Goal: Navigation & Orientation: Find specific page/section

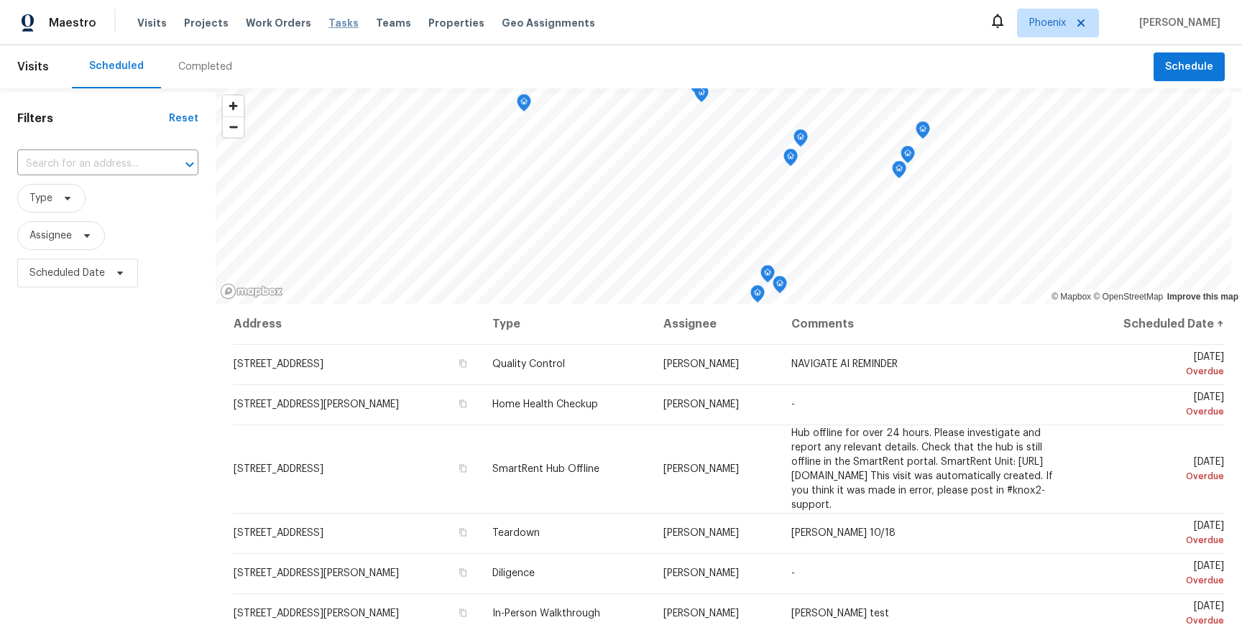
click at [330, 23] on span "Tasks" at bounding box center [343, 23] width 30 height 10
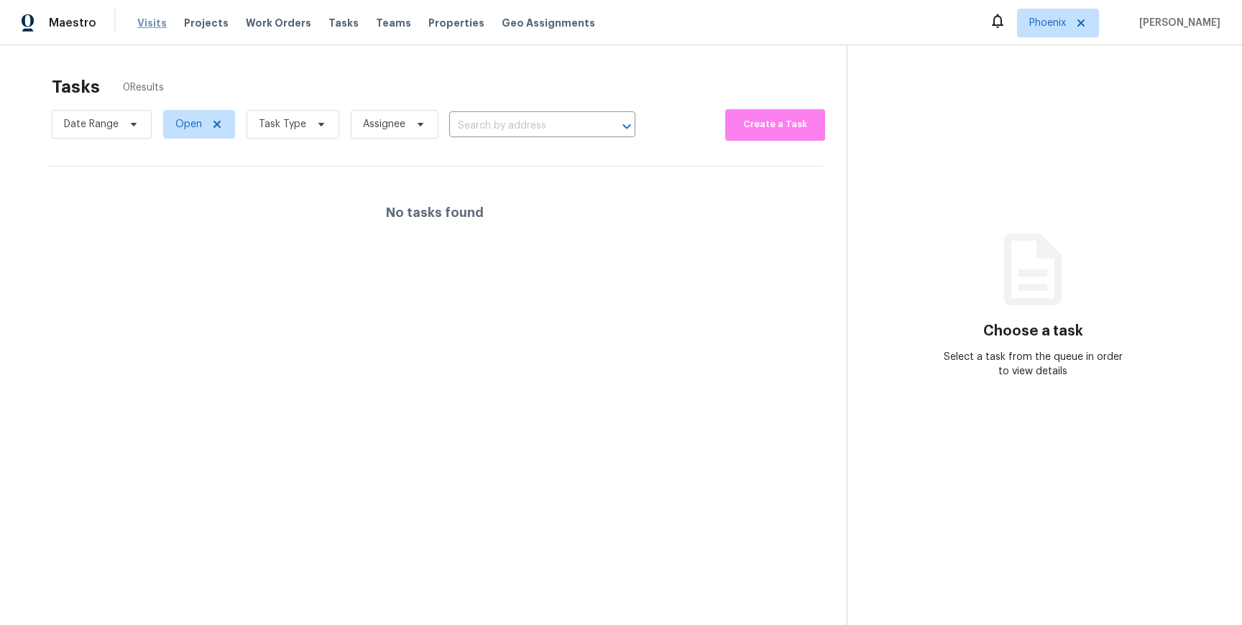
click at [138, 23] on span "Visits" at bounding box center [151, 23] width 29 height 14
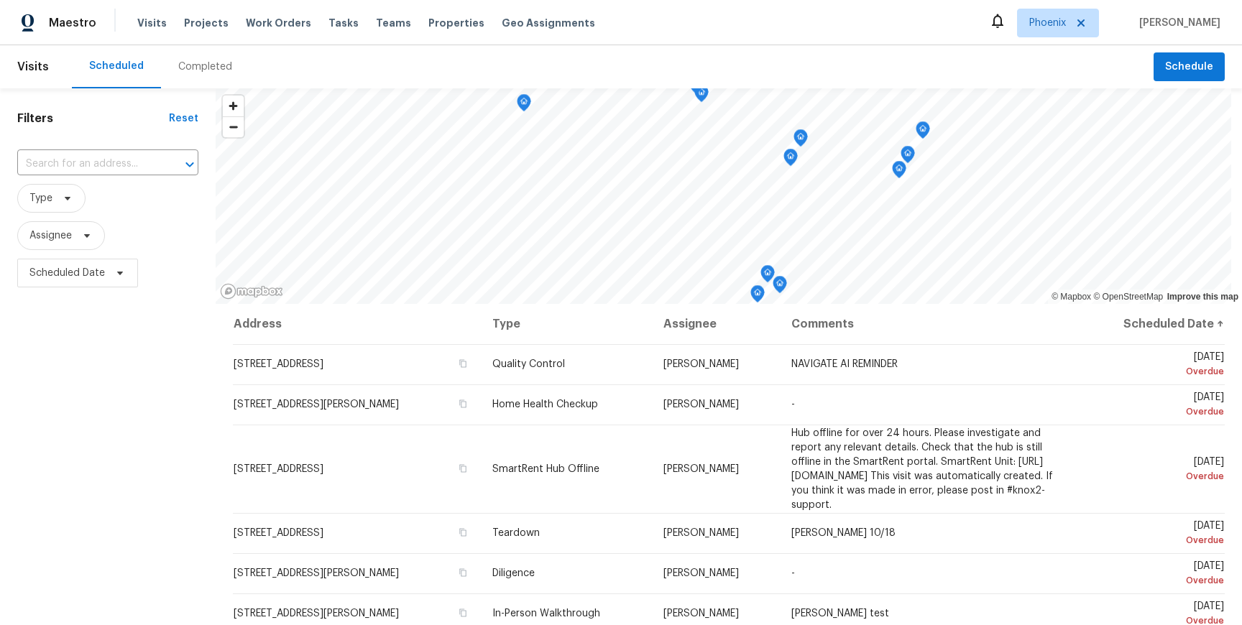
click at [205, 68] on div "Completed" at bounding box center [205, 67] width 54 height 14
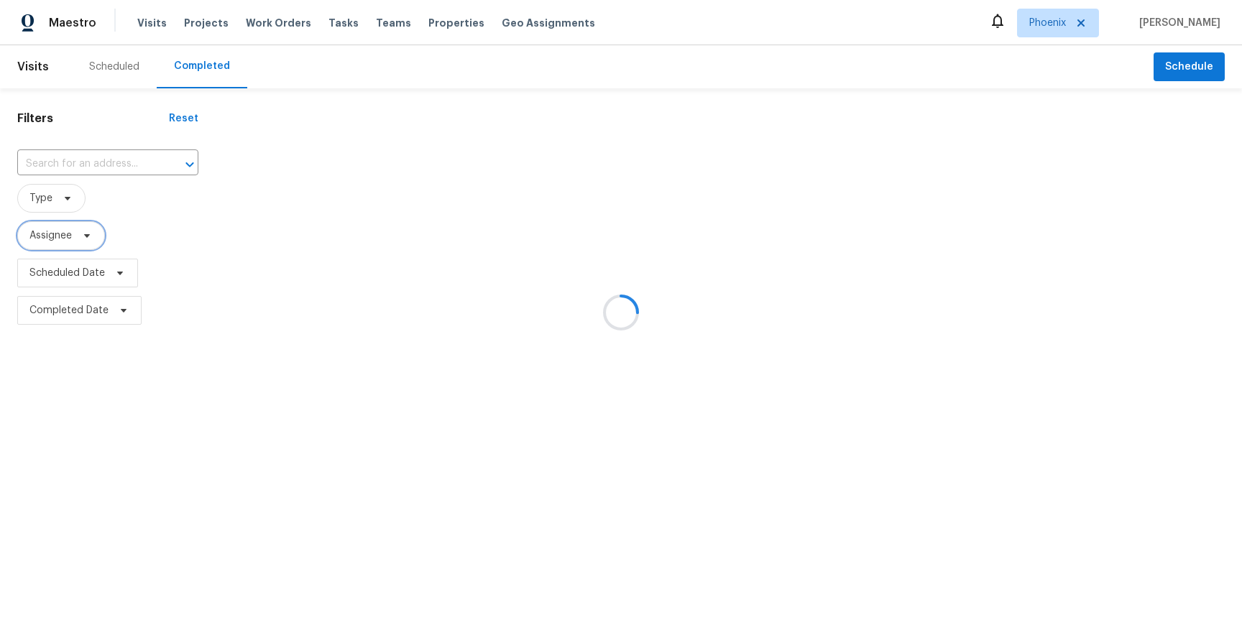
click at [78, 238] on span at bounding box center [85, 235] width 16 height 11
click at [198, 211] on div "Filters Reset ​ Type Assignee Scheduled Date Completed Date" at bounding box center [108, 208] width 216 height 241
click at [113, 272] on span at bounding box center [118, 272] width 16 height 11
click at [216, 289] on div at bounding box center [729, 214] width 1026 height 229
click at [54, 199] on span "Type" at bounding box center [51, 198] width 68 height 29
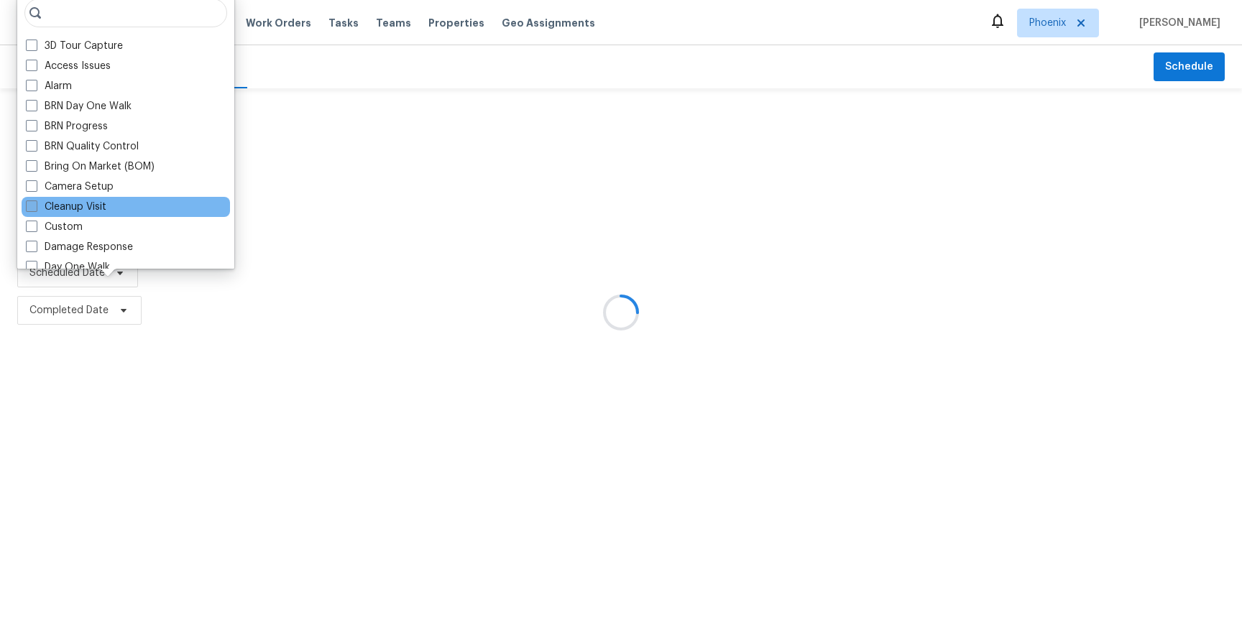
click at [75, 206] on label "Cleanup Visit" at bounding box center [66, 207] width 80 height 14
click at [35, 206] on input "Cleanup Visit" at bounding box center [30, 204] width 9 height 9
checkbox input "true"
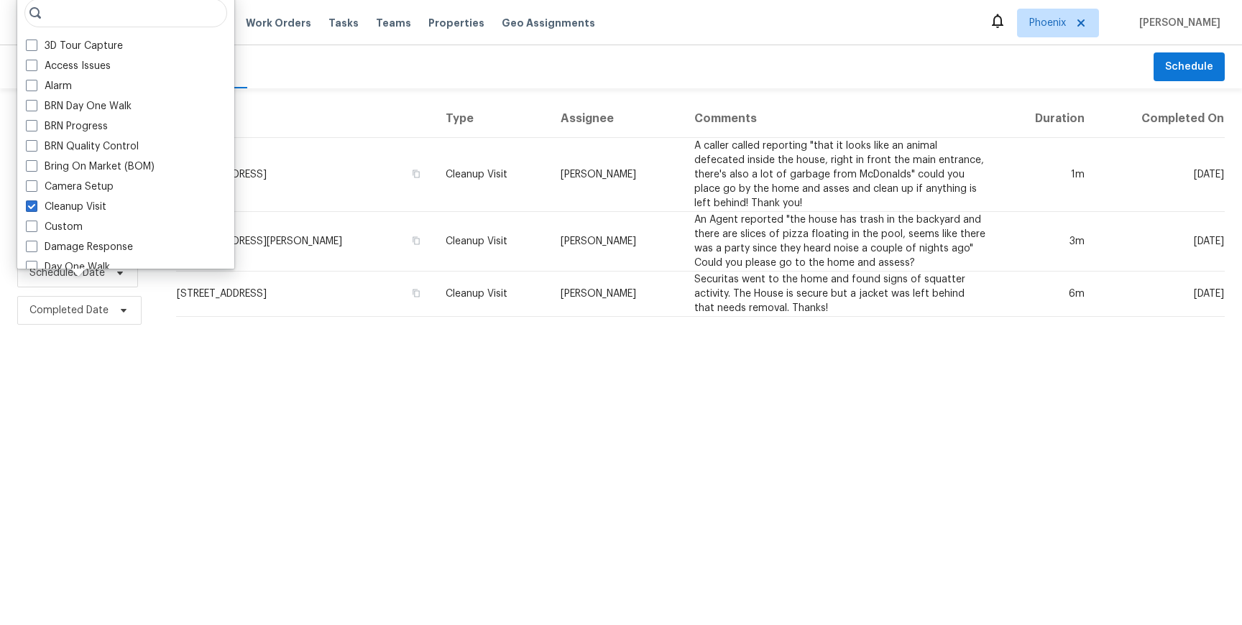
click at [380, 329] on html "Maestro Visits Projects Work Orders Tasks Teams Properties Geo Assignments Phoe…" at bounding box center [621, 164] width 1242 height 329
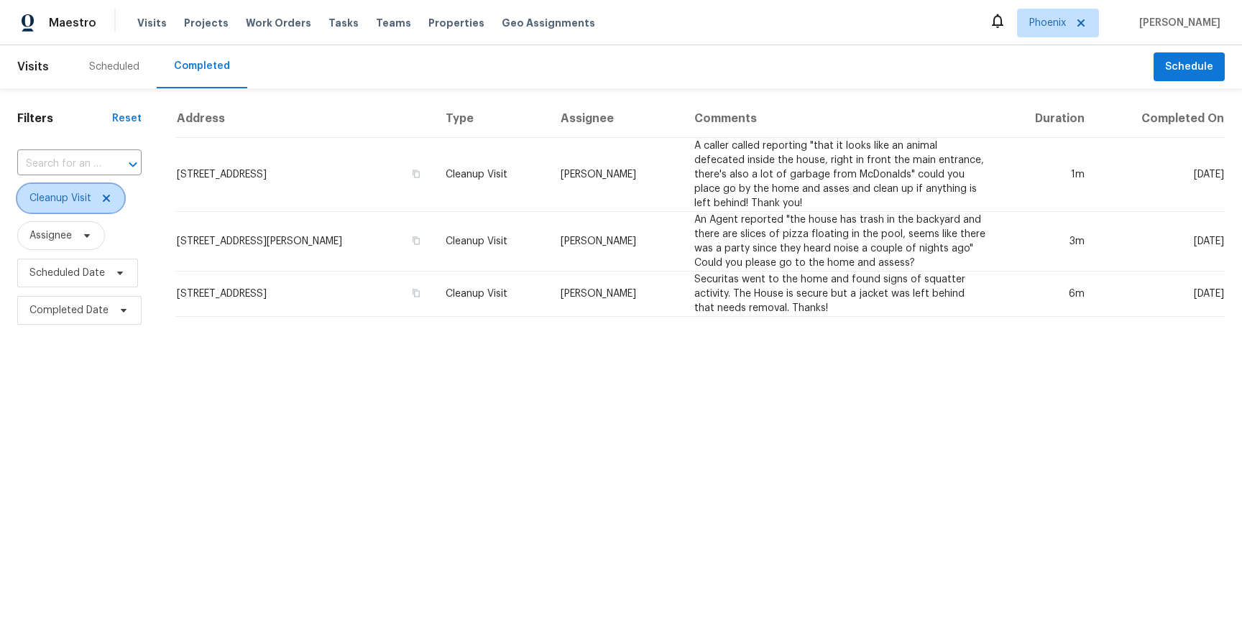
click at [109, 196] on icon at bounding box center [106, 198] width 7 height 7
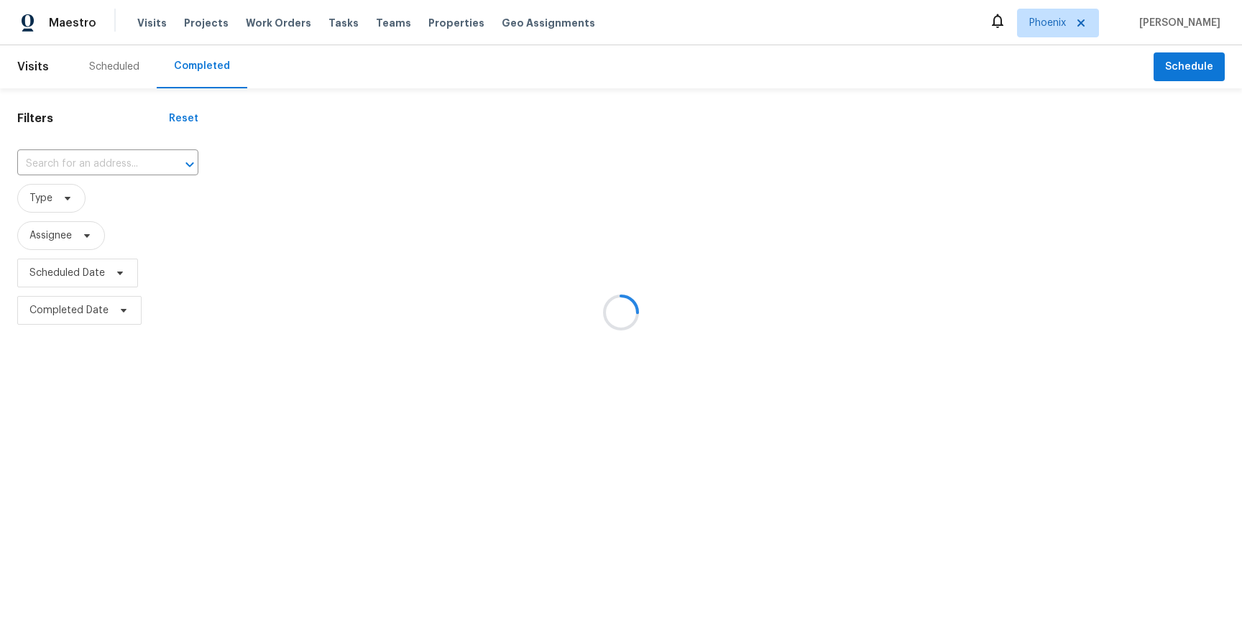
click at [132, 64] on div "Scheduled" at bounding box center [114, 67] width 50 height 14
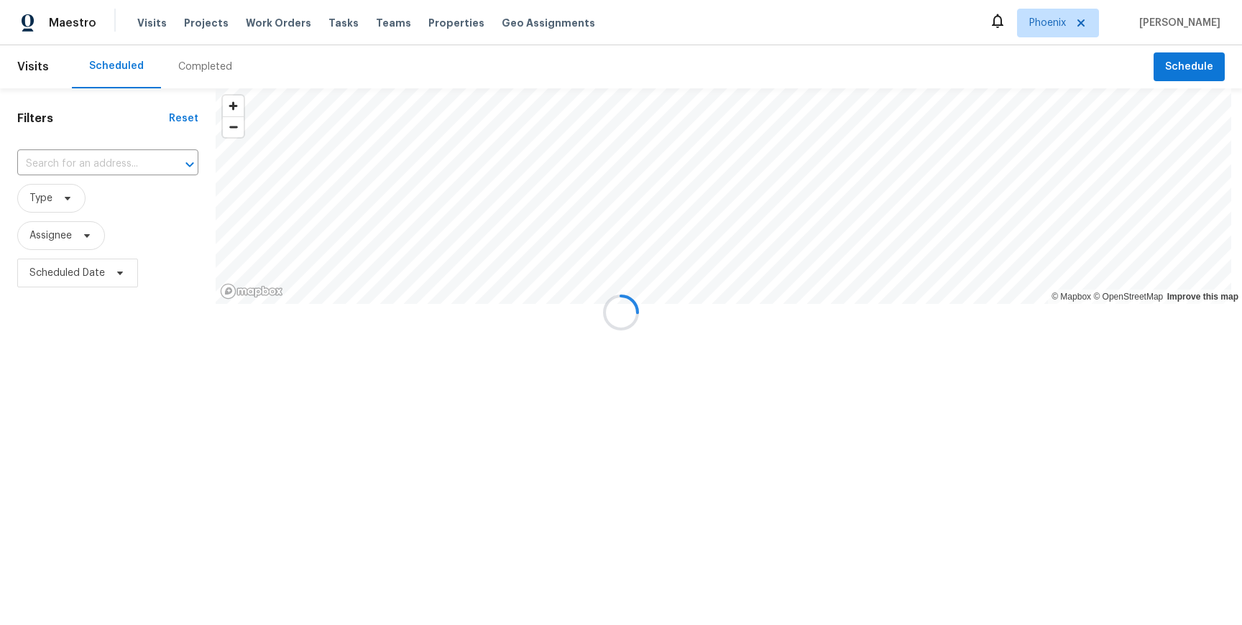
click at [197, 65] on div "Completed" at bounding box center [205, 67] width 54 height 14
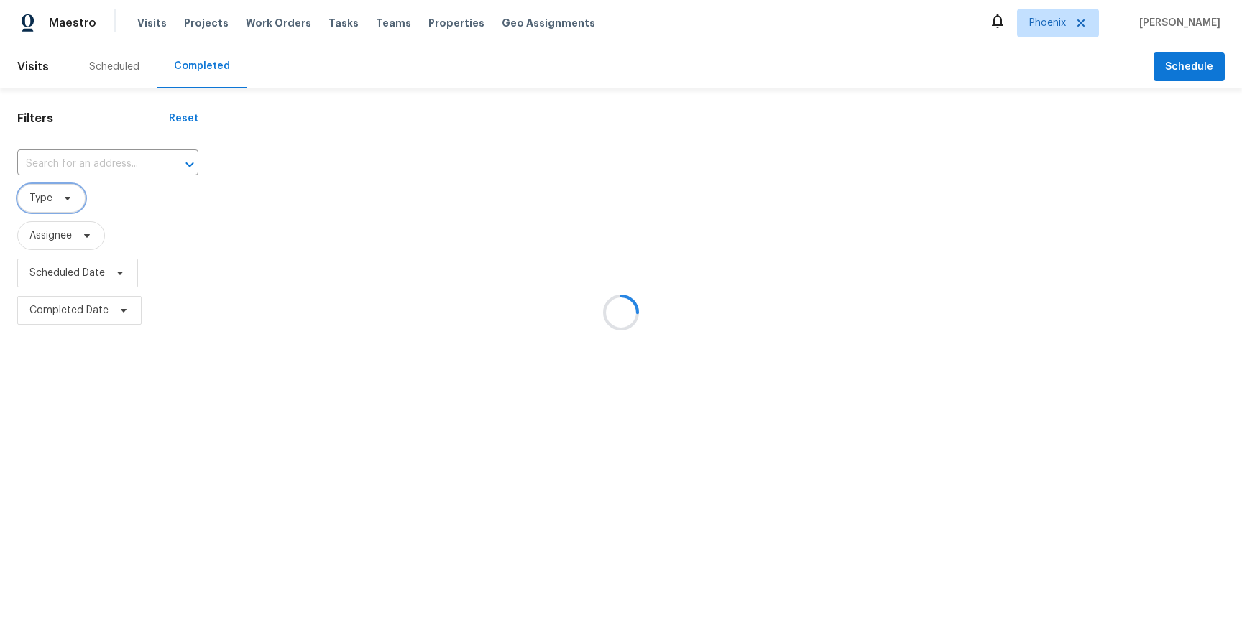
click at [57, 200] on span at bounding box center [65, 198] width 16 height 11
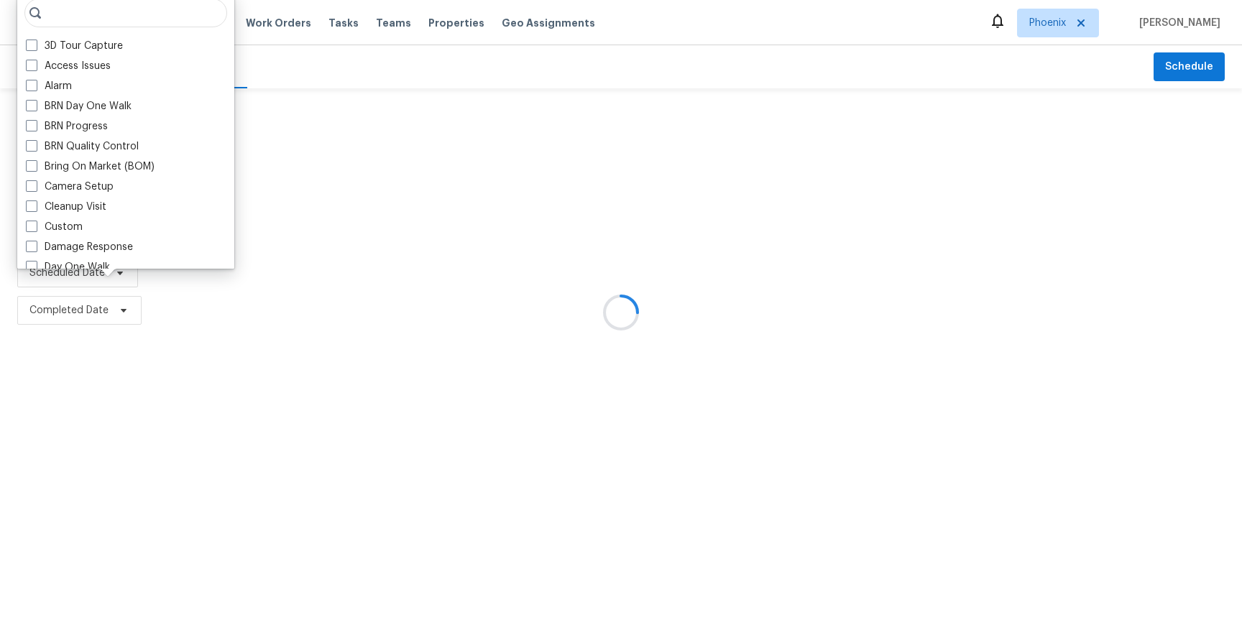
click at [378, 235] on div at bounding box center [729, 214] width 1026 height 229
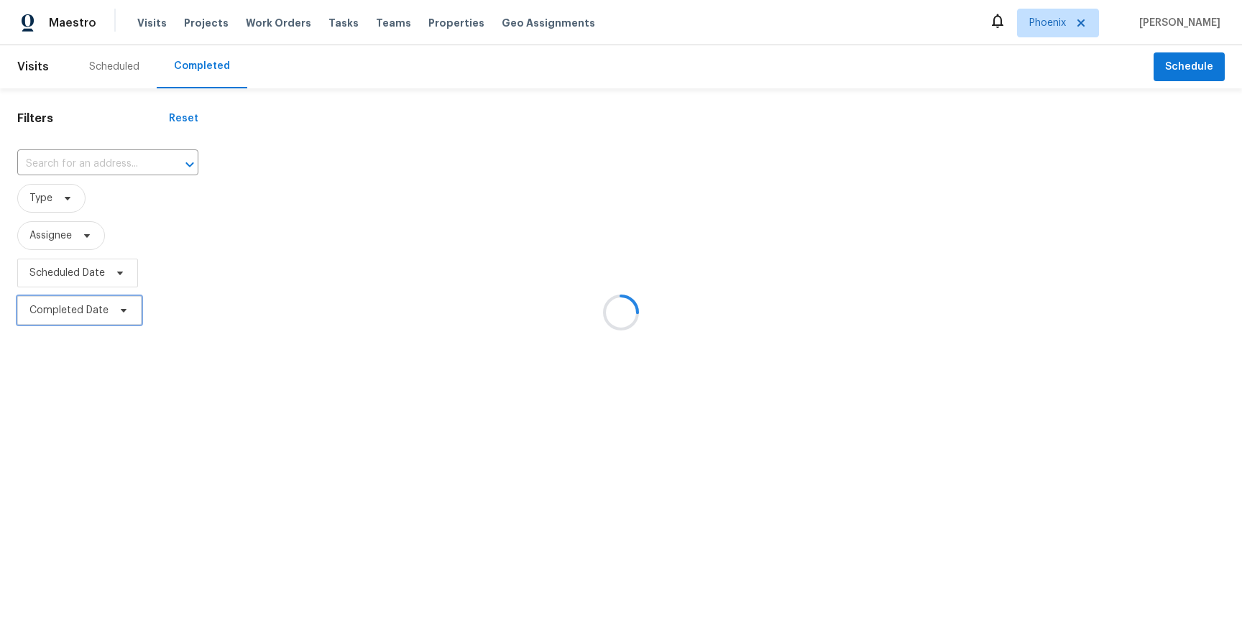
click at [114, 311] on span at bounding box center [122, 310] width 16 height 11
click at [57, 203] on span at bounding box center [65, 198] width 16 height 11
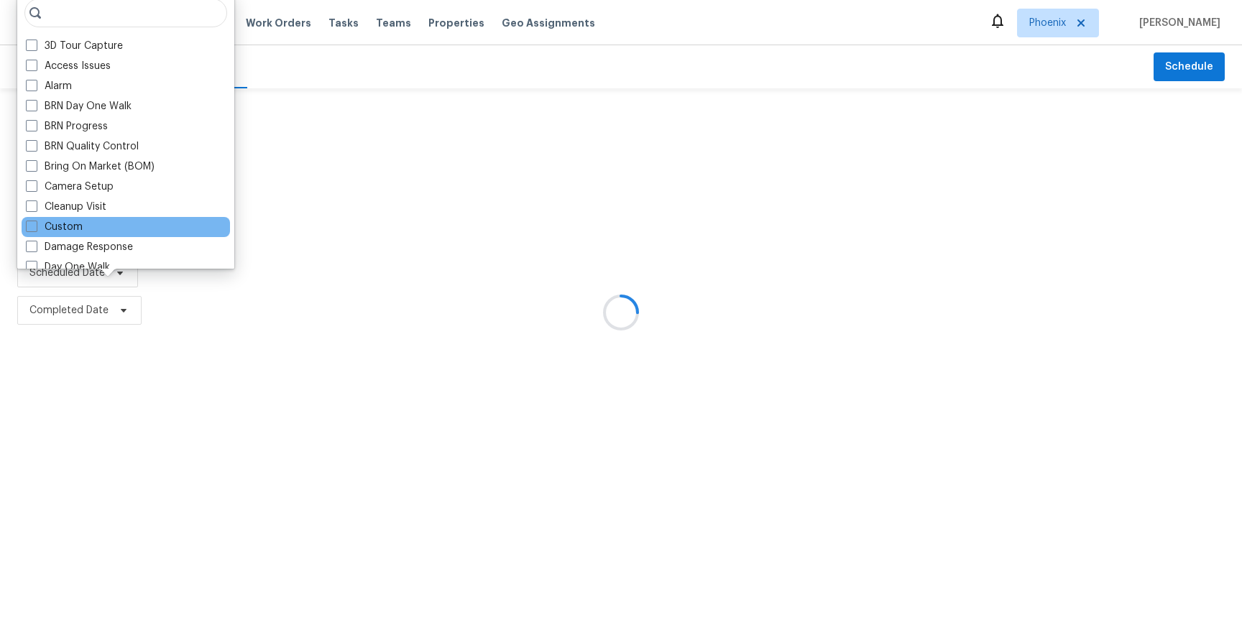
click at [74, 219] on div "Custom" at bounding box center [126, 227] width 208 height 20
click at [74, 226] on label "Custom" at bounding box center [54, 227] width 57 height 14
click at [35, 226] on input "Custom" at bounding box center [30, 224] width 9 height 9
checkbox input "true"
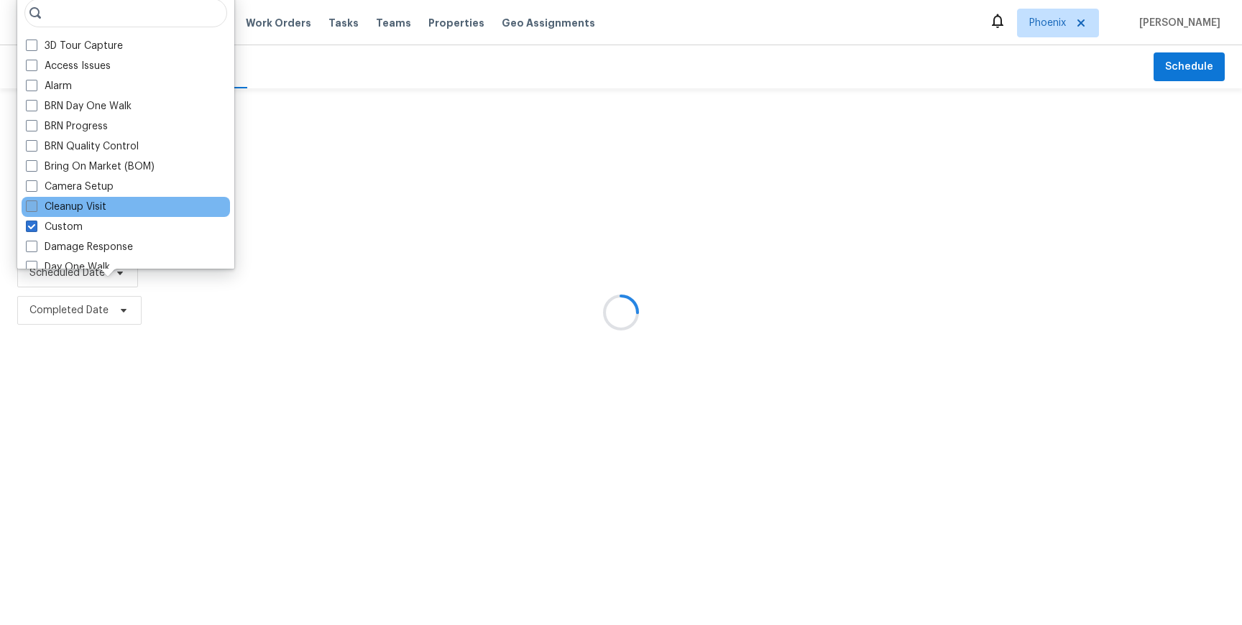
click at [80, 204] on label "Cleanup Visit" at bounding box center [66, 207] width 80 height 14
click at [35, 204] on input "Cleanup Visit" at bounding box center [30, 204] width 9 height 9
checkbox input "true"
click at [353, 231] on div at bounding box center [729, 214] width 1026 height 229
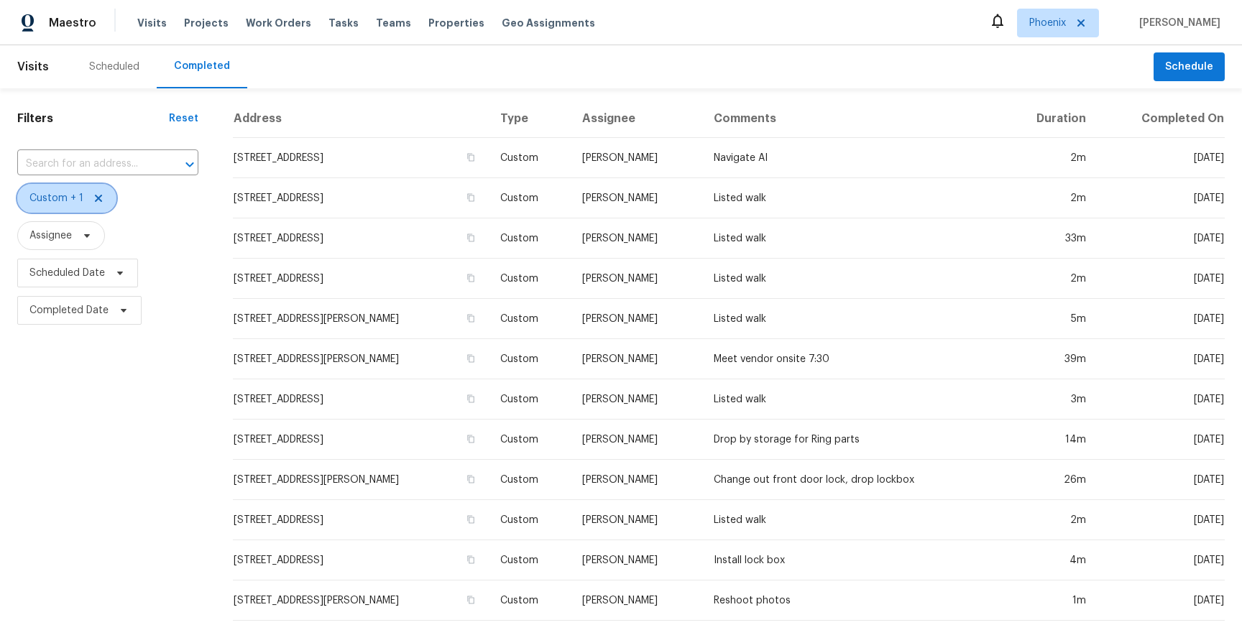
click at [97, 200] on icon at bounding box center [98, 198] width 7 height 7
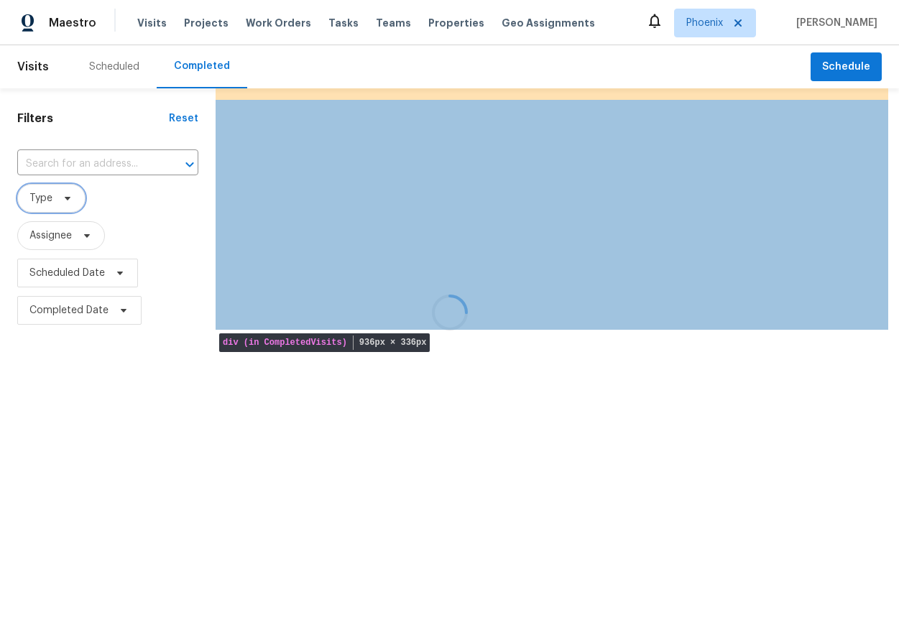
click at [594, 295] on div at bounding box center [558, 214] width 684 height 229
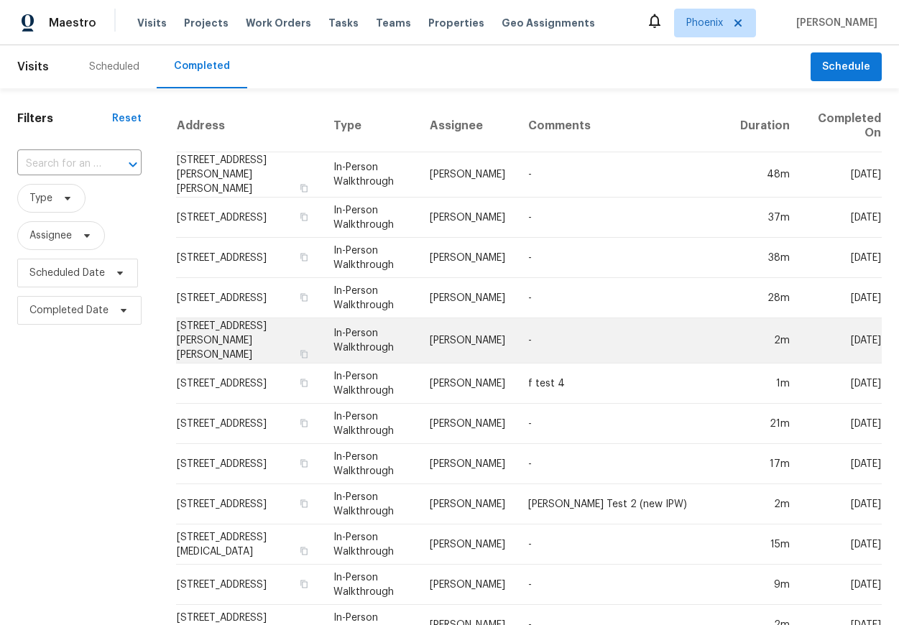
scroll to position [393, 0]
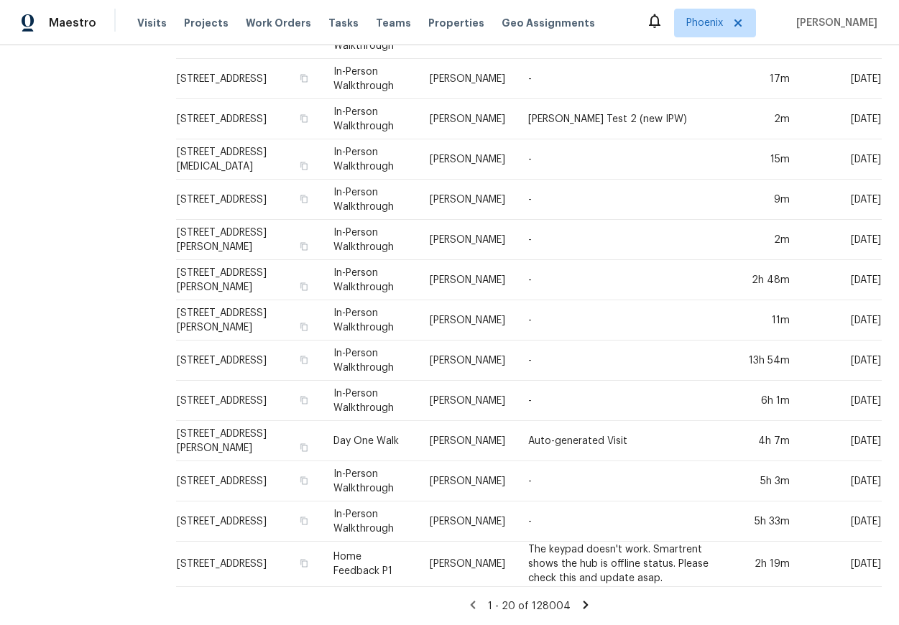
click at [591, 599] on div "1 - 20 of 128004" at bounding box center [529, 606] width 740 height 15
click at [583, 599] on div "1 - 20 of 128004" at bounding box center [529, 606] width 740 height 15
click at [579, 599] on icon at bounding box center [585, 605] width 13 height 13
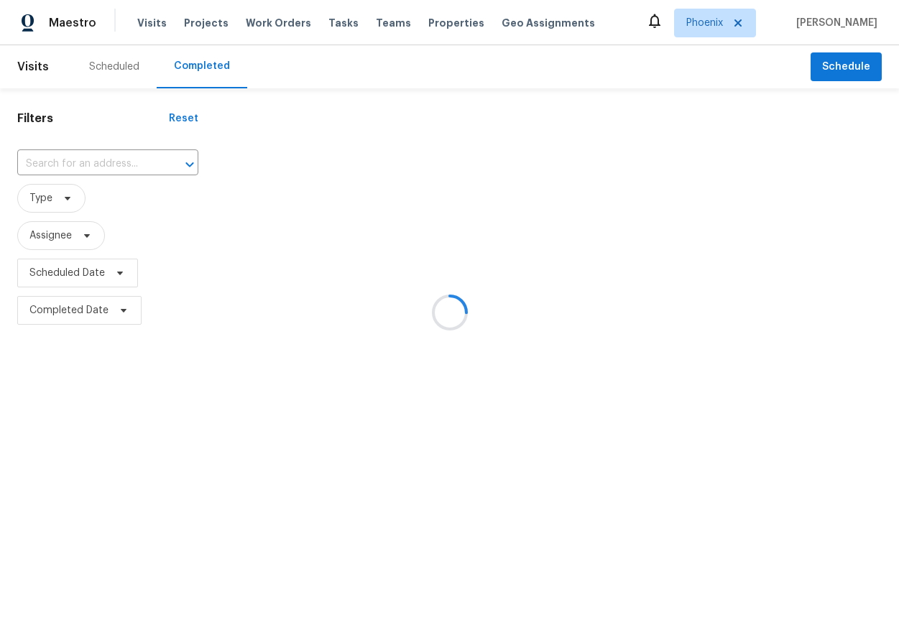
scroll to position [0, 0]
click at [65, 202] on icon at bounding box center [67, 198] width 11 height 11
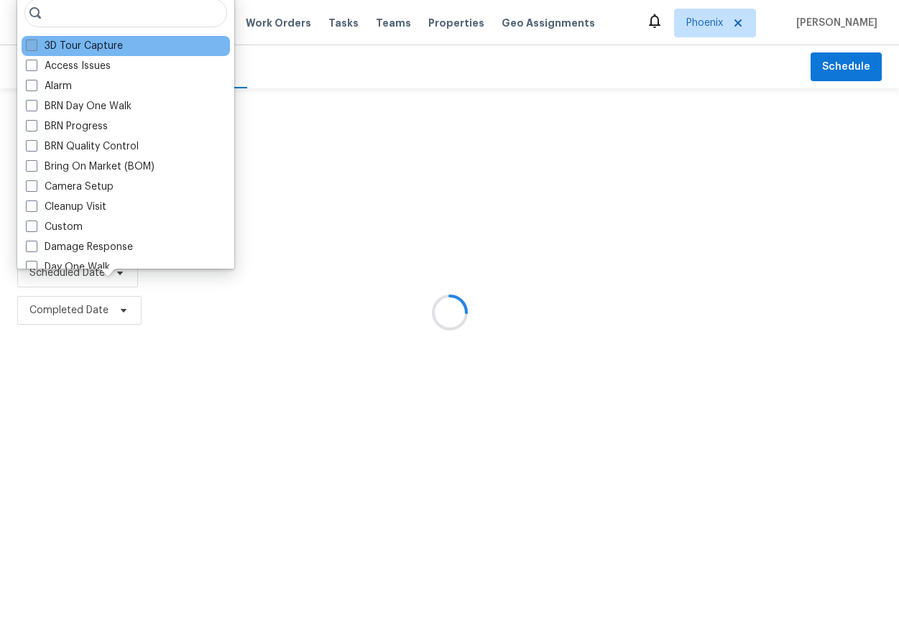
click at [80, 43] on label "3D Tour Capture" at bounding box center [74, 46] width 97 height 14
click at [35, 43] on input "3D Tour Capture" at bounding box center [30, 43] width 9 height 9
checkbox input "true"
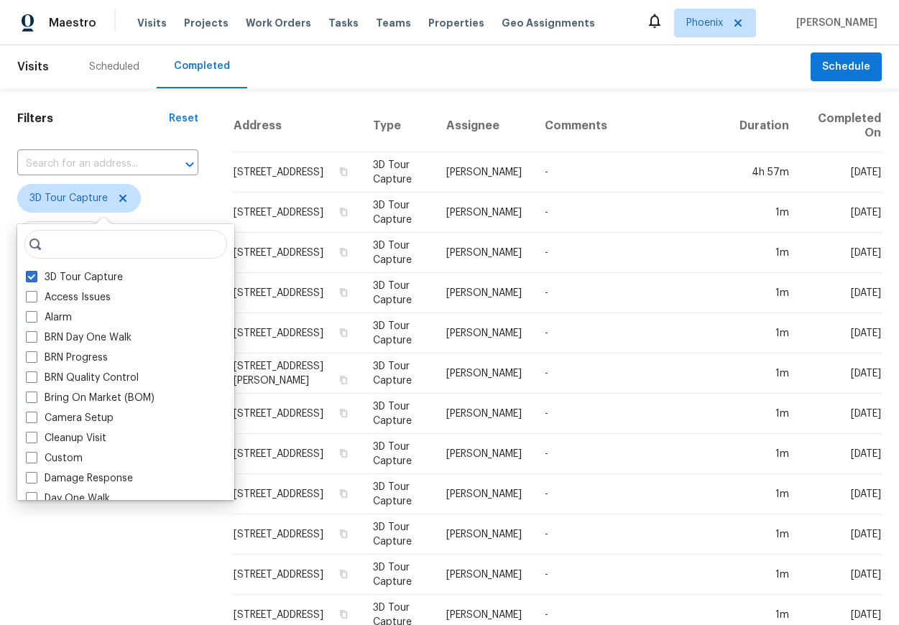
click at [532, 85] on div "Scheduled Completed" at bounding box center [441, 66] width 739 height 43
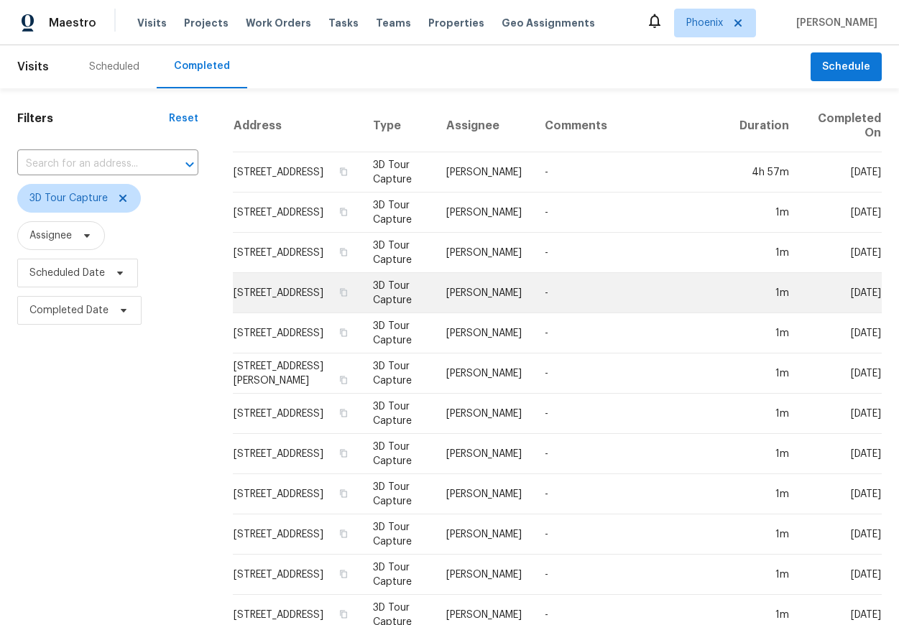
scroll to position [381, 0]
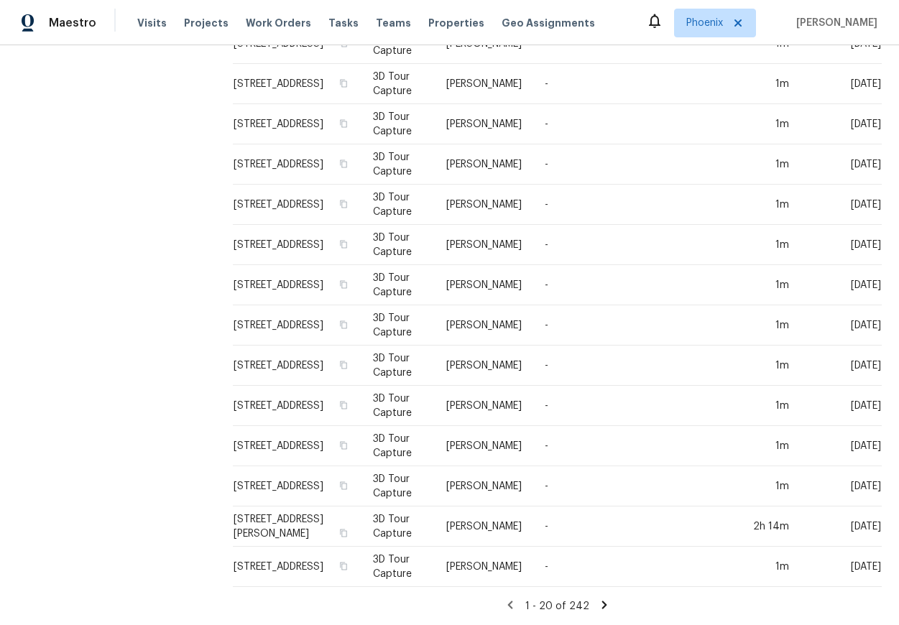
click at [598, 599] on icon at bounding box center [604, 605] width 13 height 13
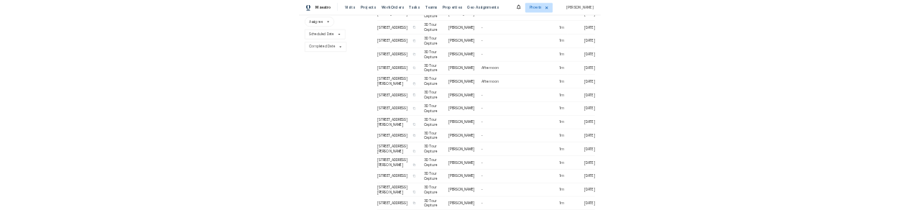
scroll to position [0, 0]
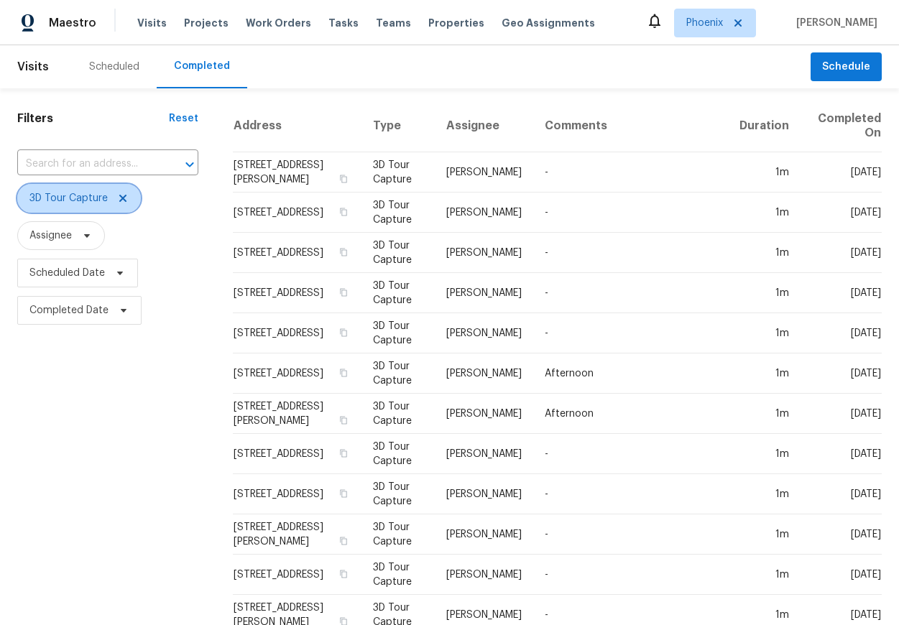
click at [119, 195] on icon at bounding box center [122, 198] width 11 height 11
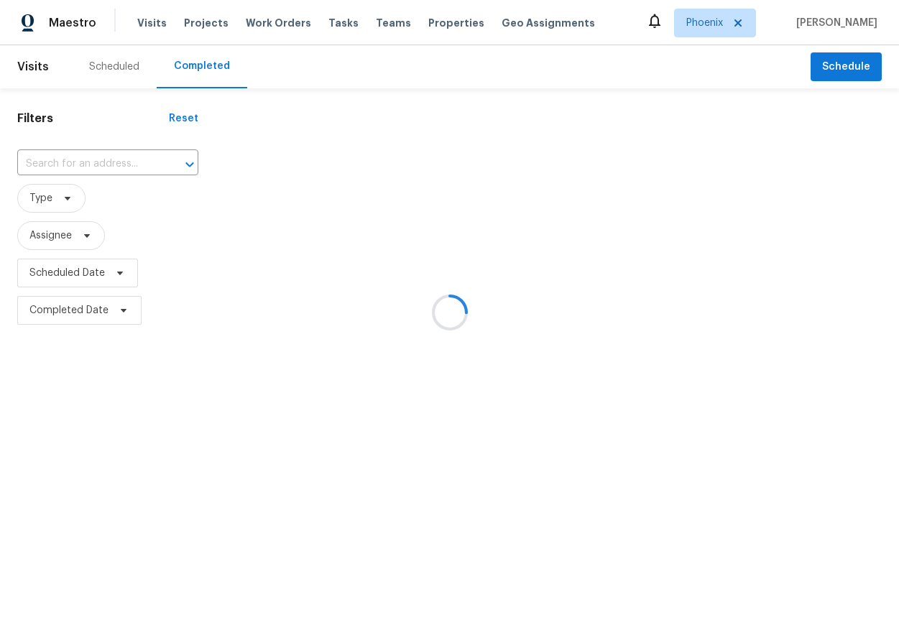
click at [165, 329] on html "Maestro Visits Projects Work Orders Tasks Teams Properties Geo Assignments Phoe…" at bounding box center [449, 164] width 899 height 329
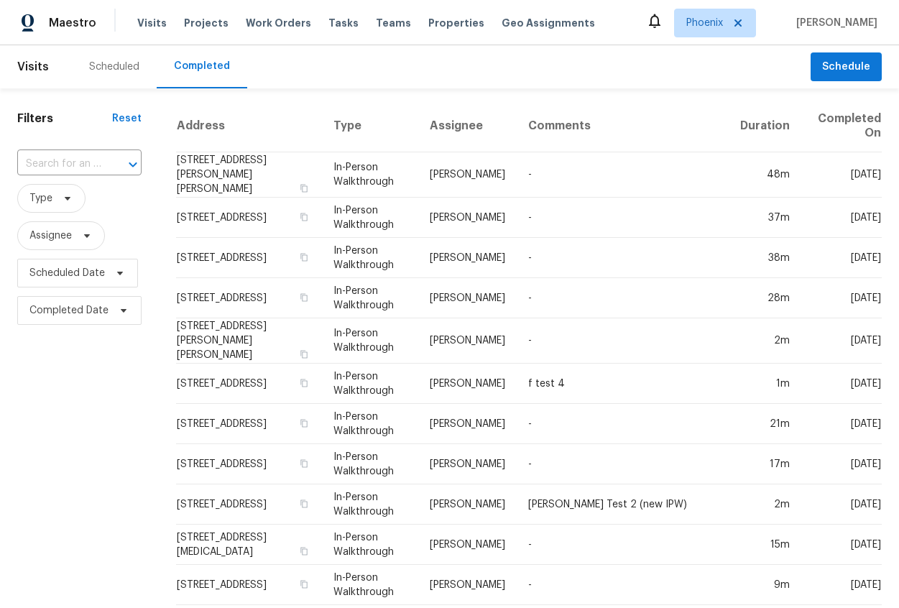
click at [113, 63] on div "Scheduled" at bounding box center [114, 67] width 50 height 14
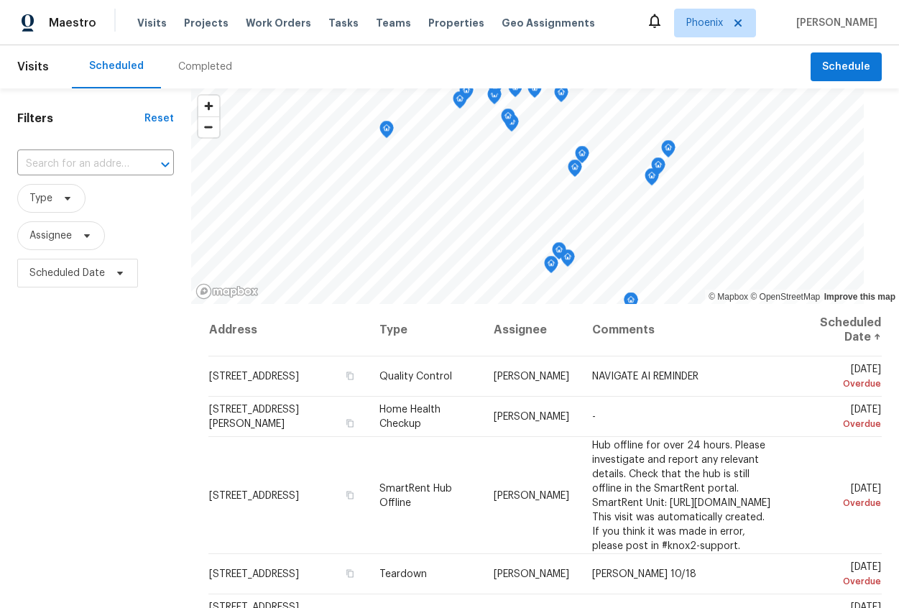
click at [211, 52] on div "Completed" at bounding box center [205, 66] width 88 height 43
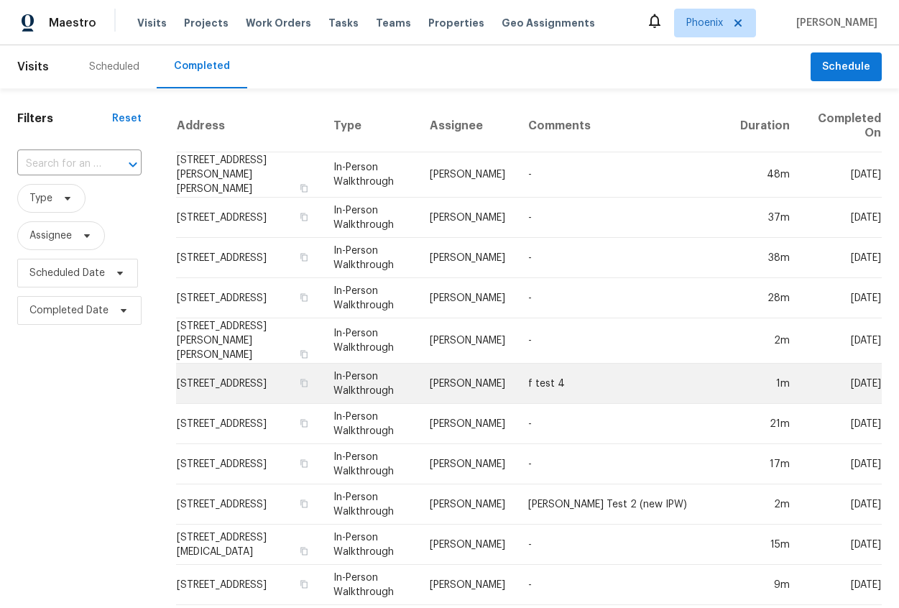
click at [571, 373] on td "f test 4" at bounding box center [623, 384] width 212 height 40
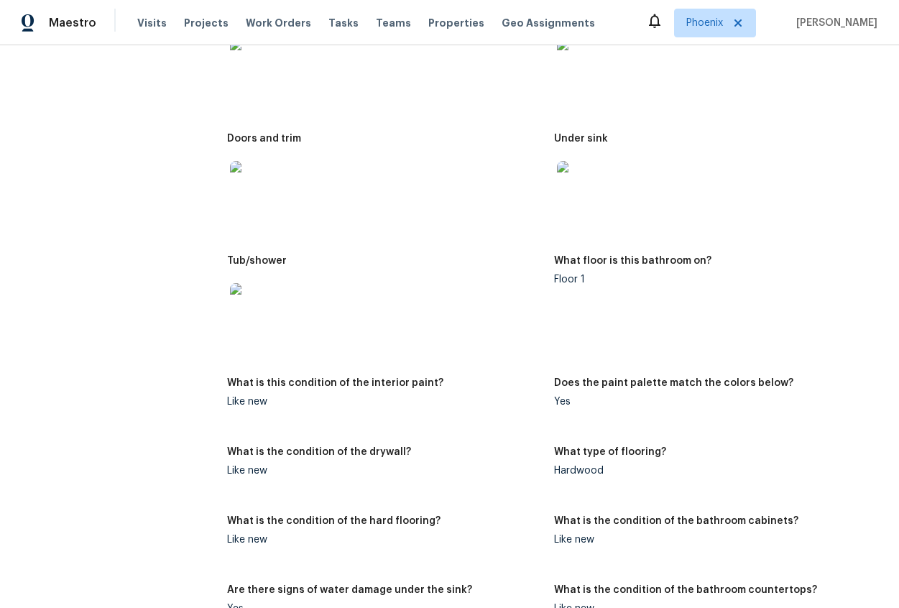
scroll to position [4036, 0]
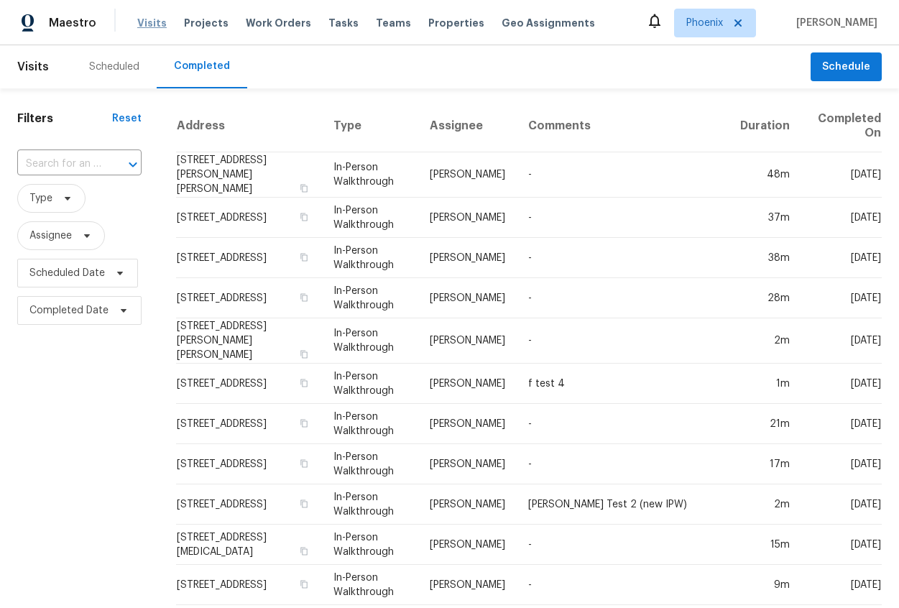
click at [153, 22] on span "Visits" at bounding box center [151, 23] width 29 height 14
click at [114, 70] on div "Scheduled" at bounding box center [114, 67] width 50 height 14
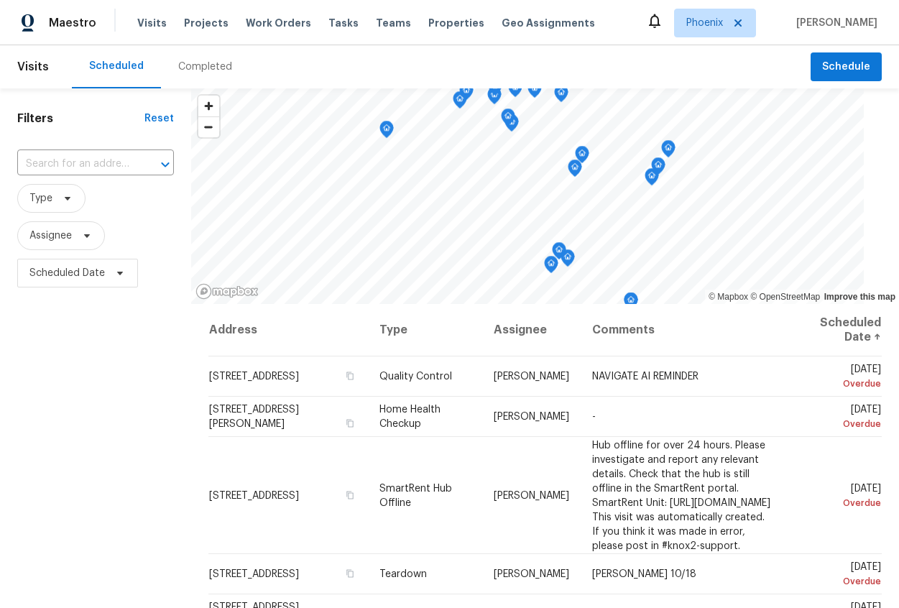
click at [31, 68] on span "Visits" at bounding box center [33, 67] width 32 height 32
click at [196, 18] on span "Projects" at bounding box center [206, 23] width 45 height 14
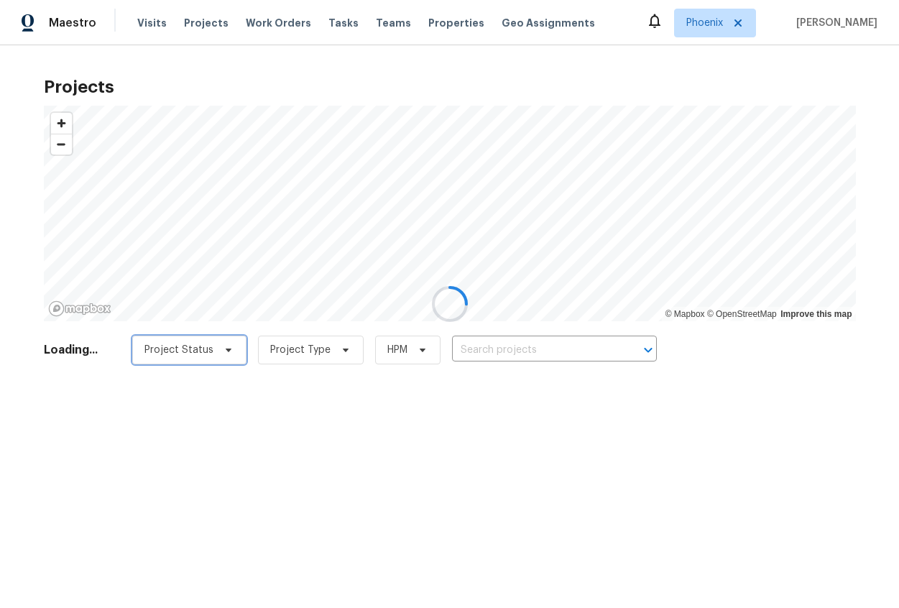
click at [223, 349] on icon at bounding box center [228, 349] width 11 height 11
click at [272, 347] on span "Project Type" at bounding box center [300, 350] width 60 height 14
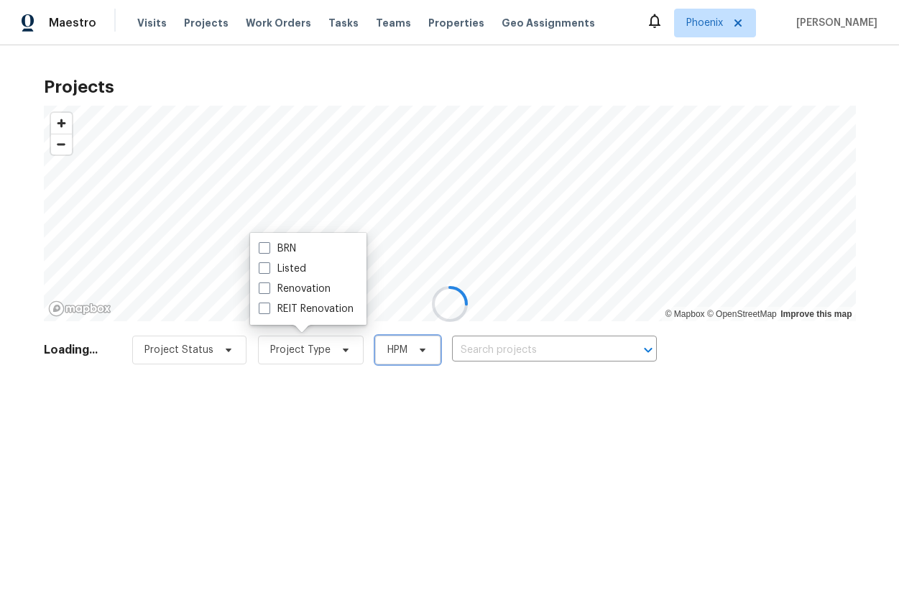
click at [417, 354] on icon at bounding box center [422, 349] width 11 height 11
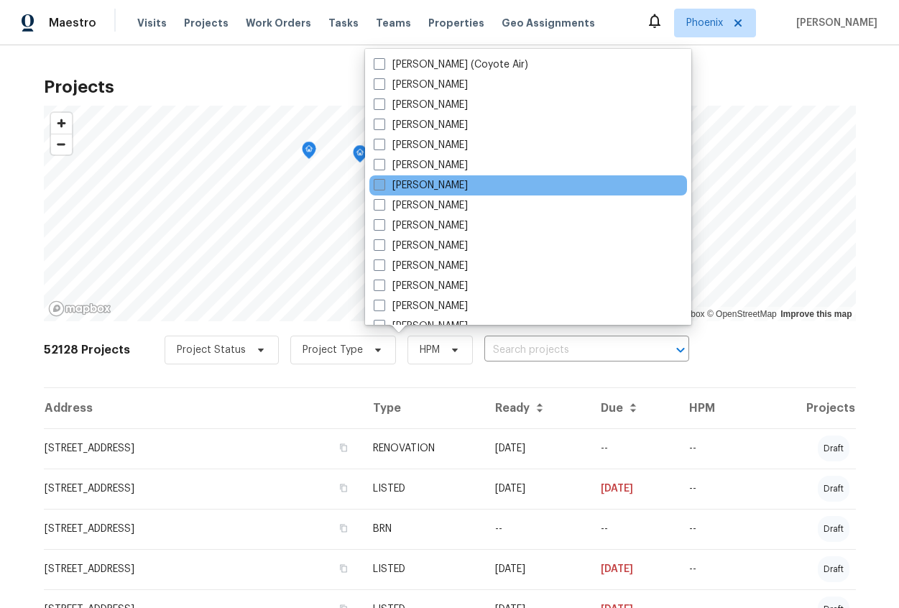
click at [398, 184] on label "Ben Dusan" at bounding box center [421, 185] width 94 height 14
click at [383, 184] on input "Ben Dusan" at bounding box center [378, 182] width 9 height 9
checkbox input "true"
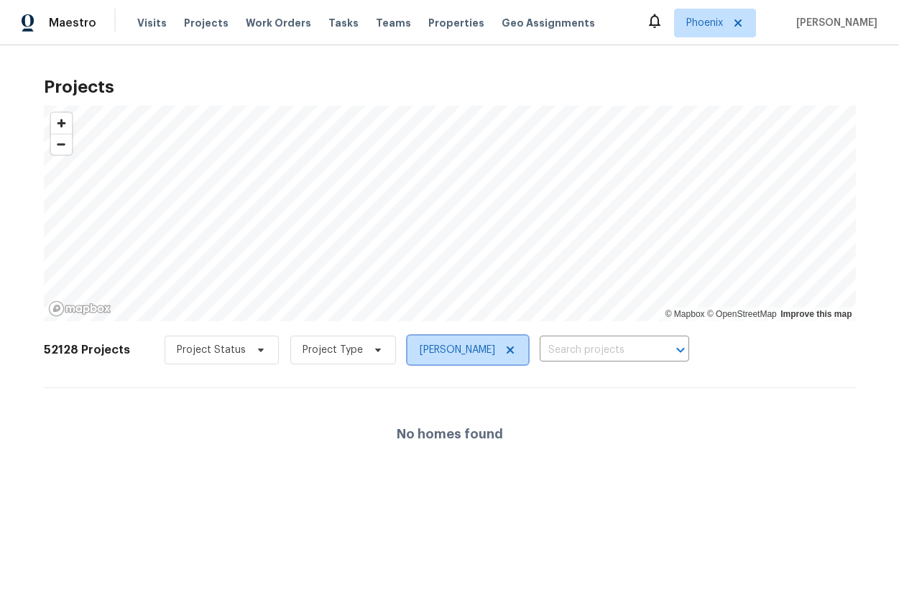
click at [435, 350] on span "Ben Dusan" at bounding box center [457, 350] width 75 height 14
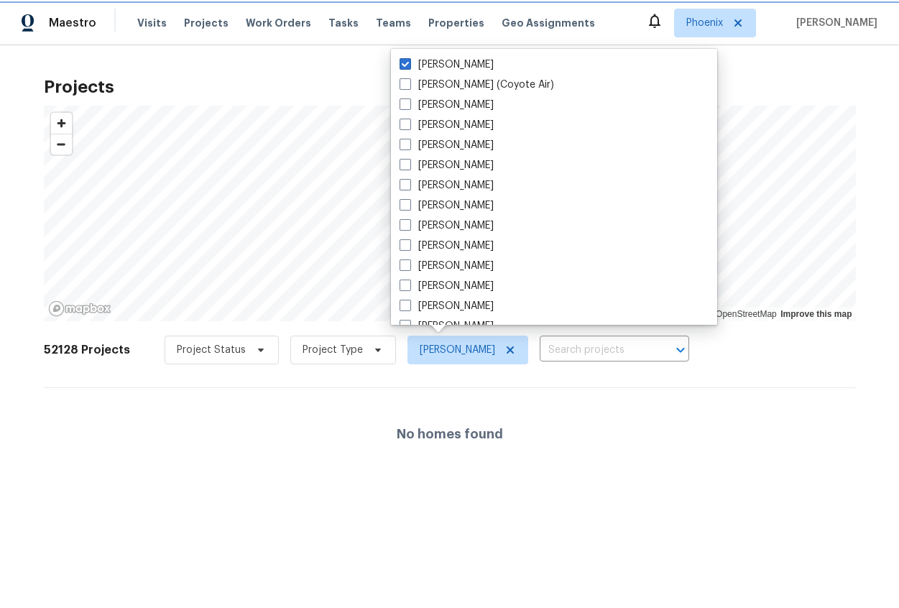
click at [505, 354] on icon at bounding box center [510, 349] width 11 height 11
checkbox input "false"
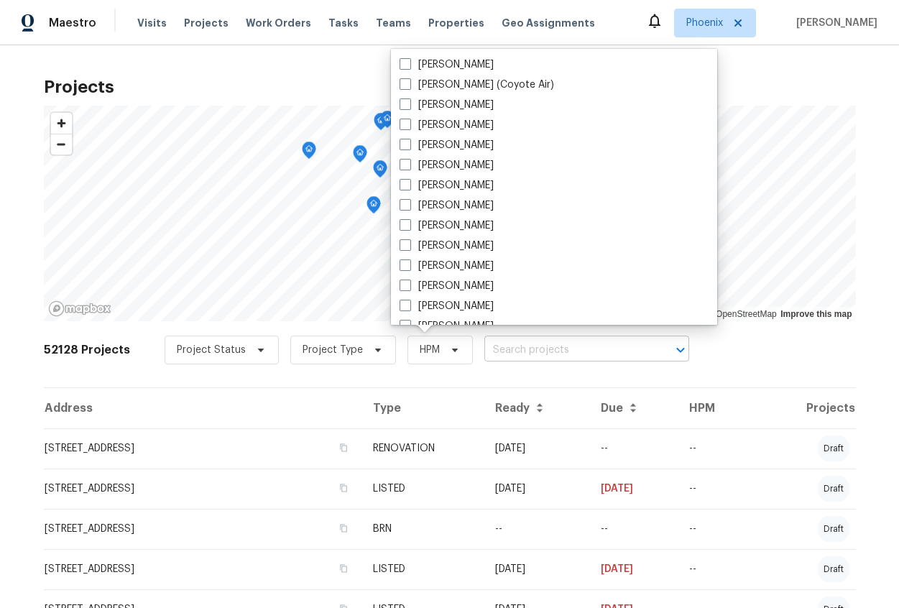
click at [490, 345] on input "text" at bounding box center [566, 350] width 165 height 22
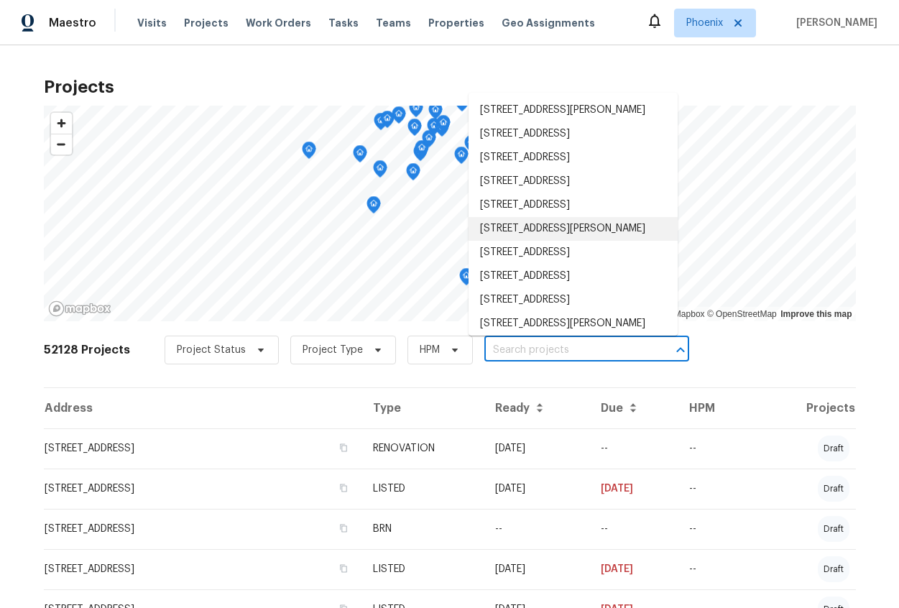
click at [526, 241] on li "1374 E Angie St, Casa Grande, AZ 85122" at bounding box center [573, 229] width 209 height 24
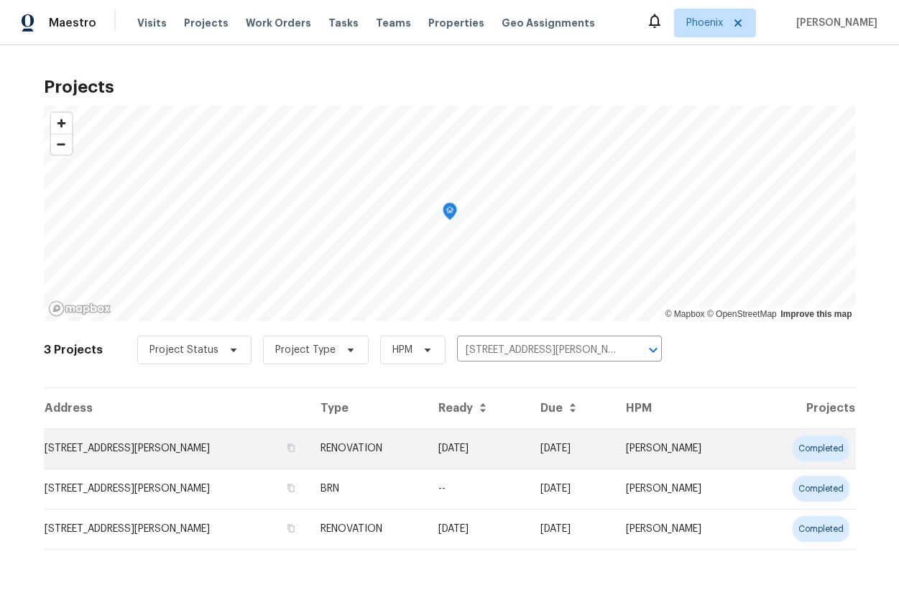
click at [558, 443] on td "07/22/20" at bounding box center [571, 448] width 85 height 40
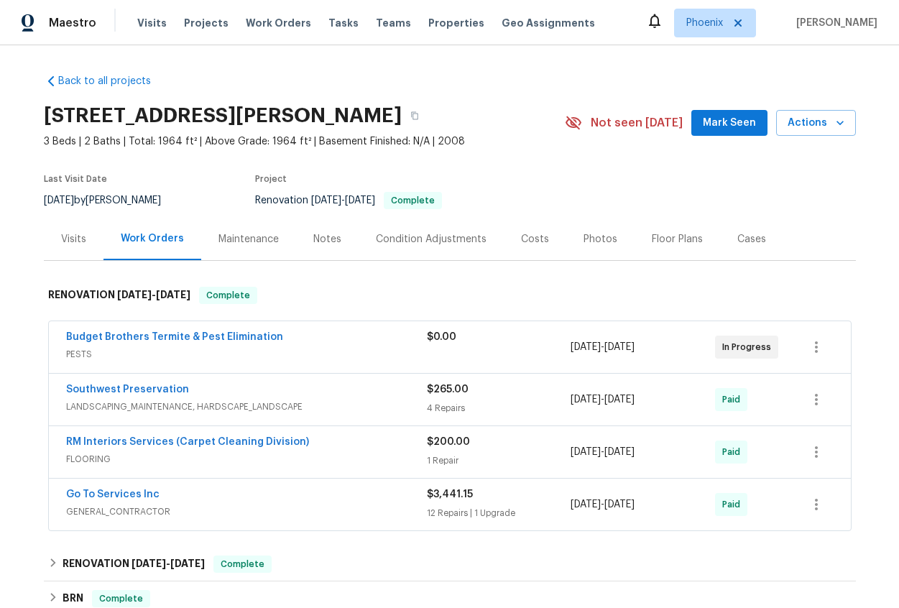
click at [240, 237] on div "Maintenance" at bounding box center [248, 239] width 60 height 14
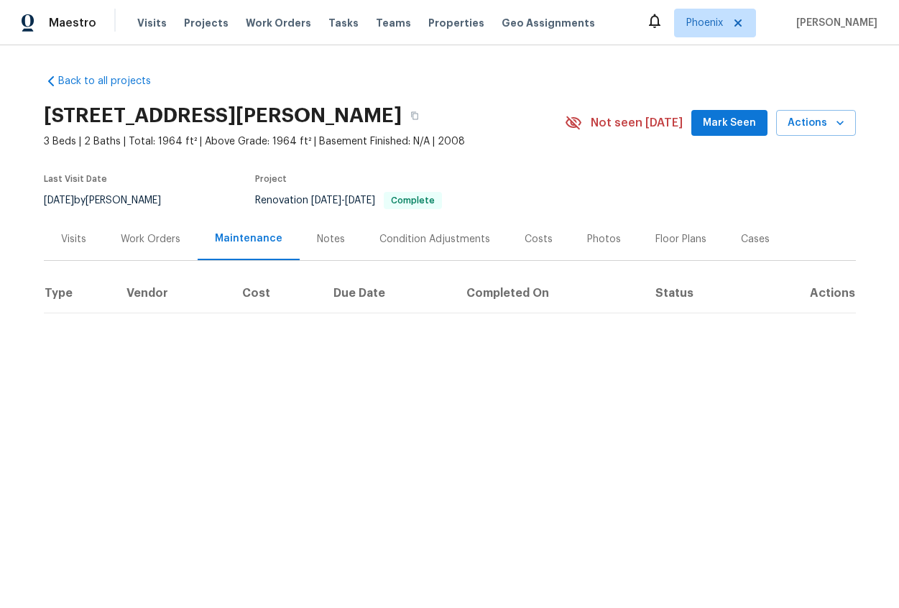
click at [316, 247] on div "Notes" at bounding box center [331, 239] width 63 height 42
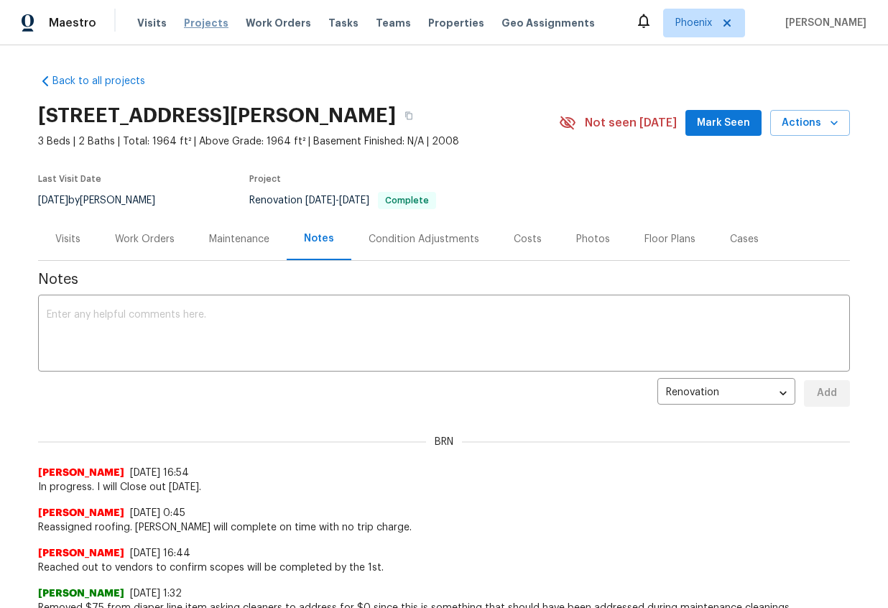
click at [196, 19] on span "Projects" at bounding box center [206, 23] width 45 height 14
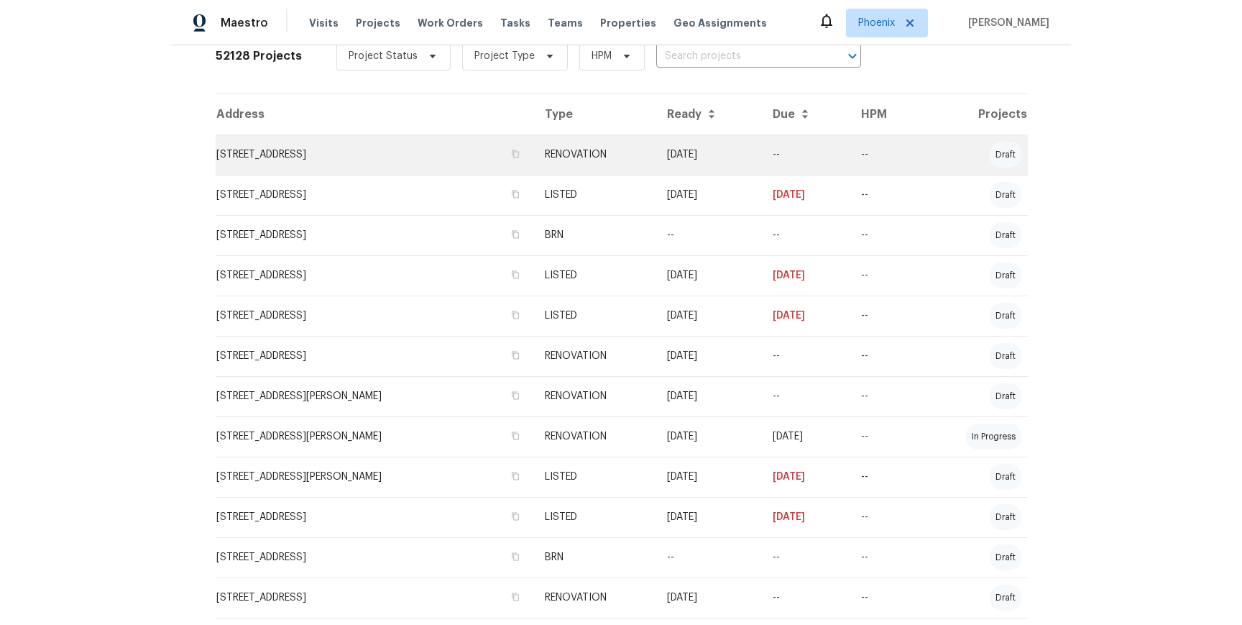
scroll to position [411, 0]
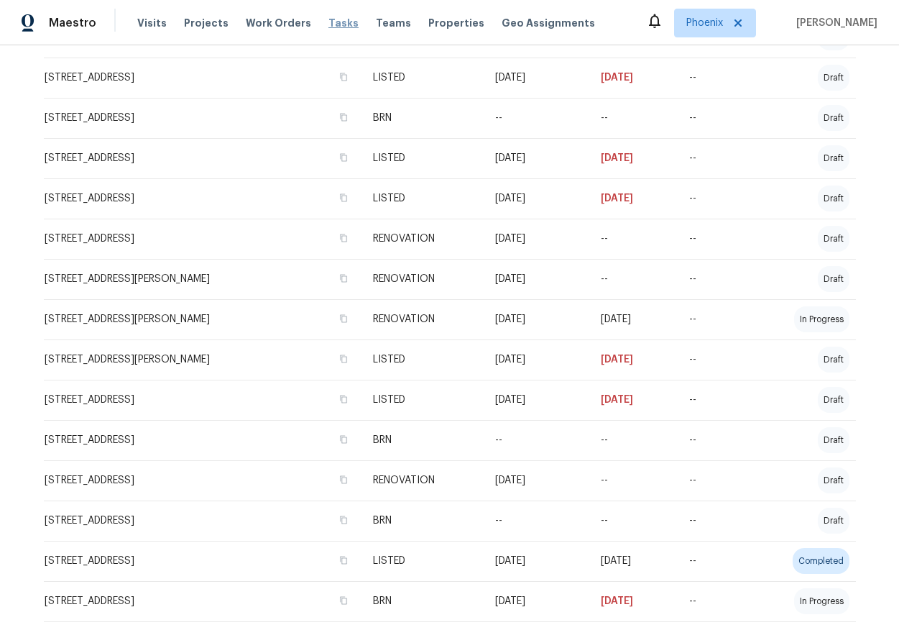
click at [328, 25] on span "Tasks" at bounding box center [343, 23] width 30 height 10
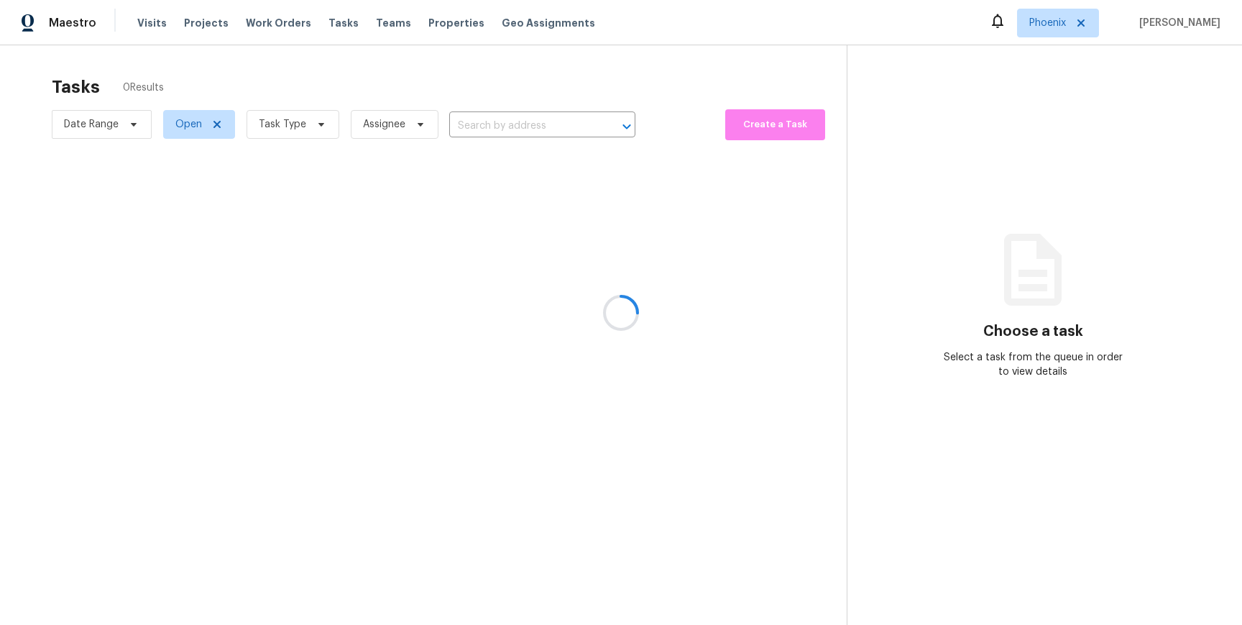
click at [298, 123] on div at bounding box center [621, 312] width 1242 height 625
click at [377, 28] on div at bounding box center [621, 312] width 1242 height 625
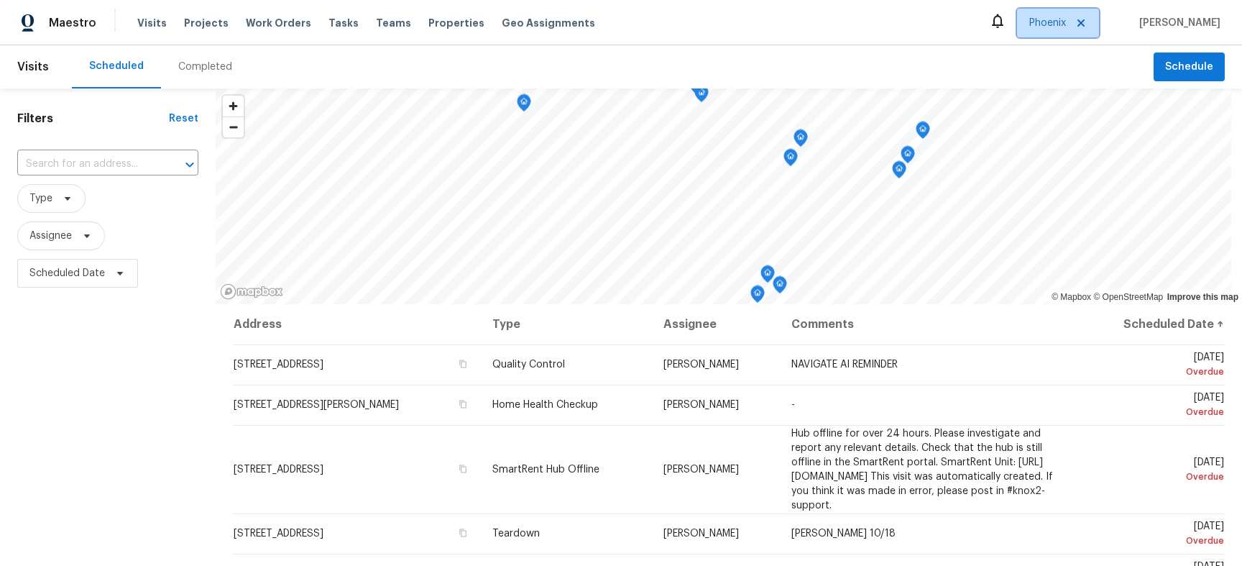
click at [1039, 25] on span "Phoenix" at bounding box center [1047, 23] width 37 height 14
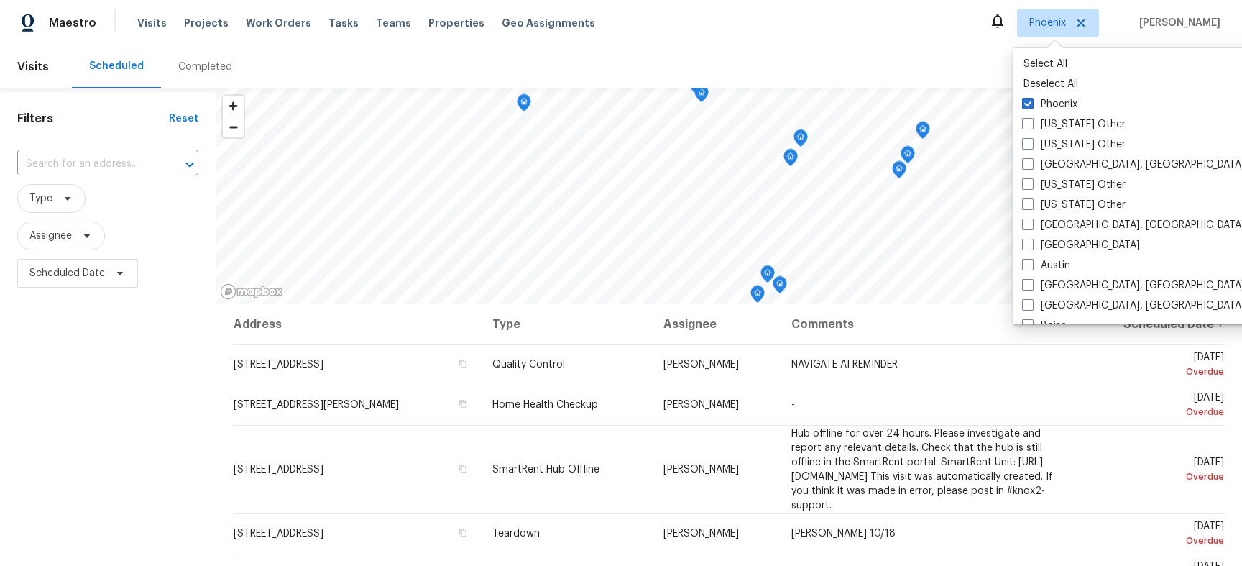
click at [934, 52] on div "Scheduled Completed" at bounding box center [613, 66] width 1082 height 43
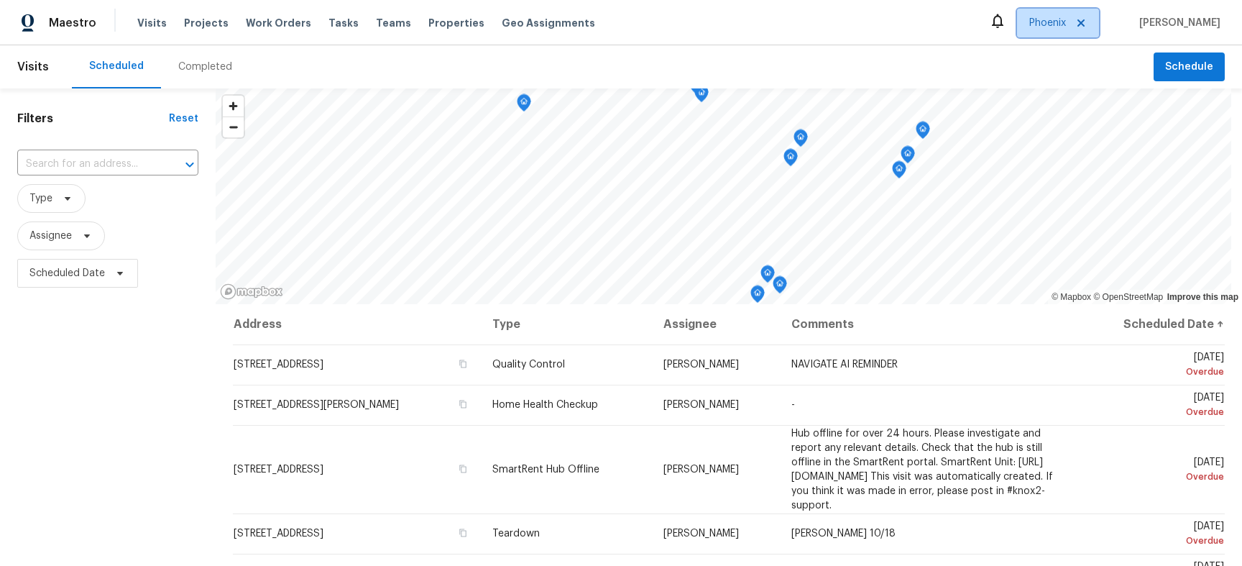
click at [1040, 32] on span "Phoenix" at bounding box center [1058, 23] width 82 height 29
click at [911, 20] on div "Maestro Visits Projects Work Orders Tasks Teams Properties Geo Assignments Phoe…" at bounding box center [621, 22] width 1242 height 45
click at [1043, 23] on span "Phoenix" at bounding box center [1047, 23] width 37 height 14
click at [891, 53] on div "Scheduled Completed" at bounding box center [613, 66] width 1082 height 43
click at [1058, 13] on span "Phoenix" at bounding box center [1058, 23] width 82 height 29
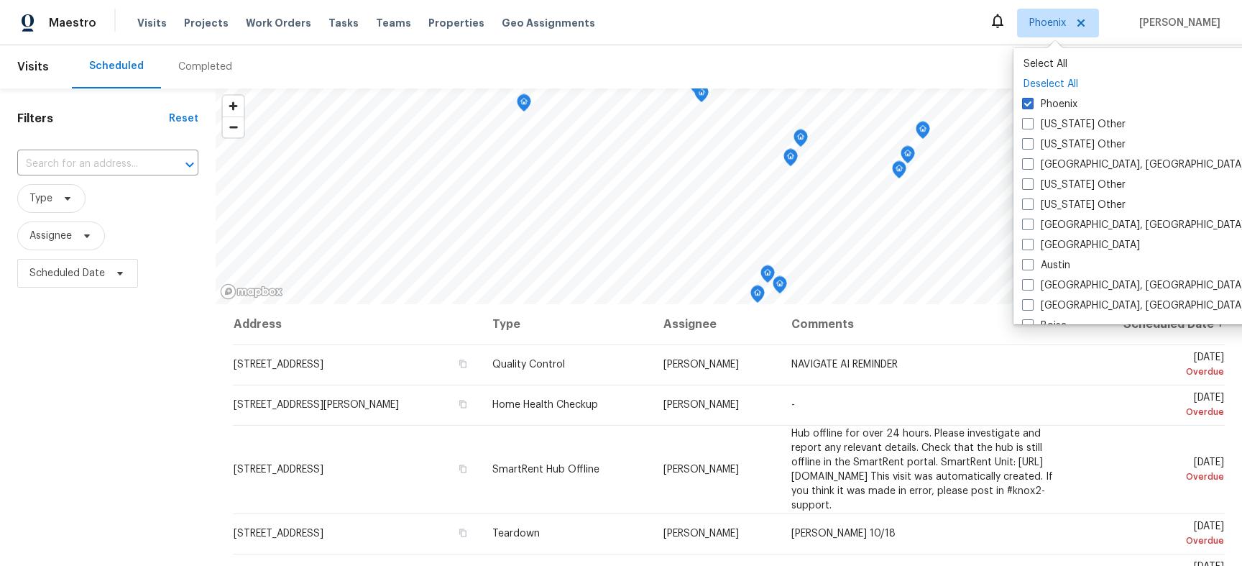
click at [1055, 79] on p "Deselect All" at bounding box center [1162, 84] width 278 height 14
checkbox input "false"
checkbox input "true"
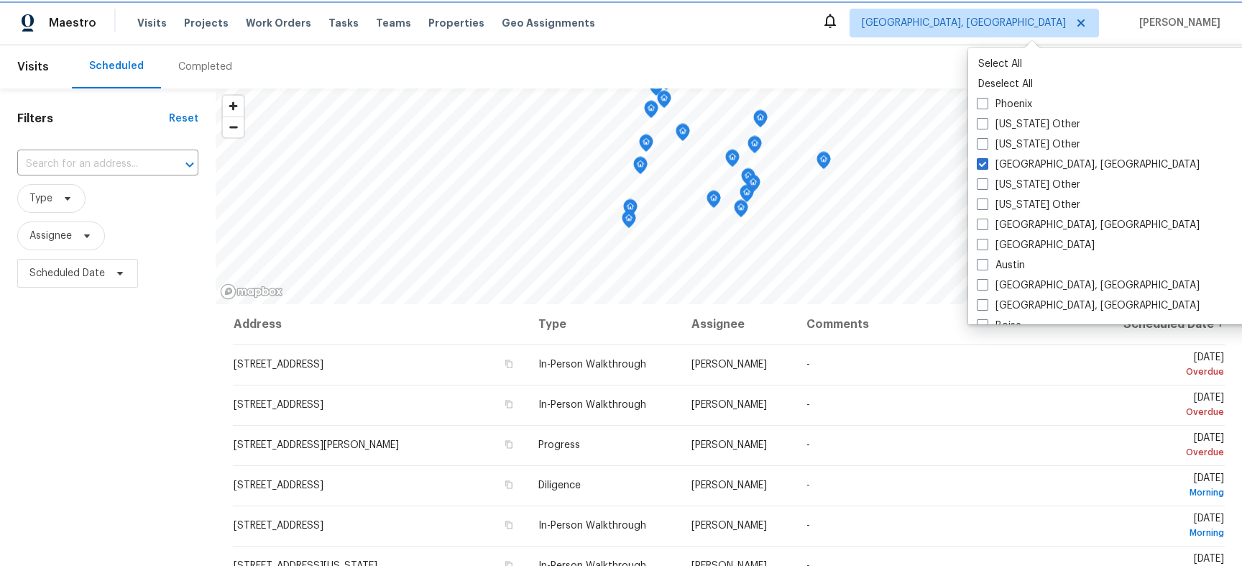
click at [1012, 37] on span "[GEOGRAPHIC_DATA], [GEOGRAPHIC_DATA]" at bounding box center [974, 23] width 249 height 29
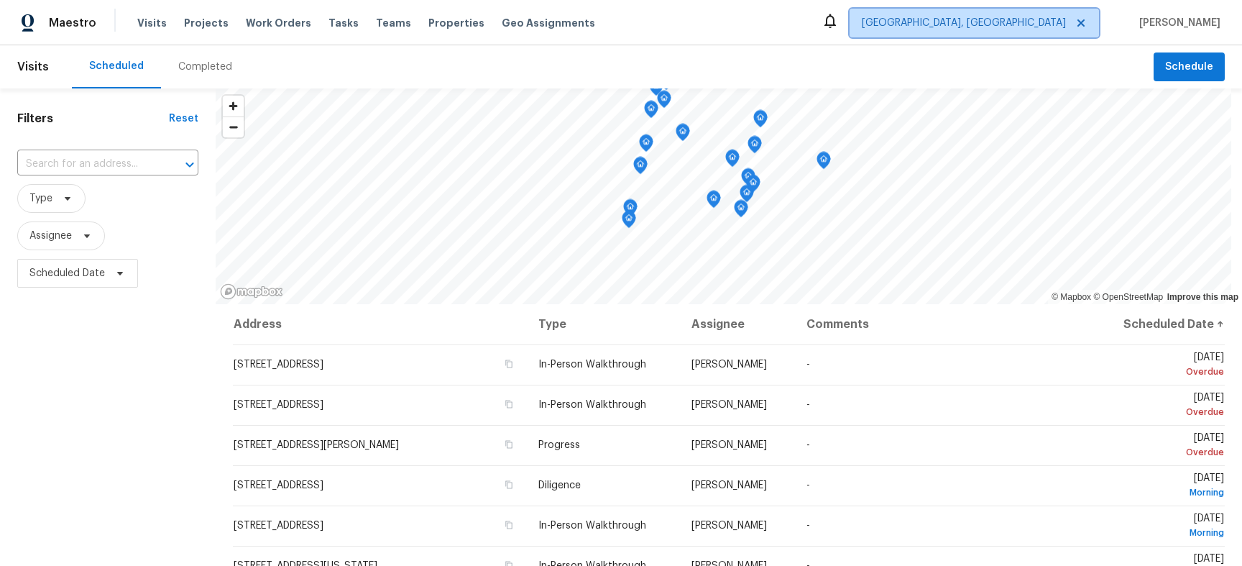
click at [1012, 37] on span "[GEOGRAPHIC_DATA], [GEOGRAPHIC_DATA]" at bounding box center [974, 23] width 249 height 29
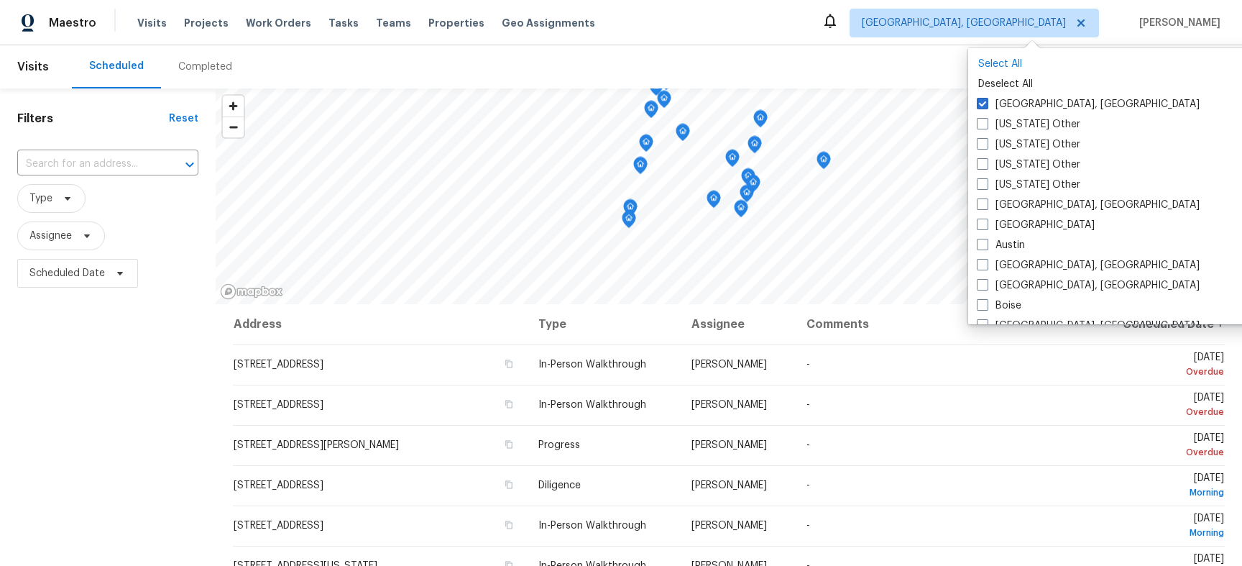
click at [1017, 68] on p "Select All" at bounding box center [1117, 64] width 278 height 14
checkbox input "true"
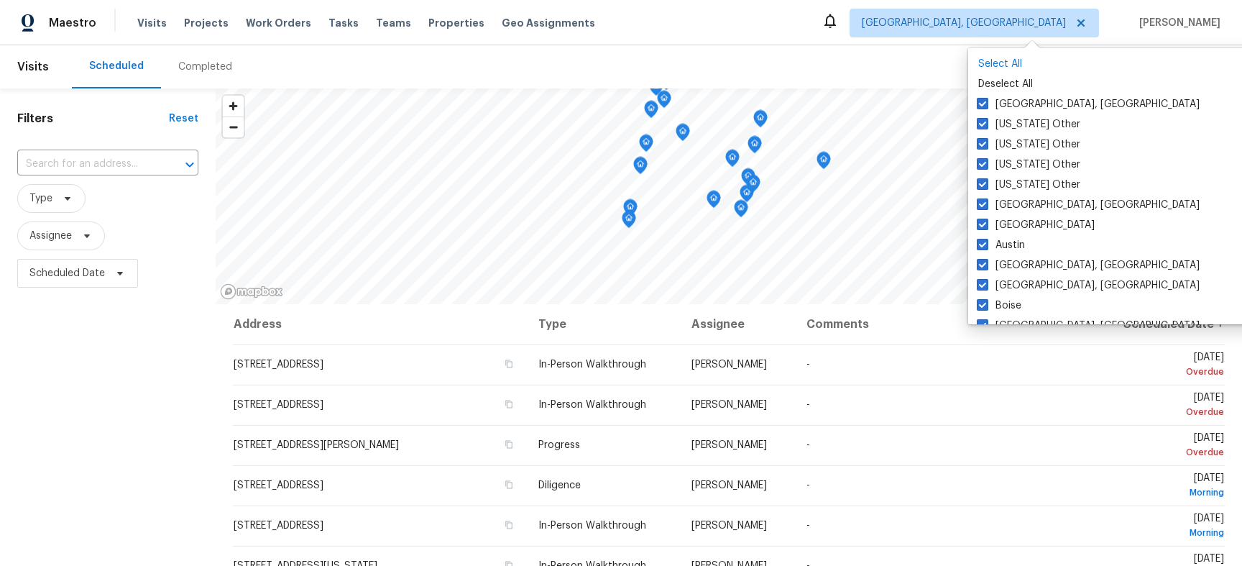
checkbox input "true"
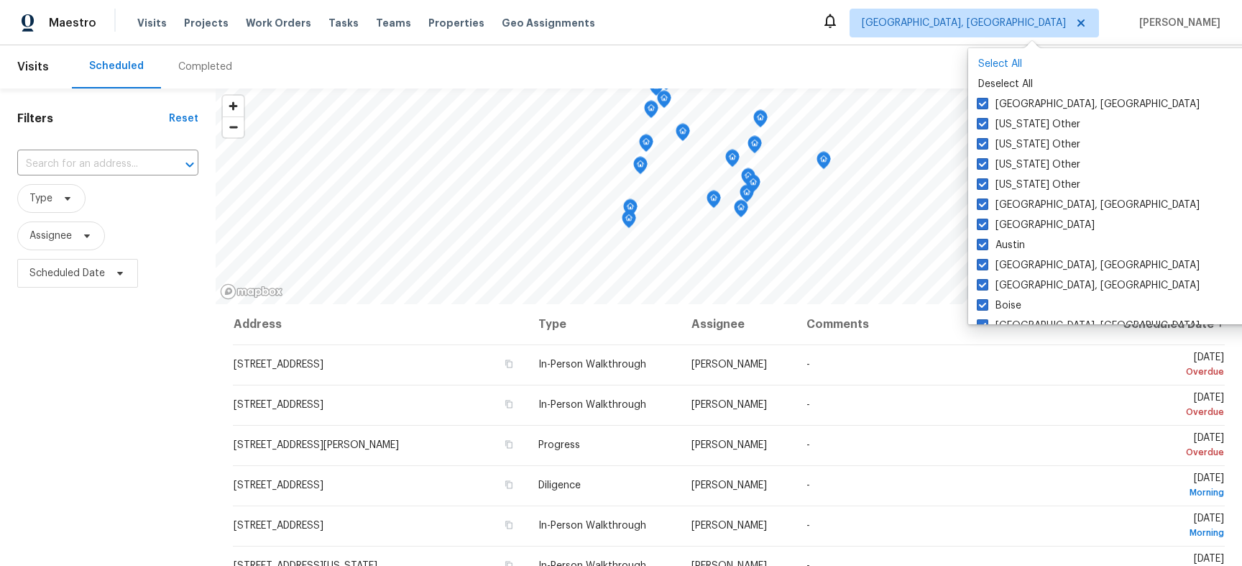
checkbox input "true"
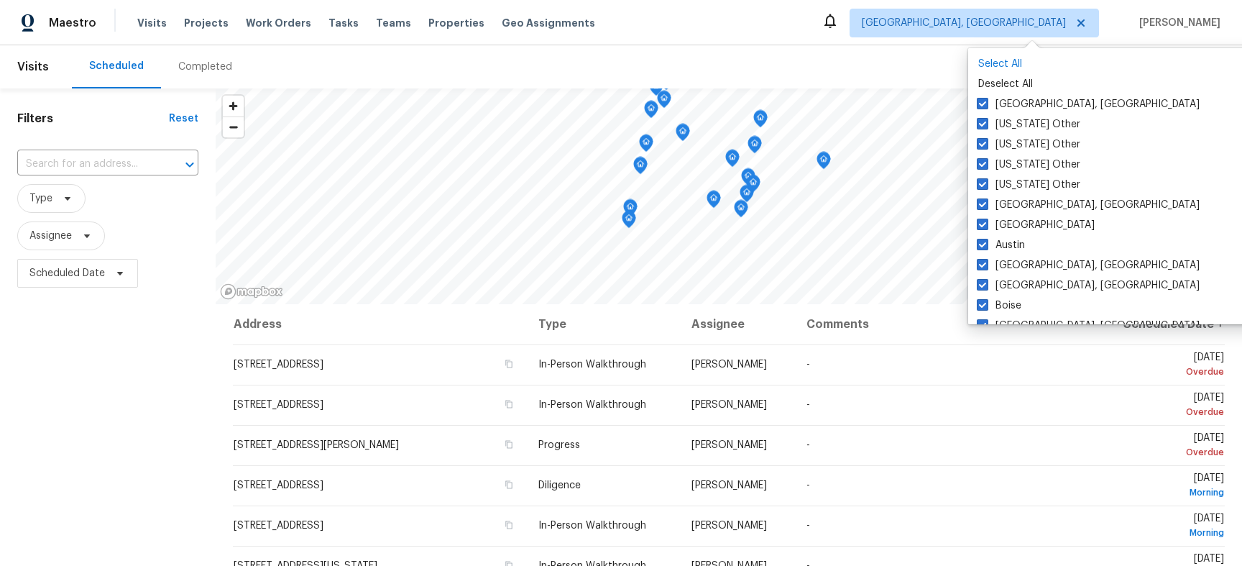
checkbox input "true"
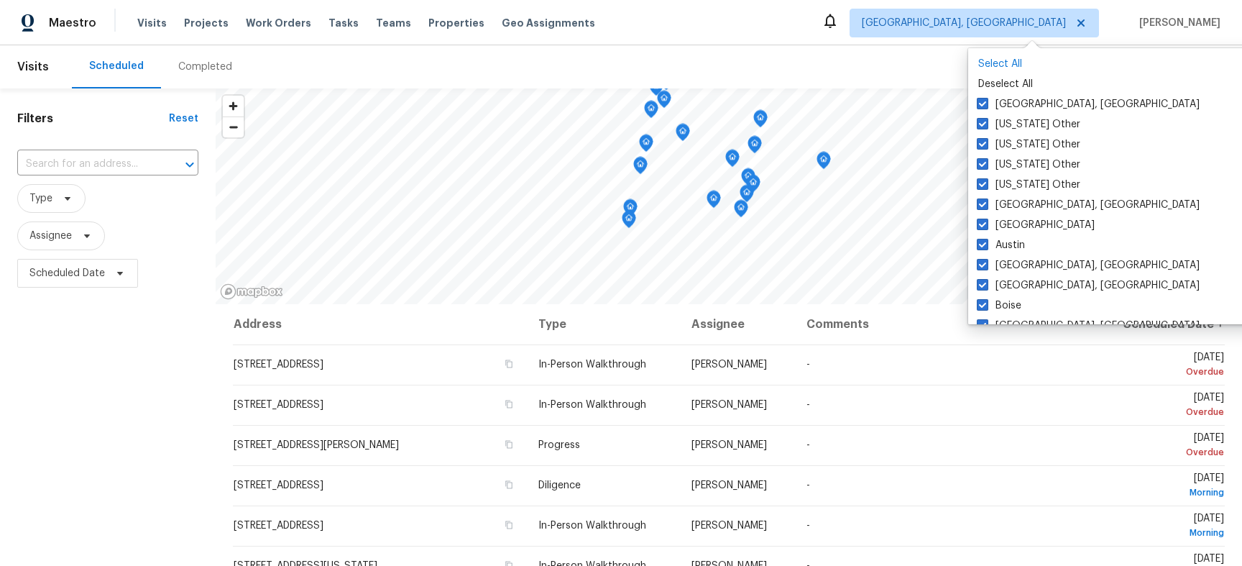
checkbox input "true"
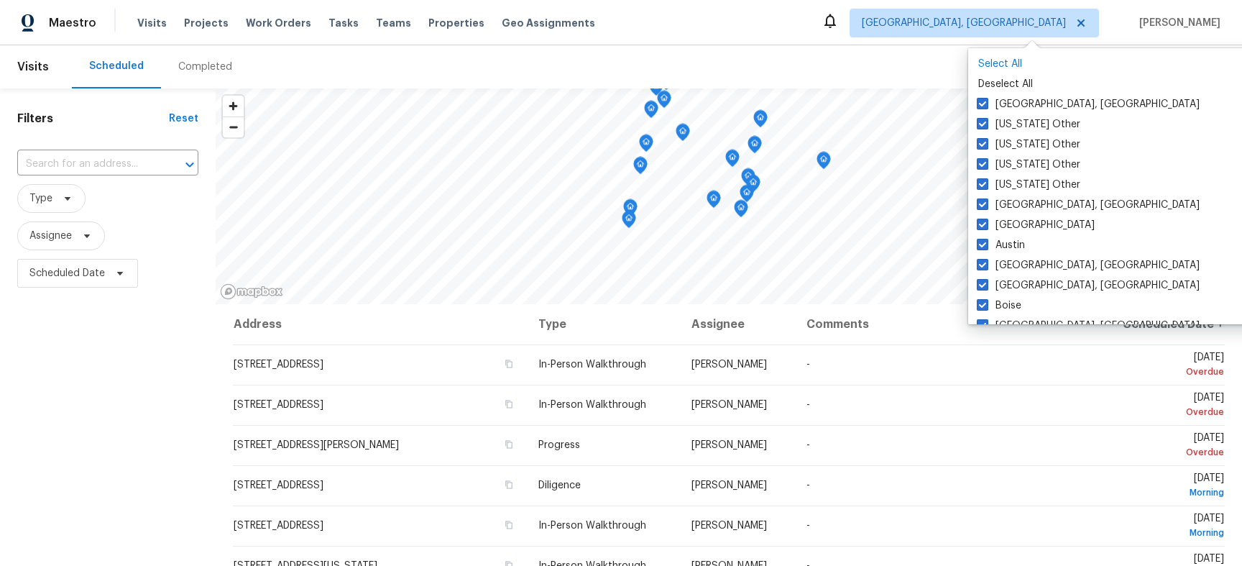
checkbox input "true"
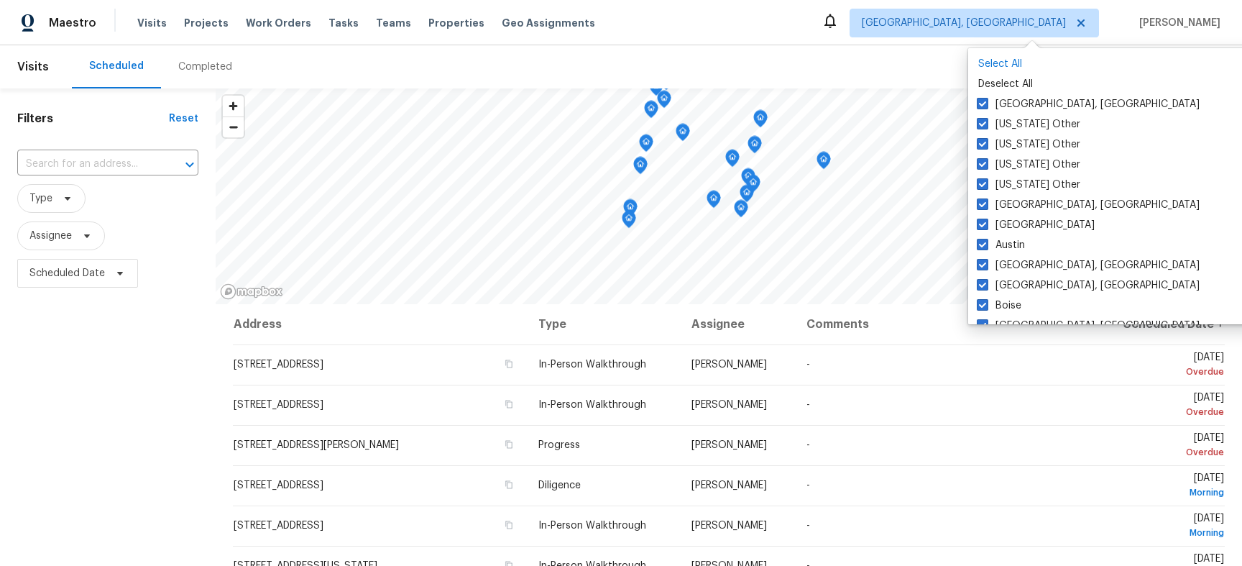
checkbox input "true"
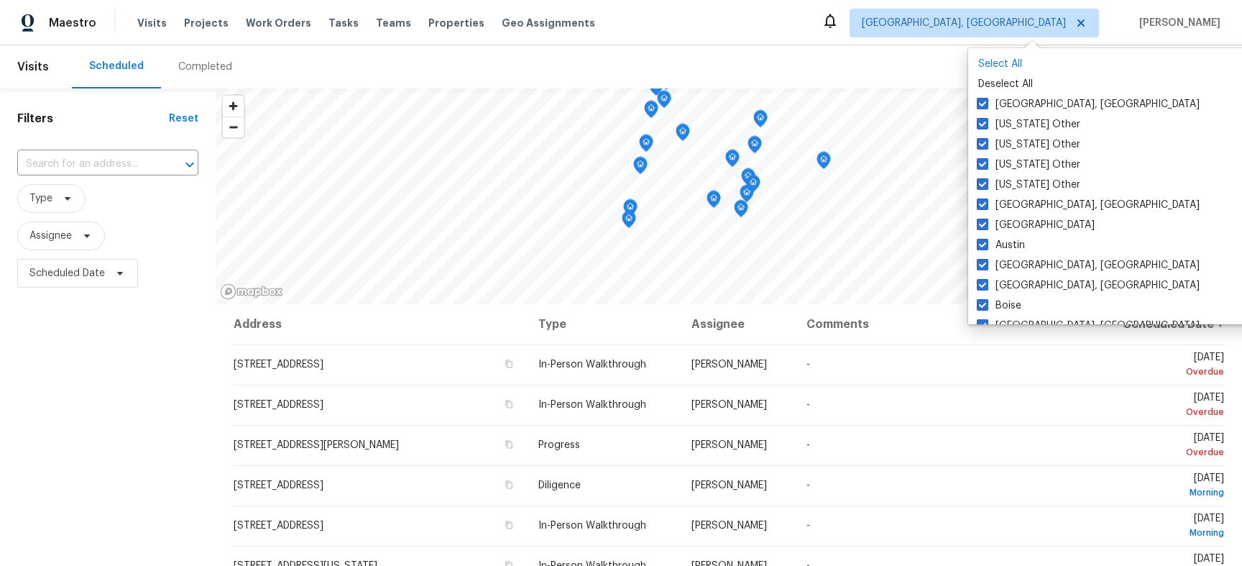
checkbox input "true"
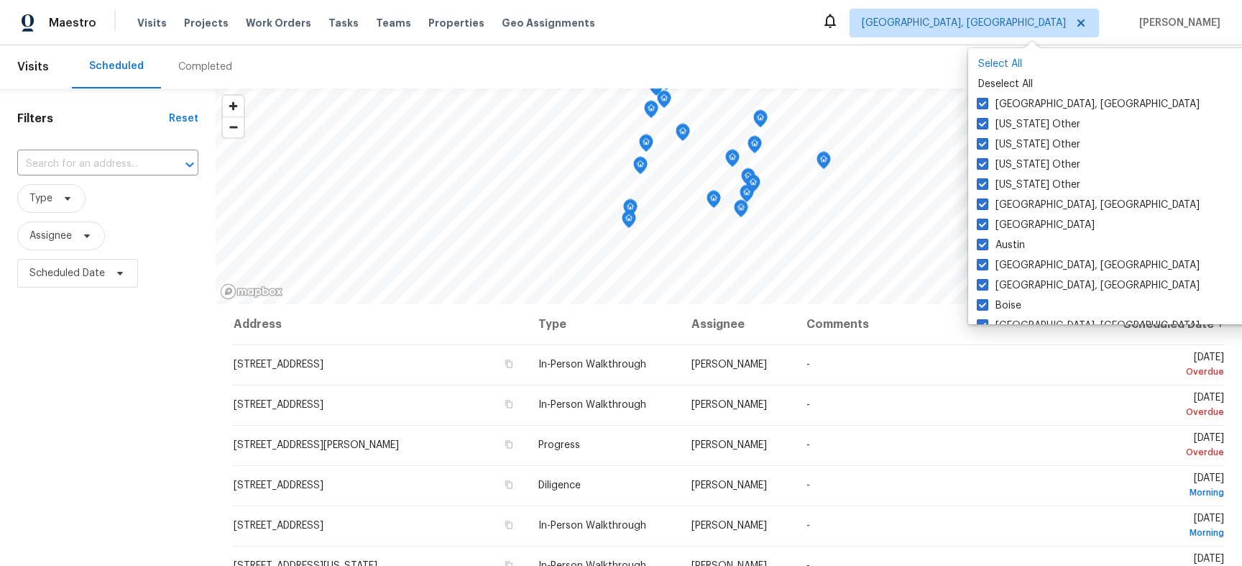
checkbox input "true"
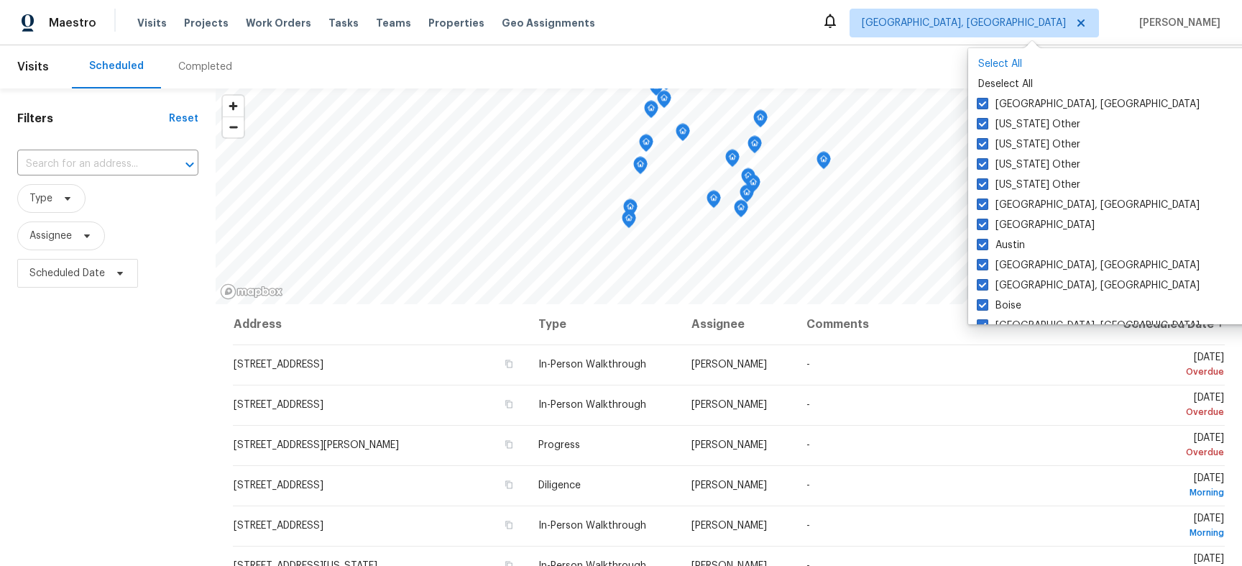
checkbox input "true"
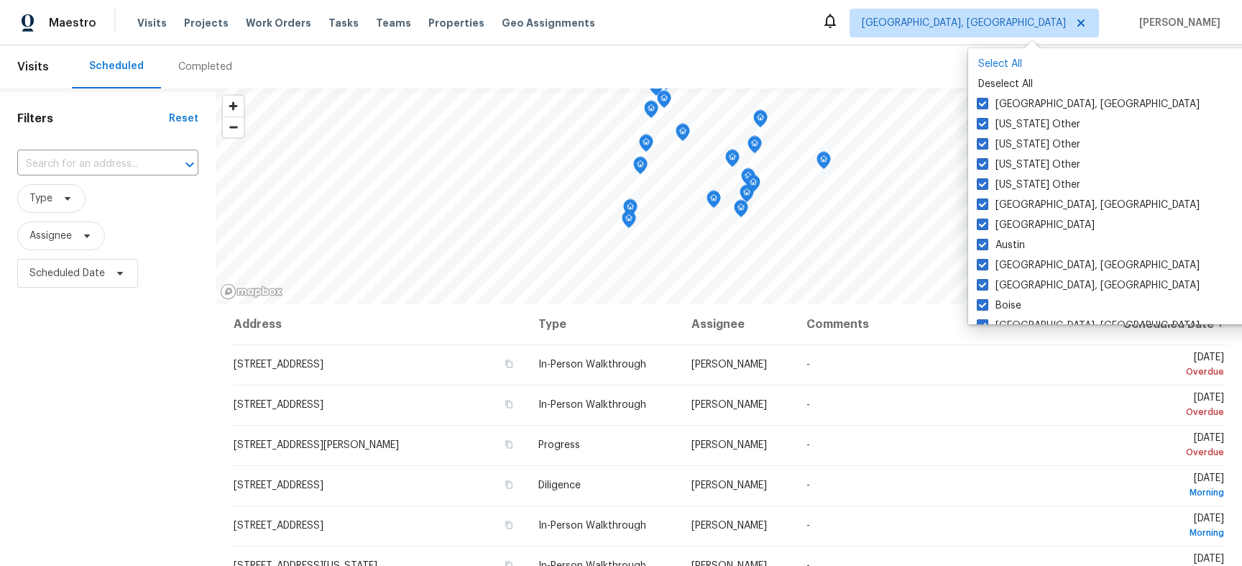
checkbox input "true"
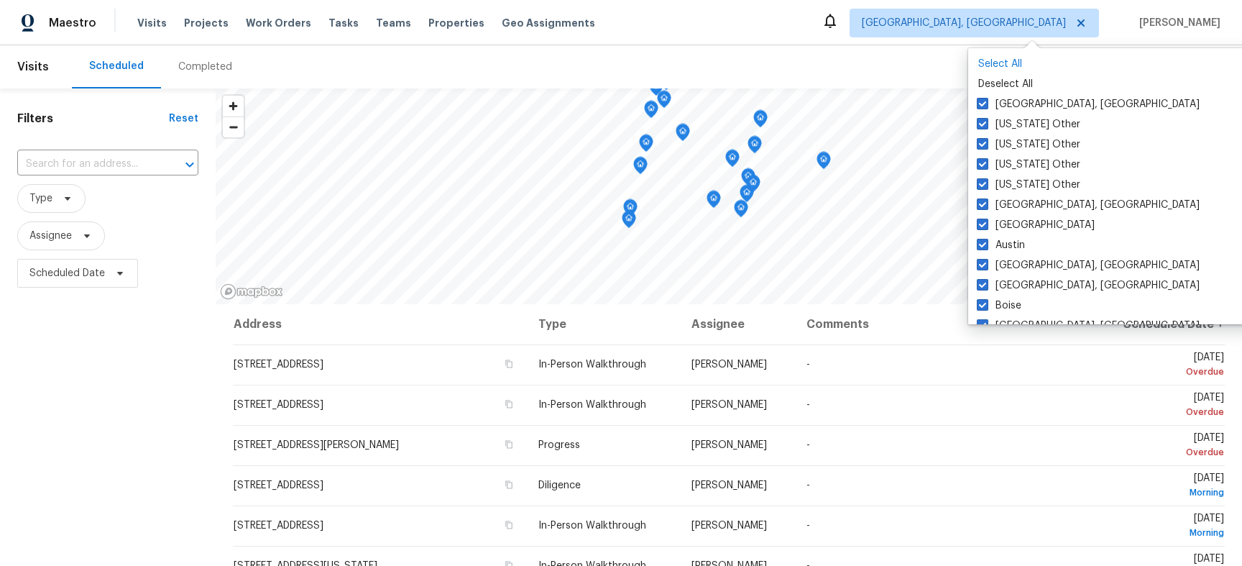
checkbox input "true"
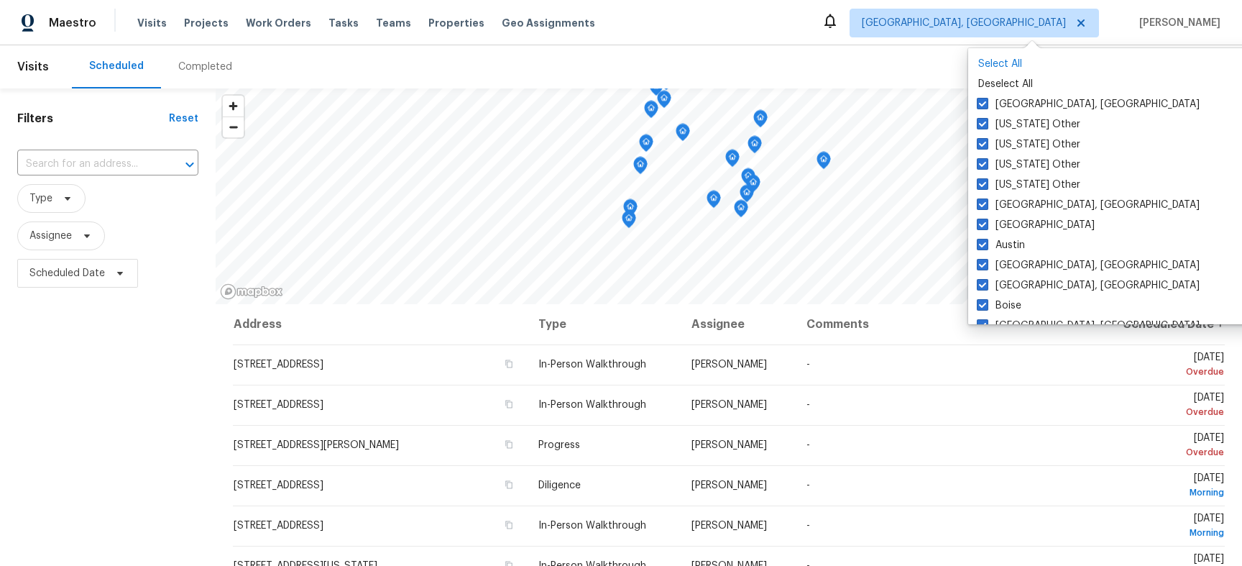
checkbox input "true"
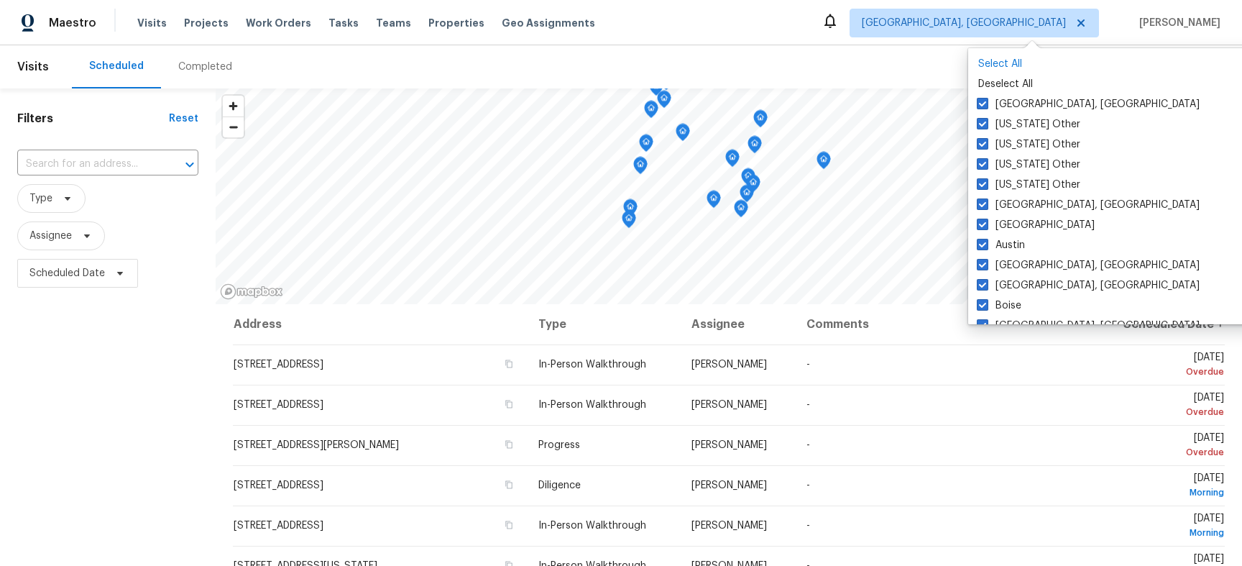
checkbox input "true"
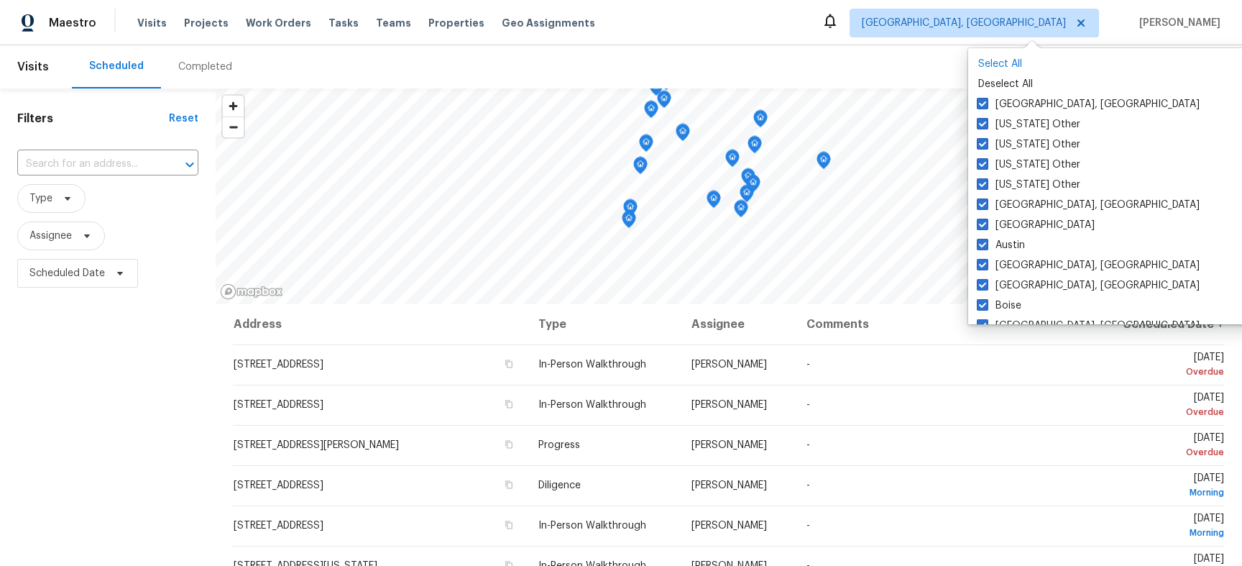
checkbox input "true"
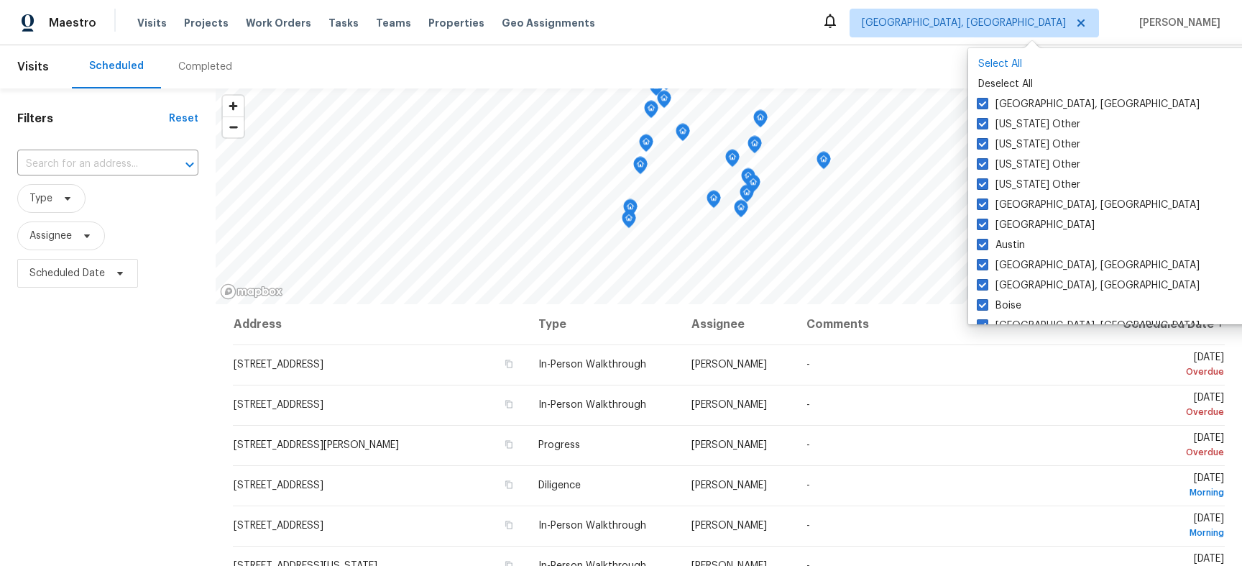
checkbox input "true"
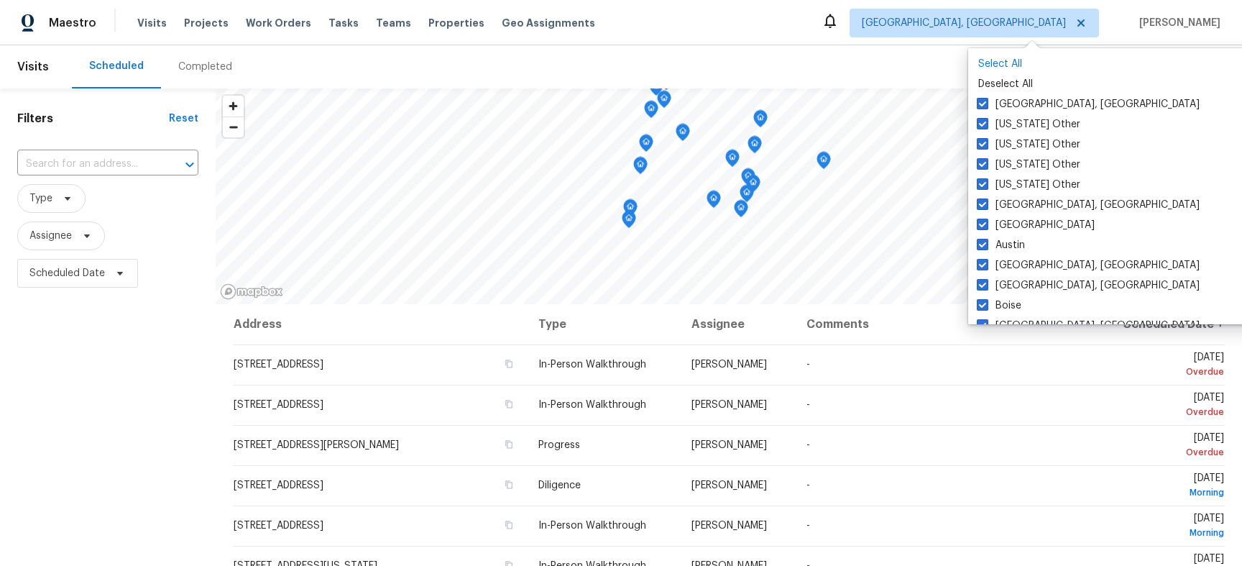
checkbox input "true"
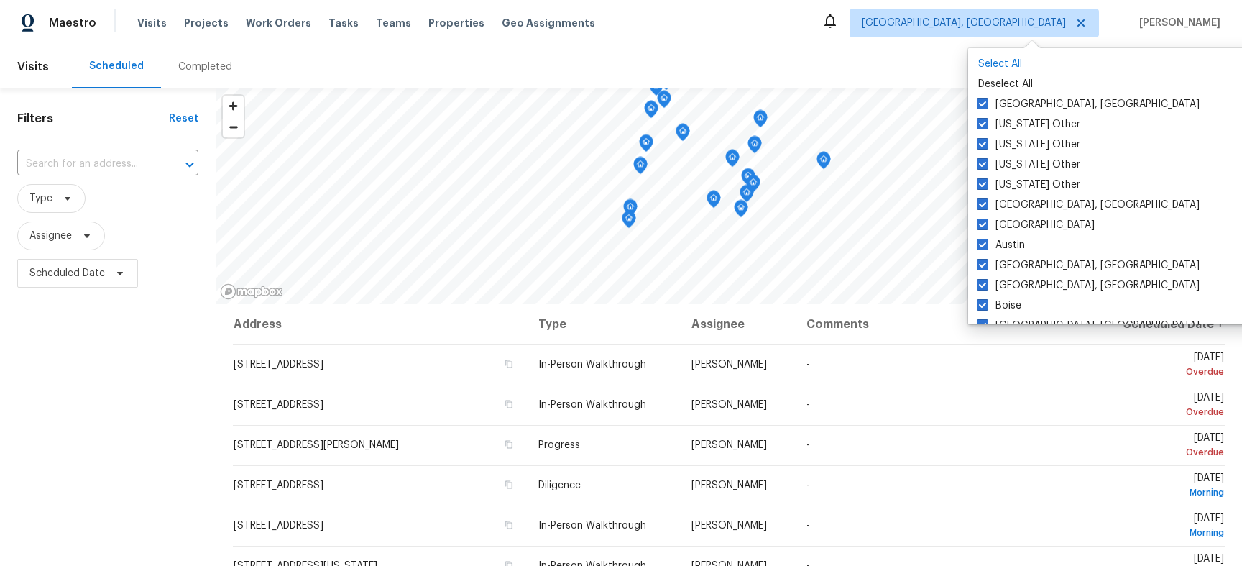
checkbox input "true"
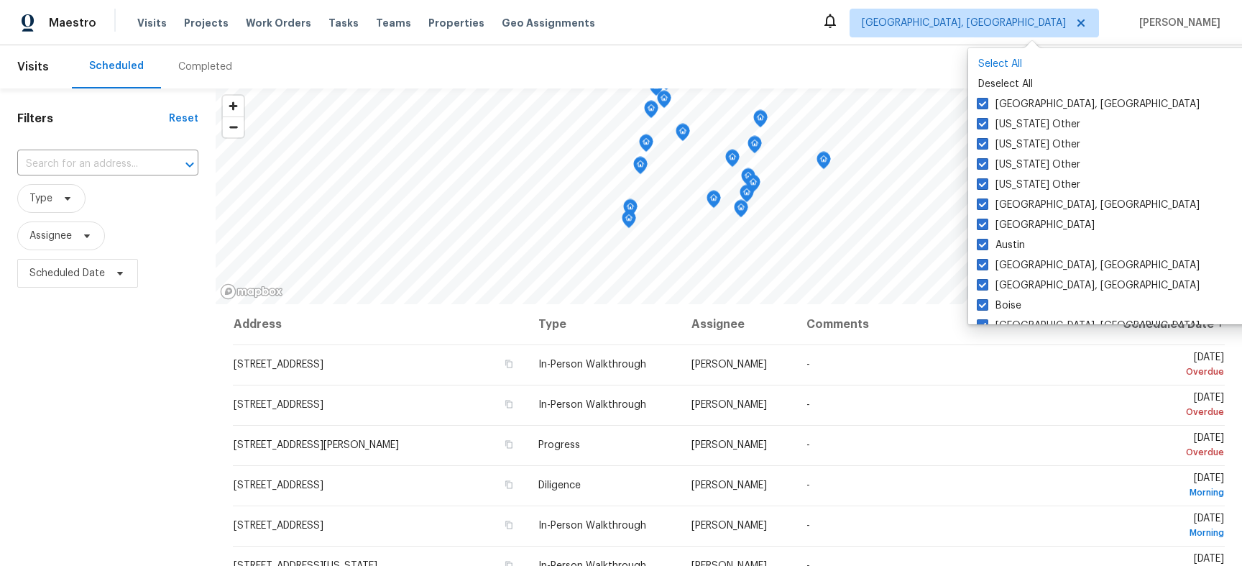
checkbox input "true"
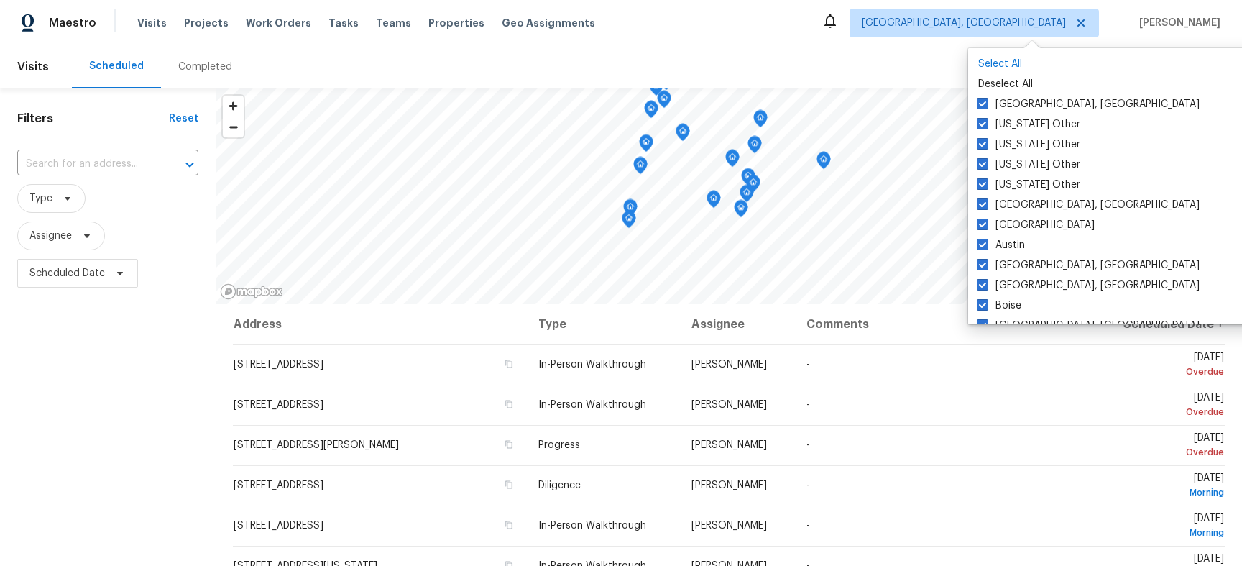
checkbox input "true"
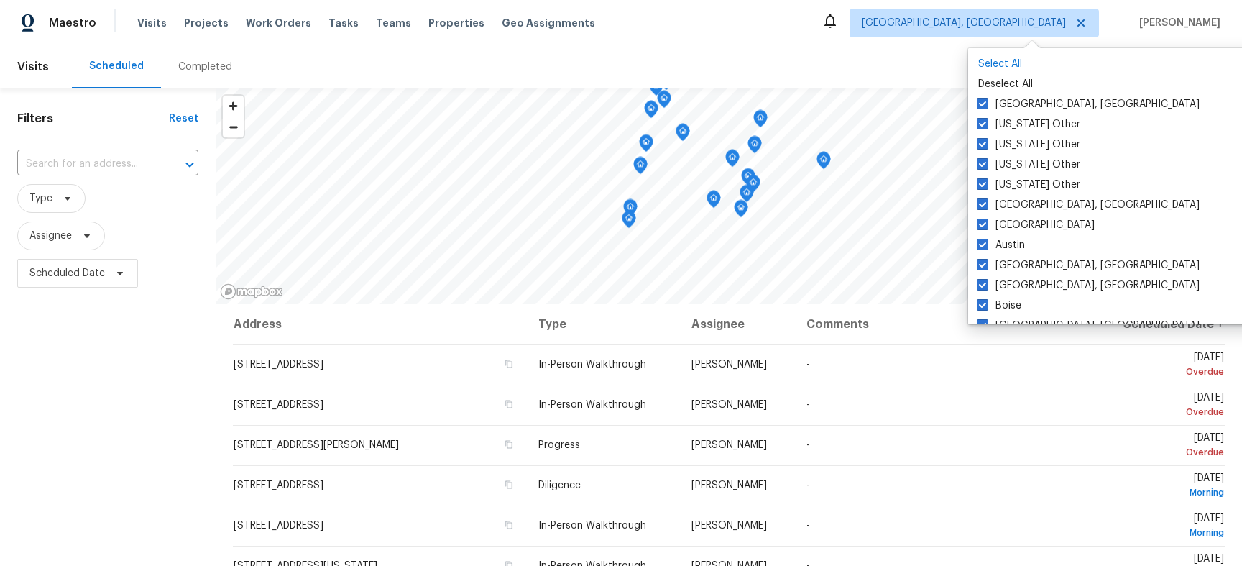
checkbox input "true"
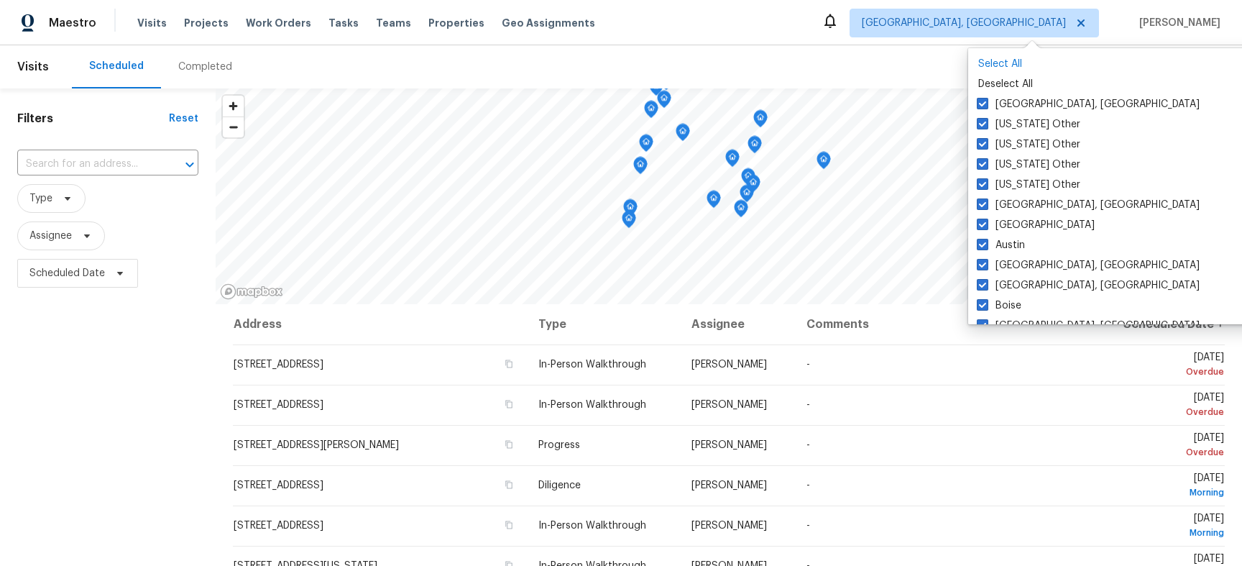
checkbox input "true"
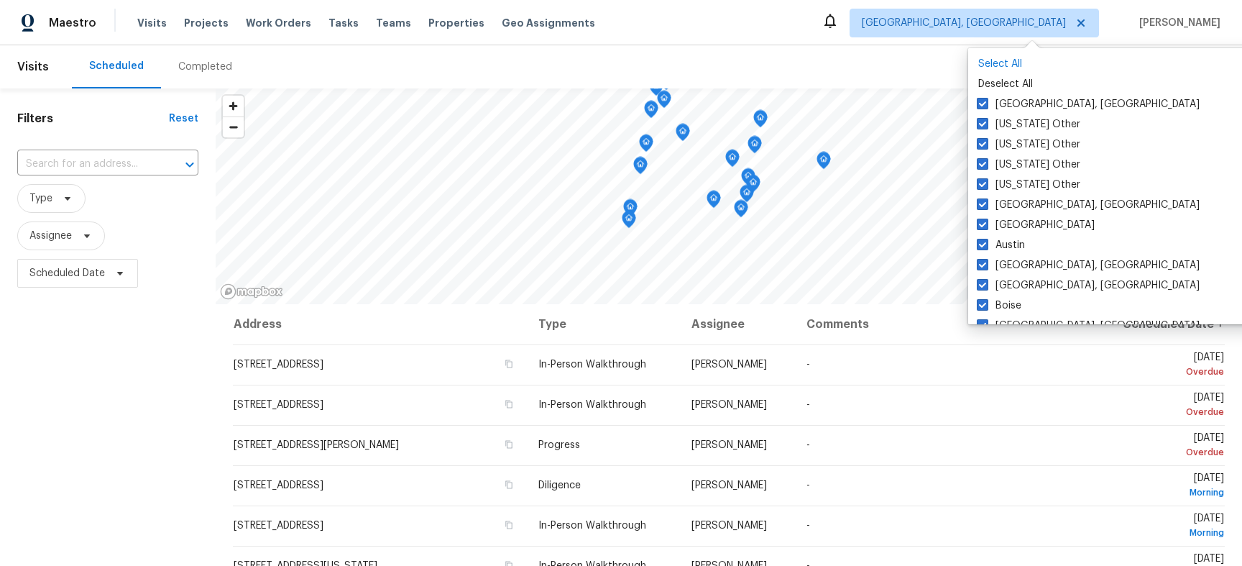
checkbox input "true"
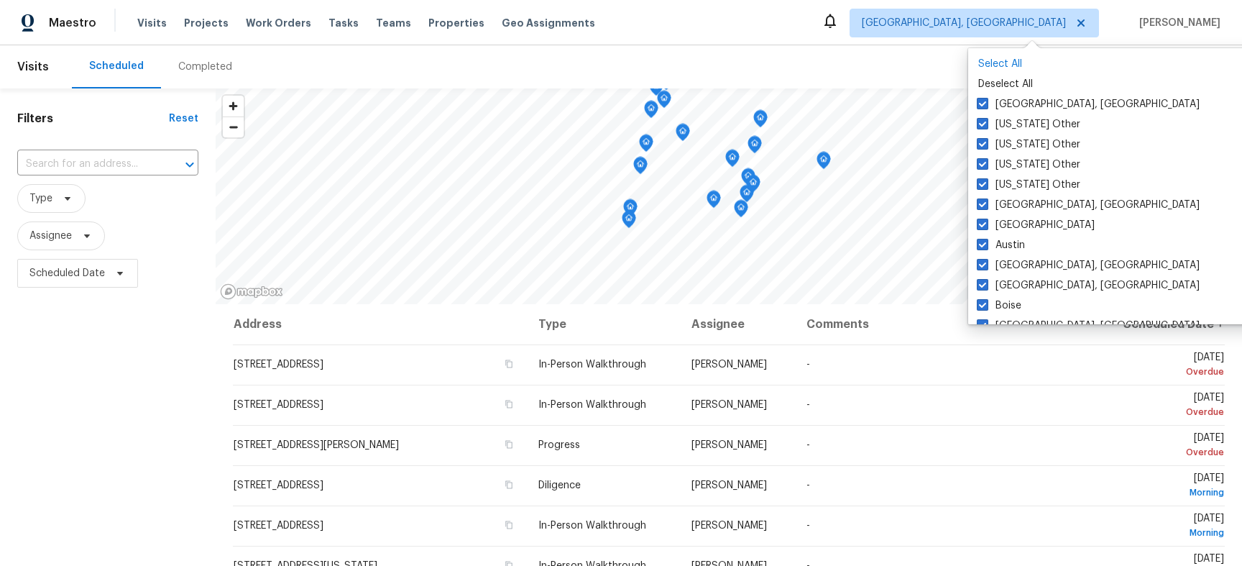
checkbox input "true"
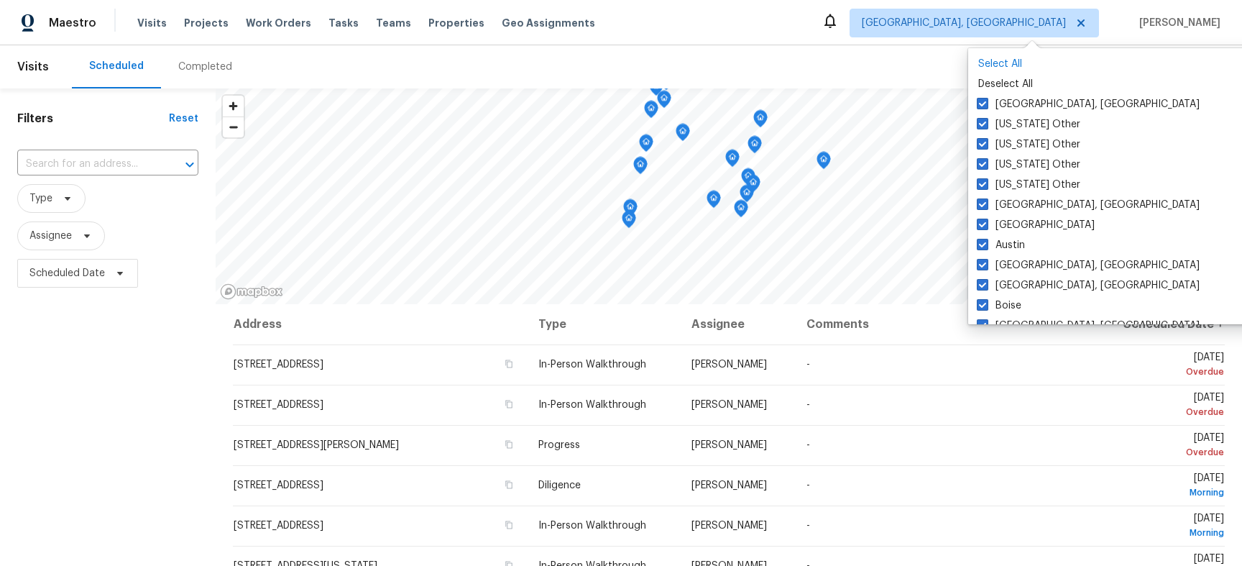
checkbox input "true"
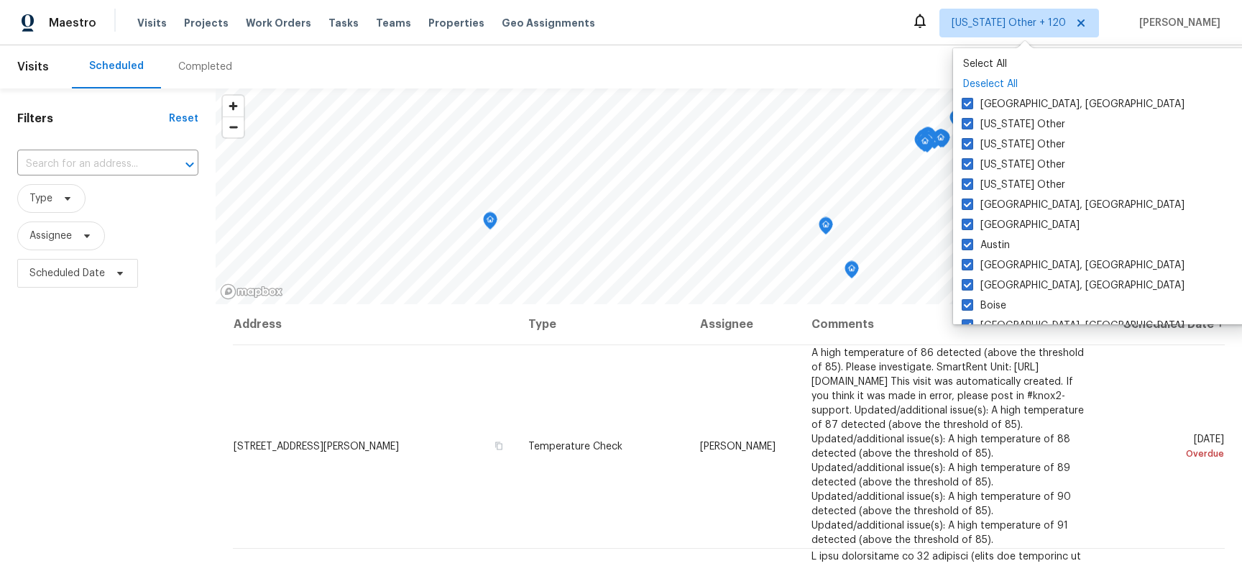
click at [1003, 85] on p "Deselect All" at bounding box center [1102, 84] width 278 height 14
checkbox input "false"
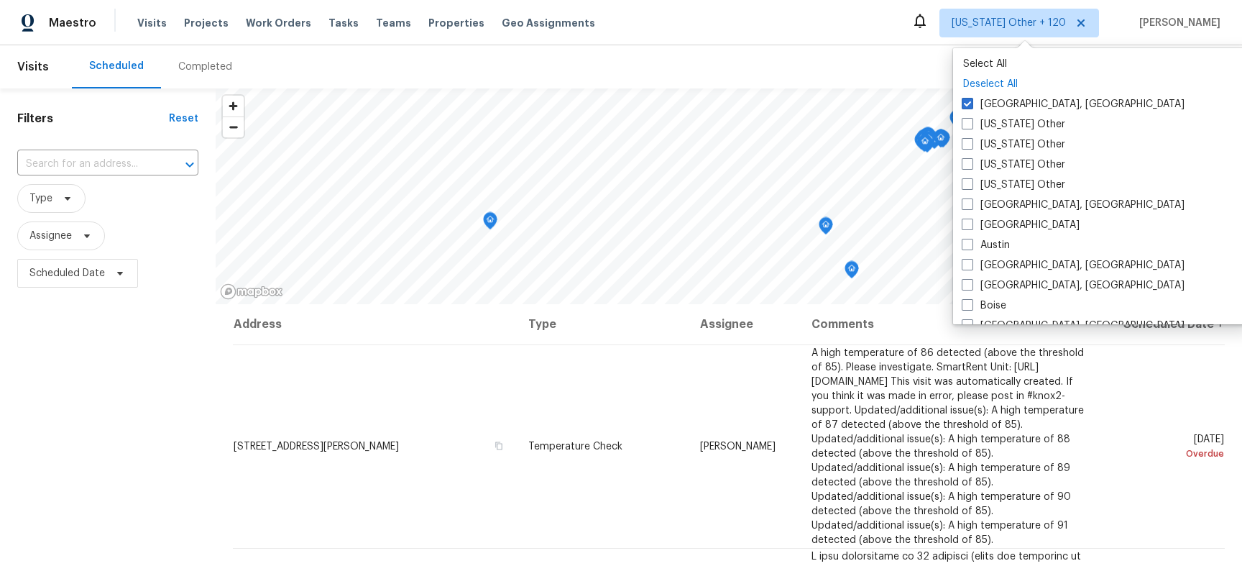
checkbox input "false"
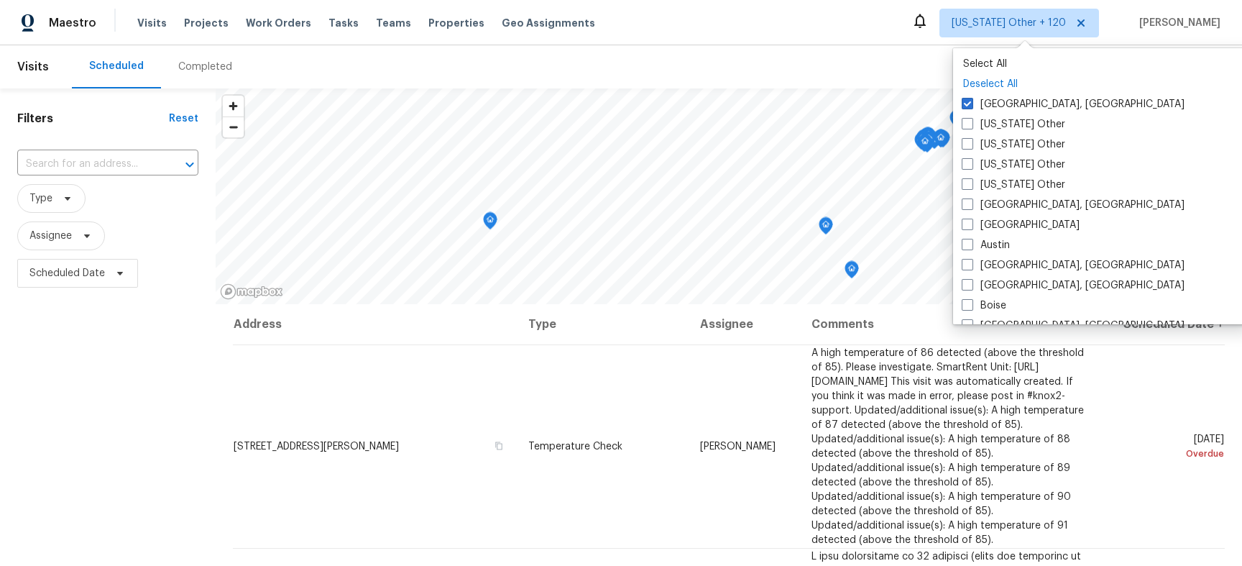
checkbox input "false"
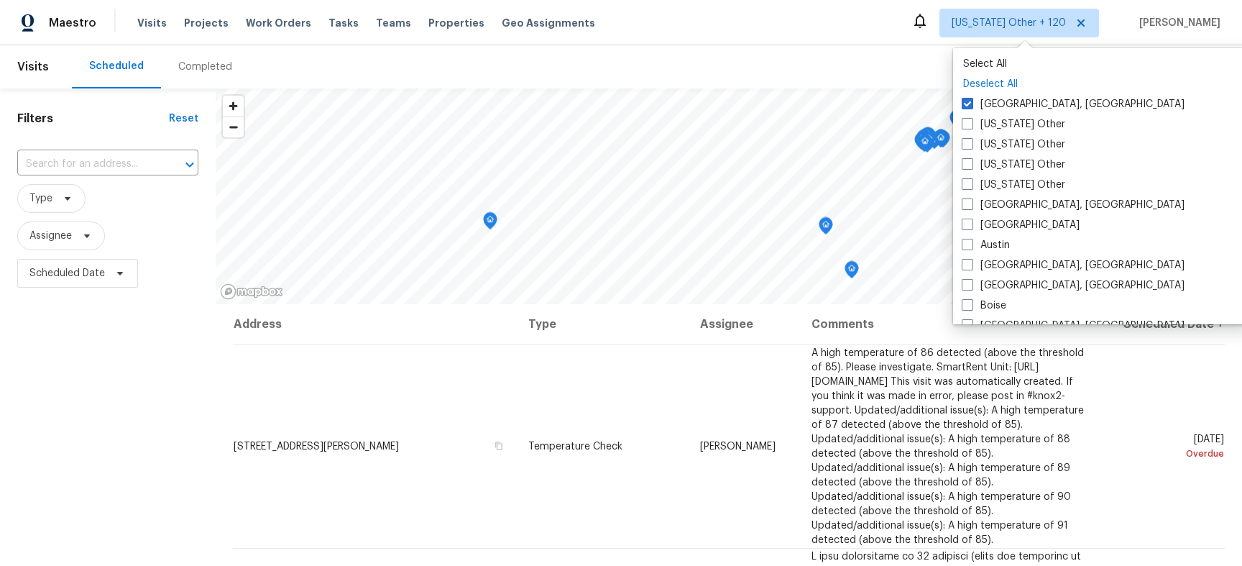
checkbox input "false"
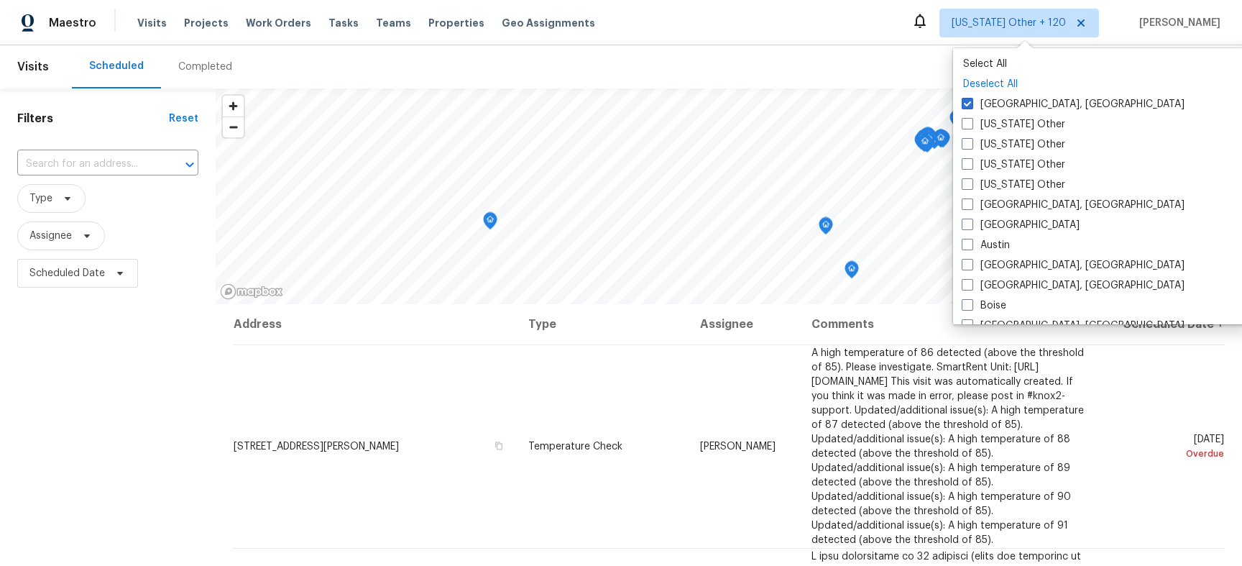
checkbox input "false"
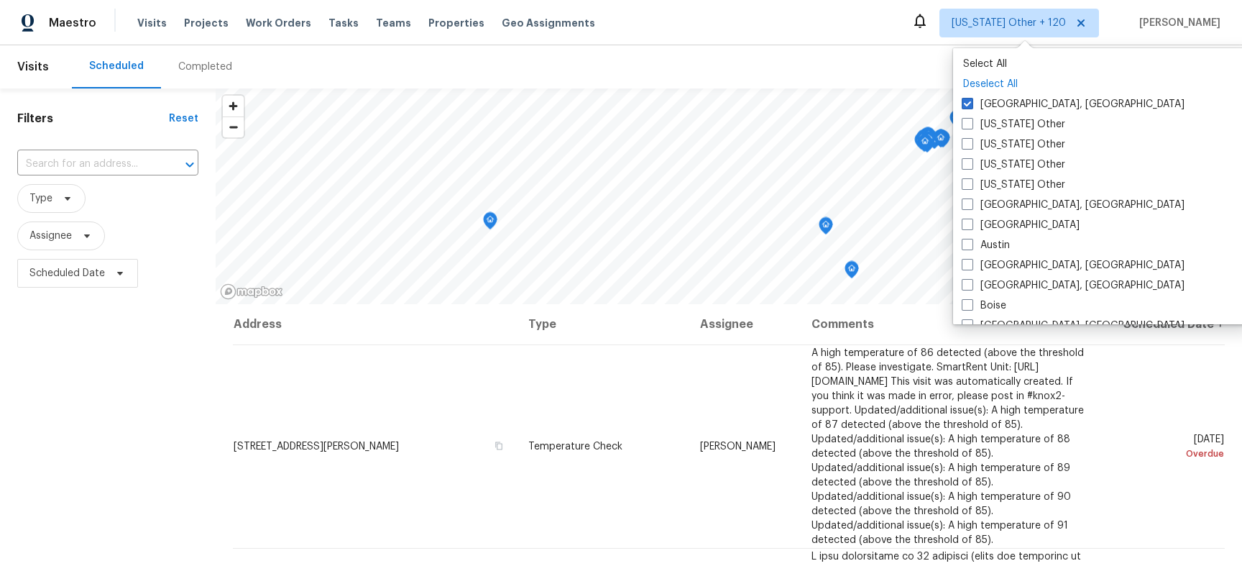
checkbox input "false"
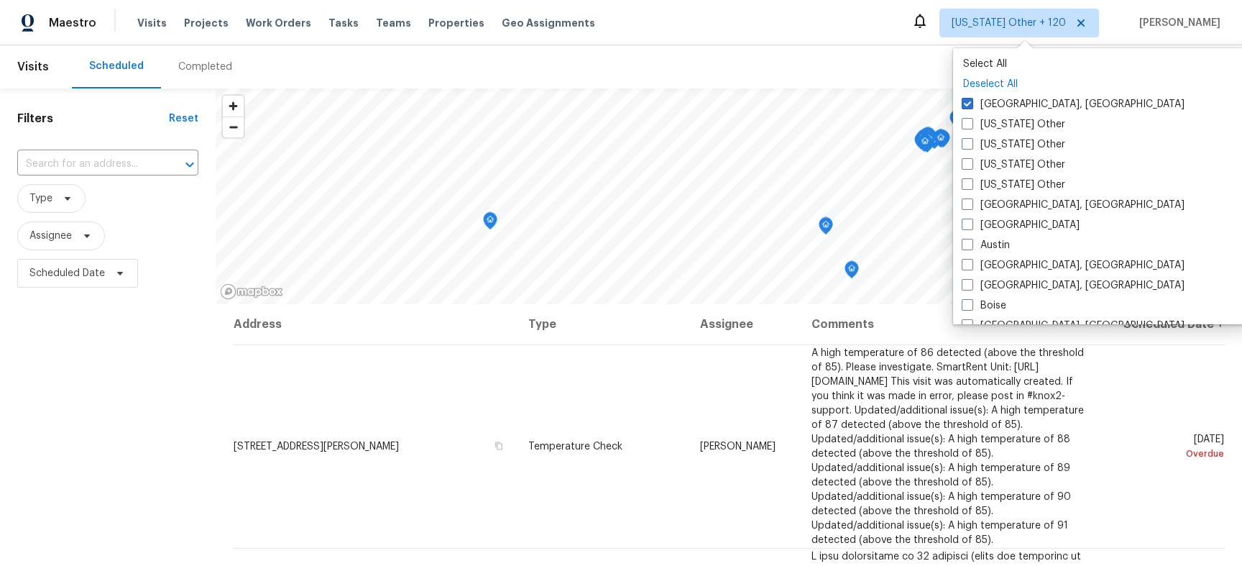
checkbox input "false"
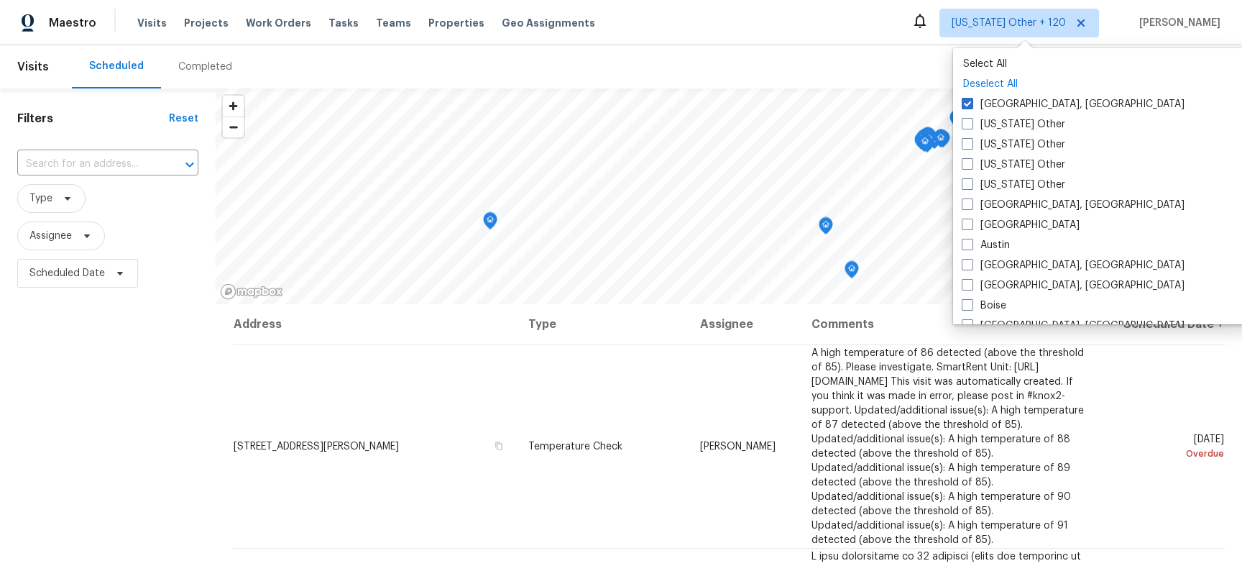
checkbox input "false"
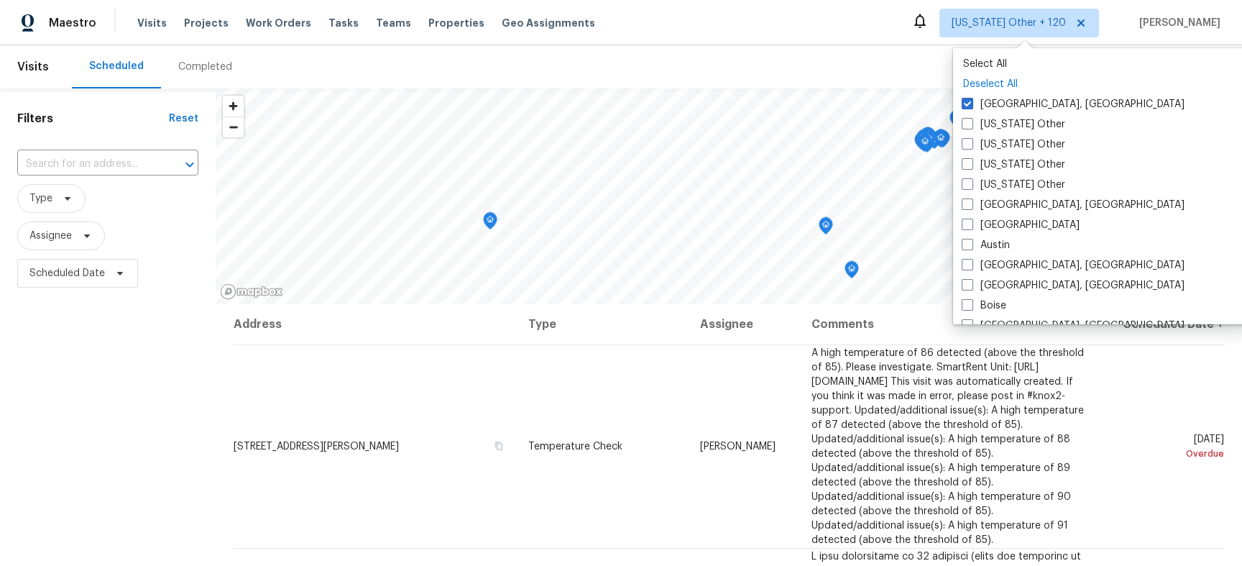
checkbox input "false"
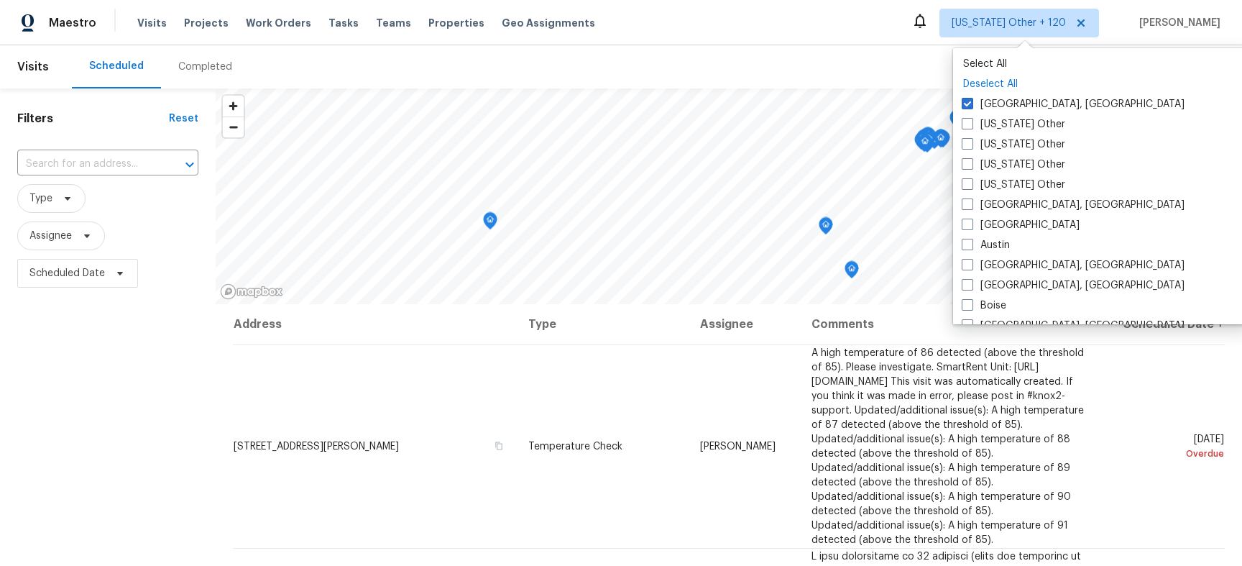
checkbox input "false"
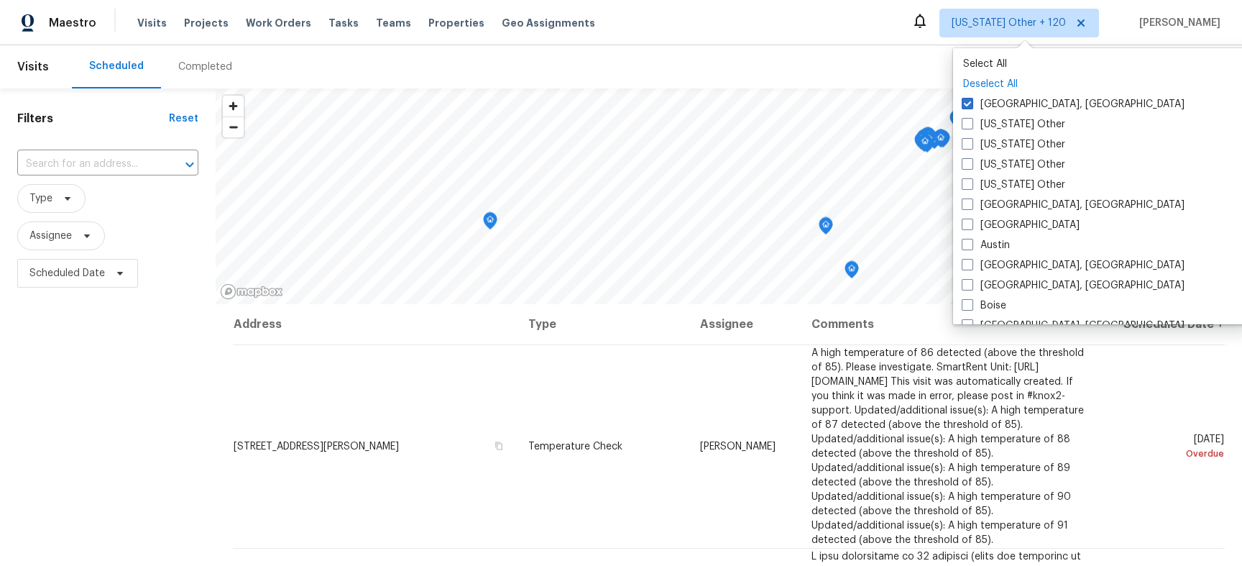
checkbox input "false"
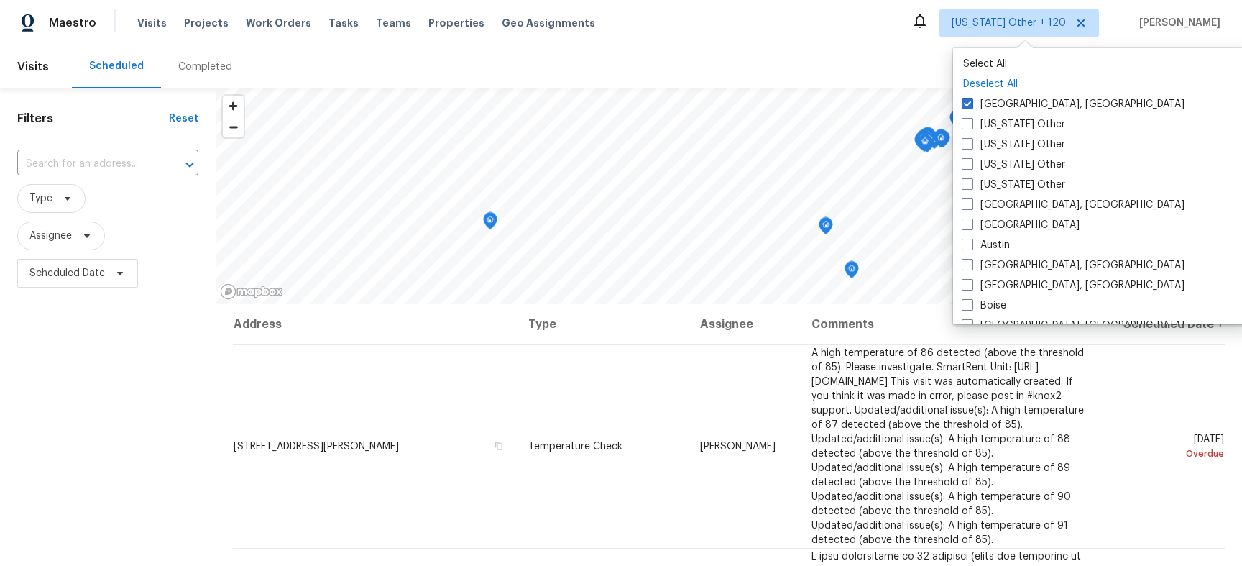
checkbox input "false"
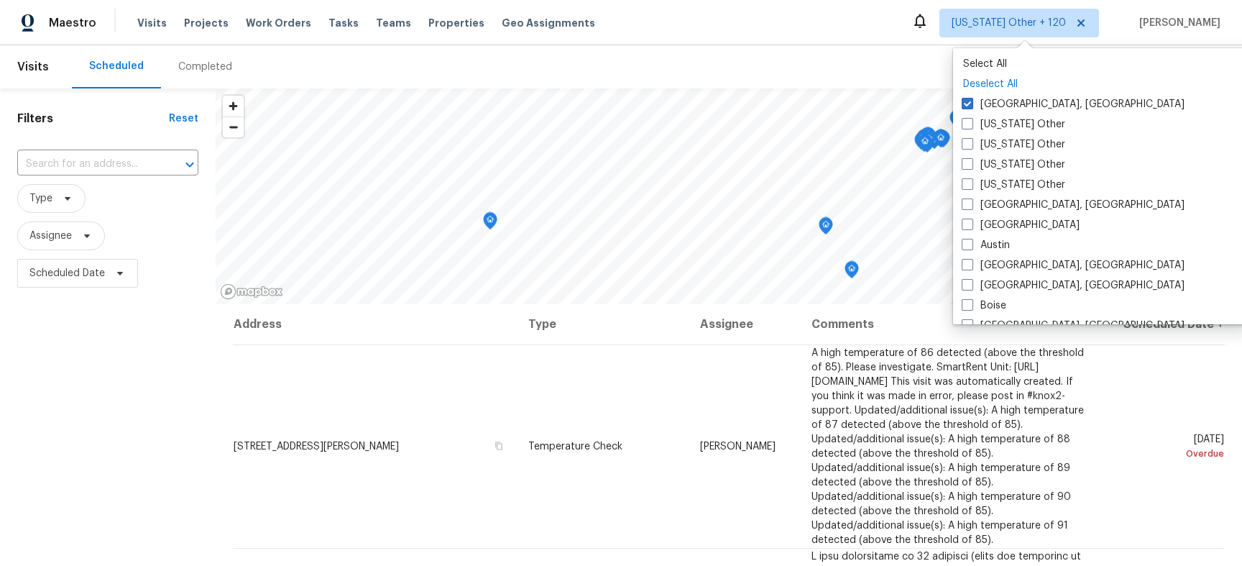
checkbox input "false"
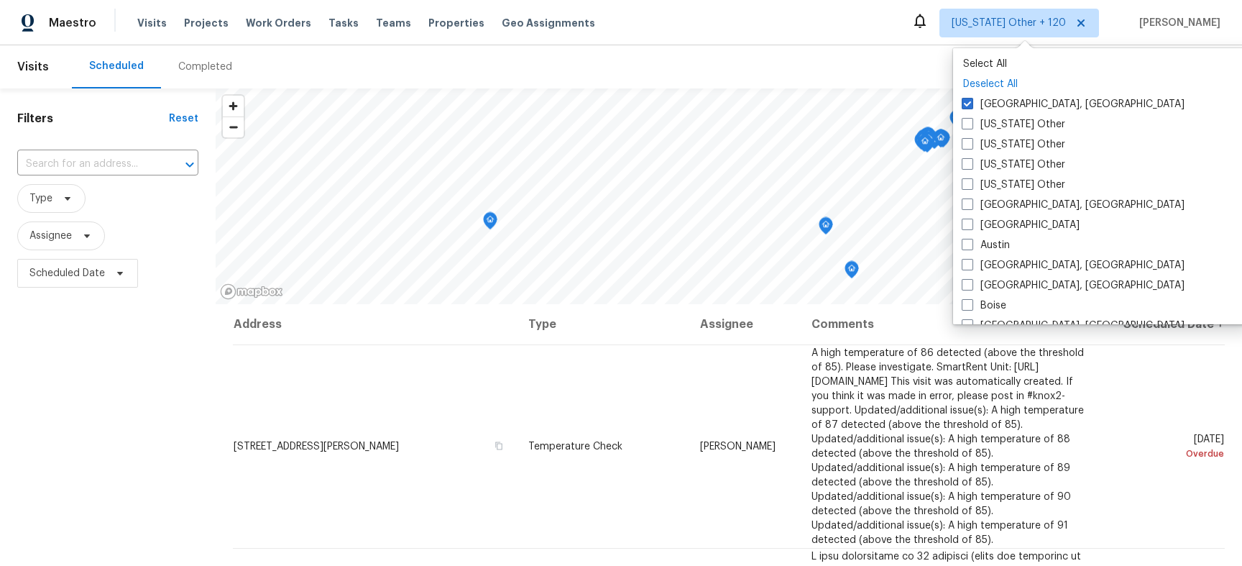
checkbox input "false"
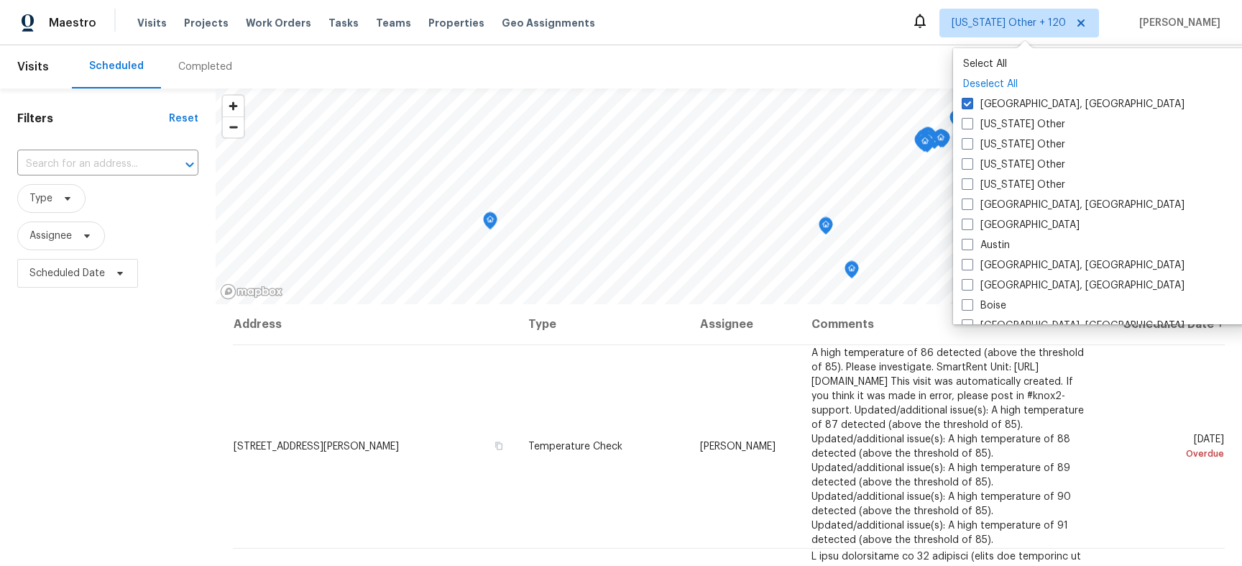
checkbox input "false"
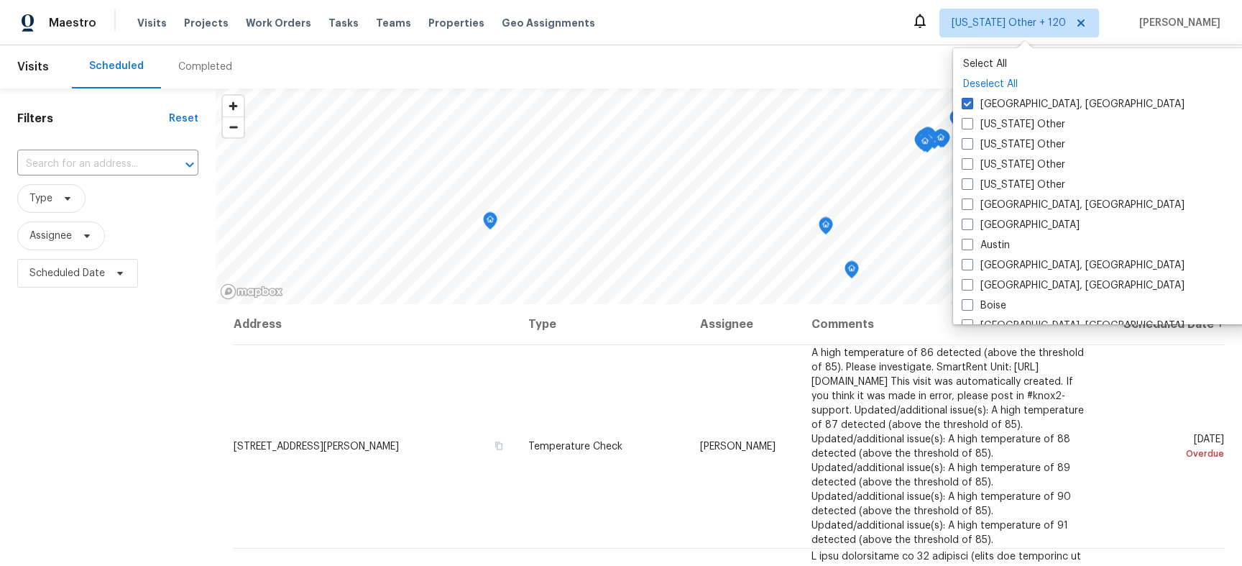
checkbox input "false"
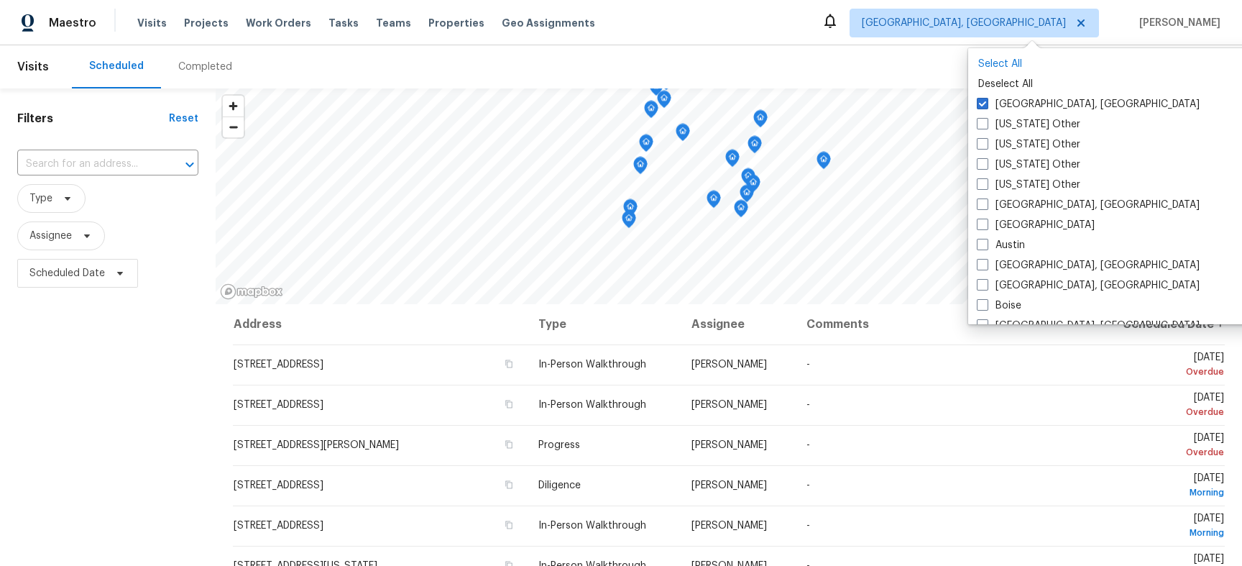
click at [1010, 61] on p "Select All" at bounding box center [1117, 64] width 278 height 14
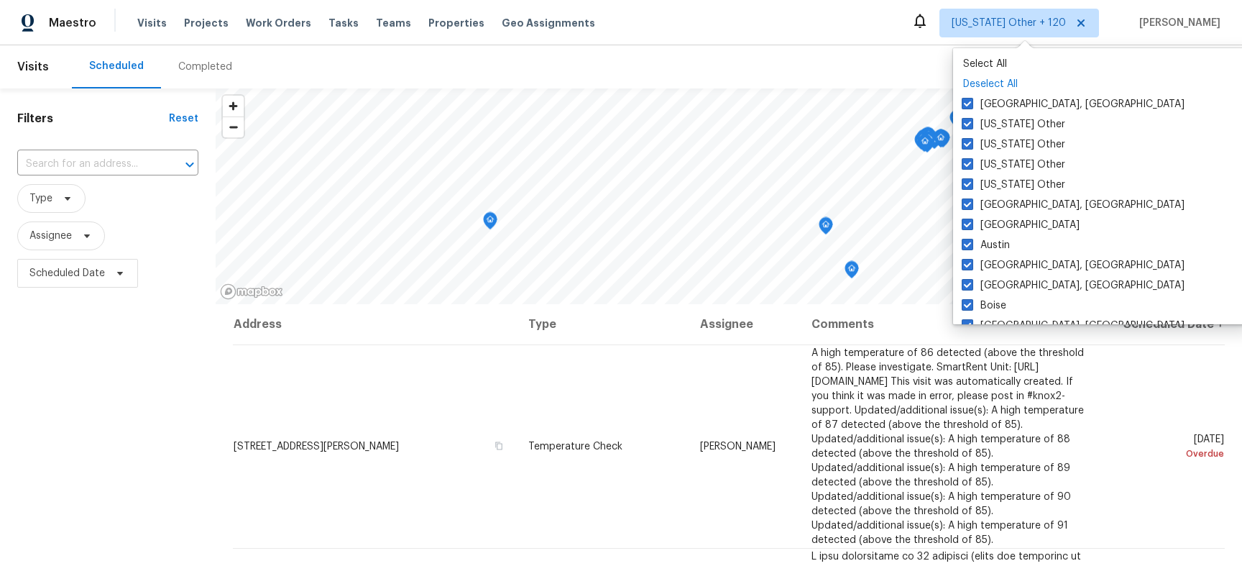
click at [1004, 84] on p "Deselect All" at bounding box center [1102, 84] width 278 height 14
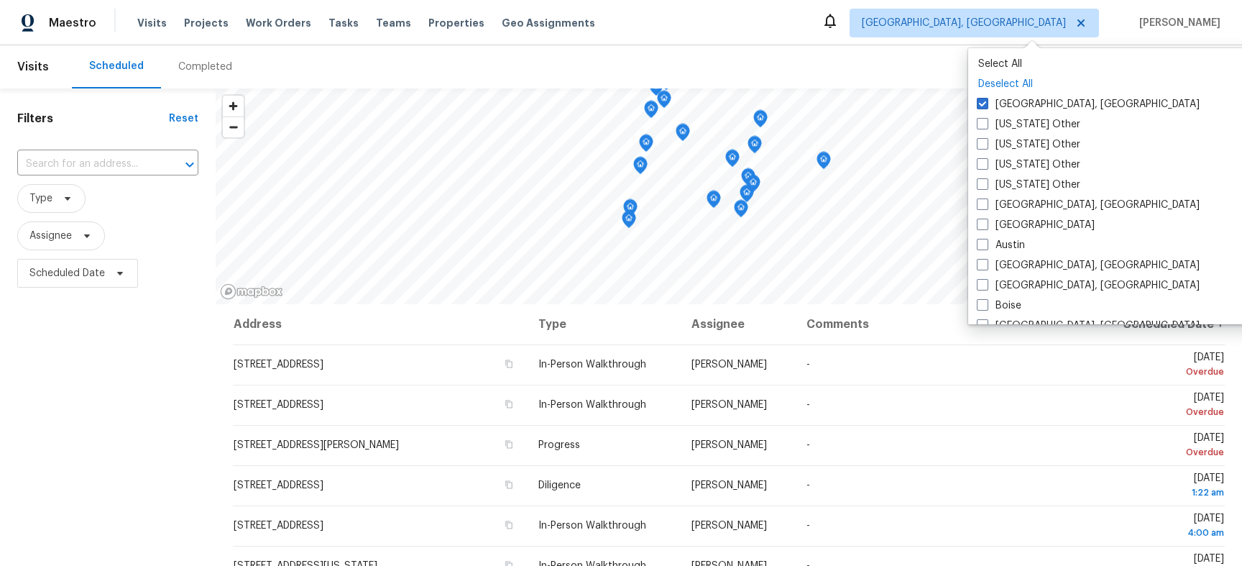
click at [1003, 80] on p "Deselect All" at bounding box center [1117, 84] width 278 height 14
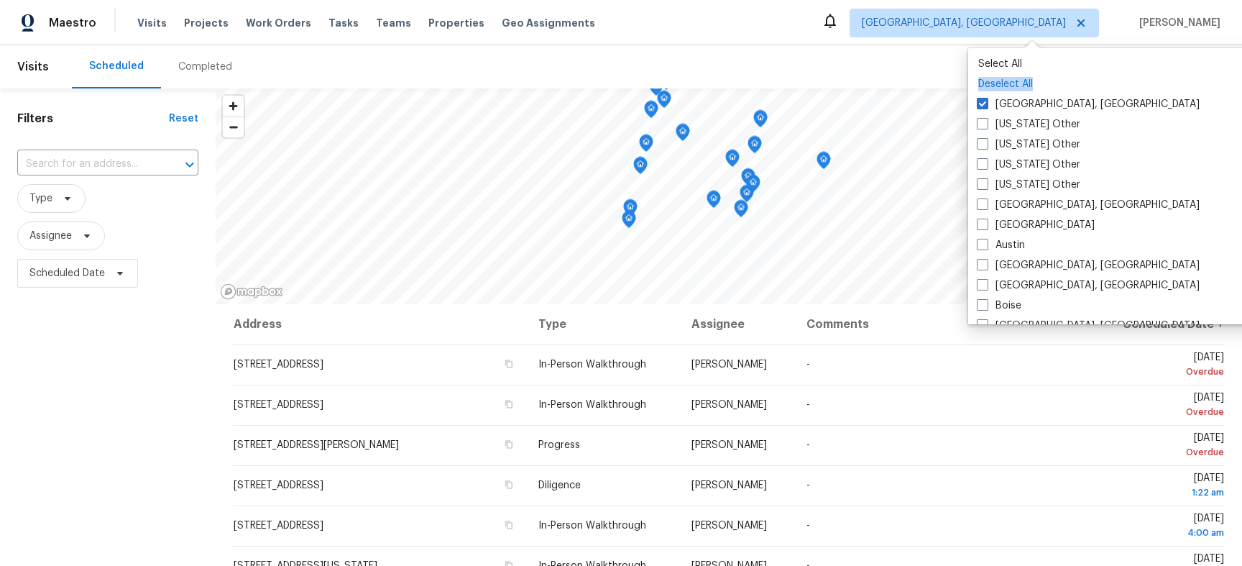
click at [1027, 83] on p "Deselect All" at bounding box center [1117, 84] width 278 height 14
click at [1014, 57] on p "Select All" at bounding box center [1117, 64] width 278 height 14
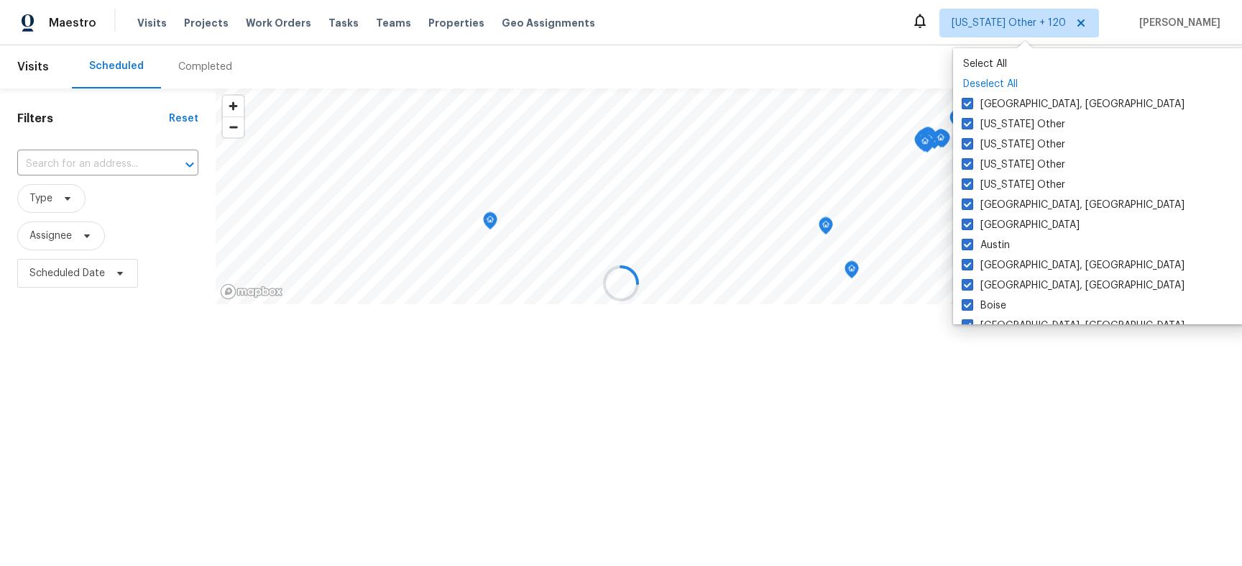
click at [1016, 80] on p "Deselect All" at bounding box center [1102, 84] width 278 height 14
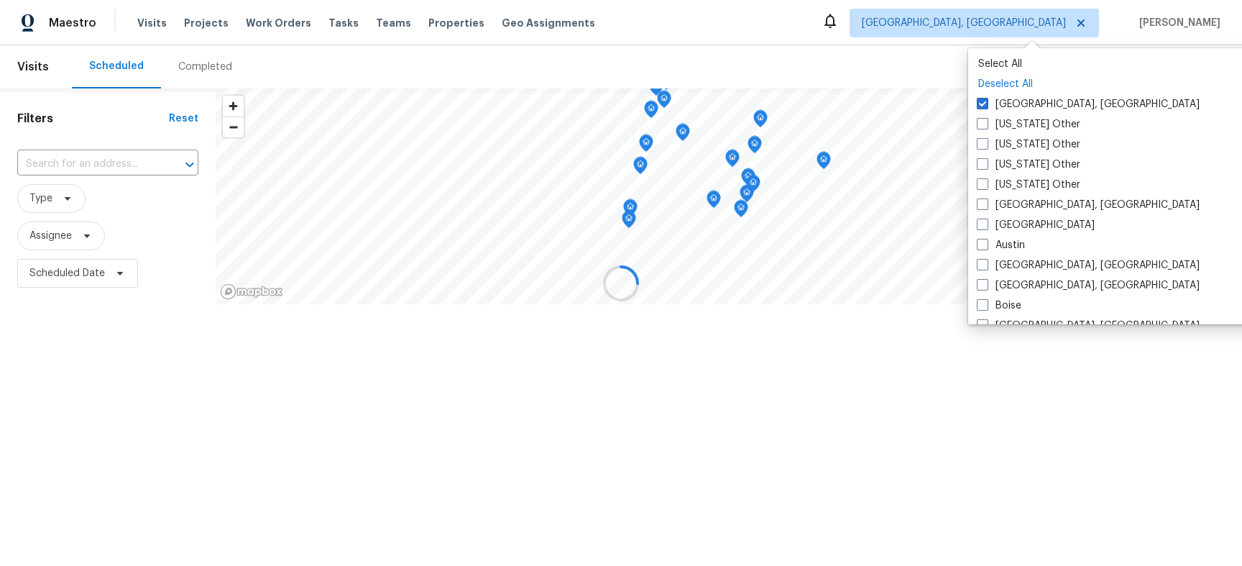
click at [1016, 80] on p "Deselect All" at bounding box center [1117, 84] width 278 height 14
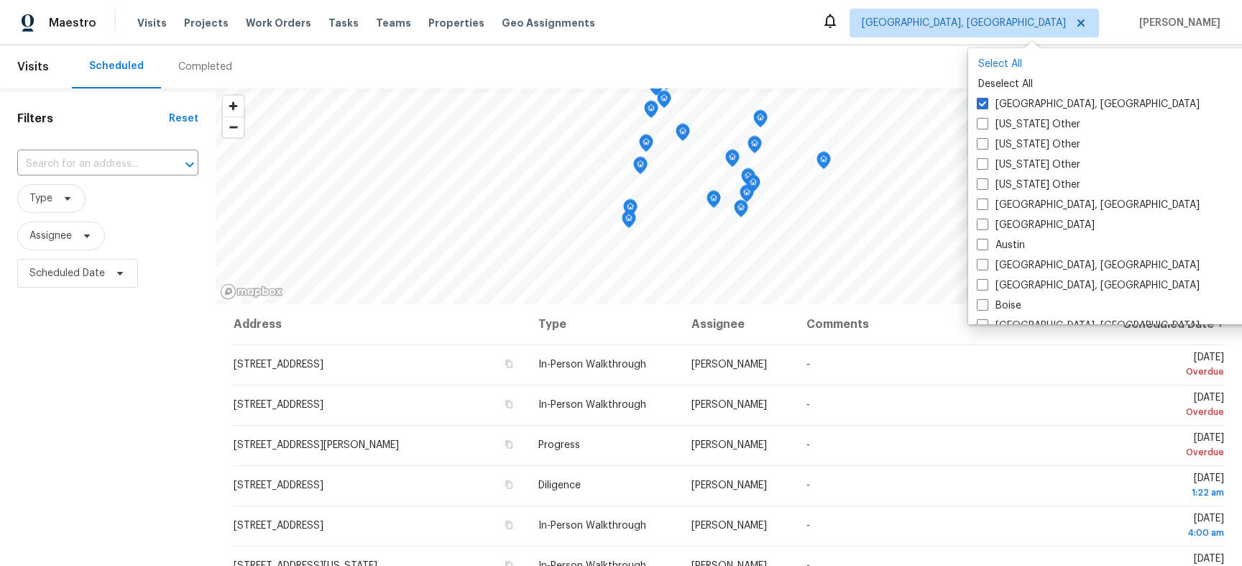
click at [1007, 63] on p "Select All" at bounding box center [1117, 64] width 278 height 14
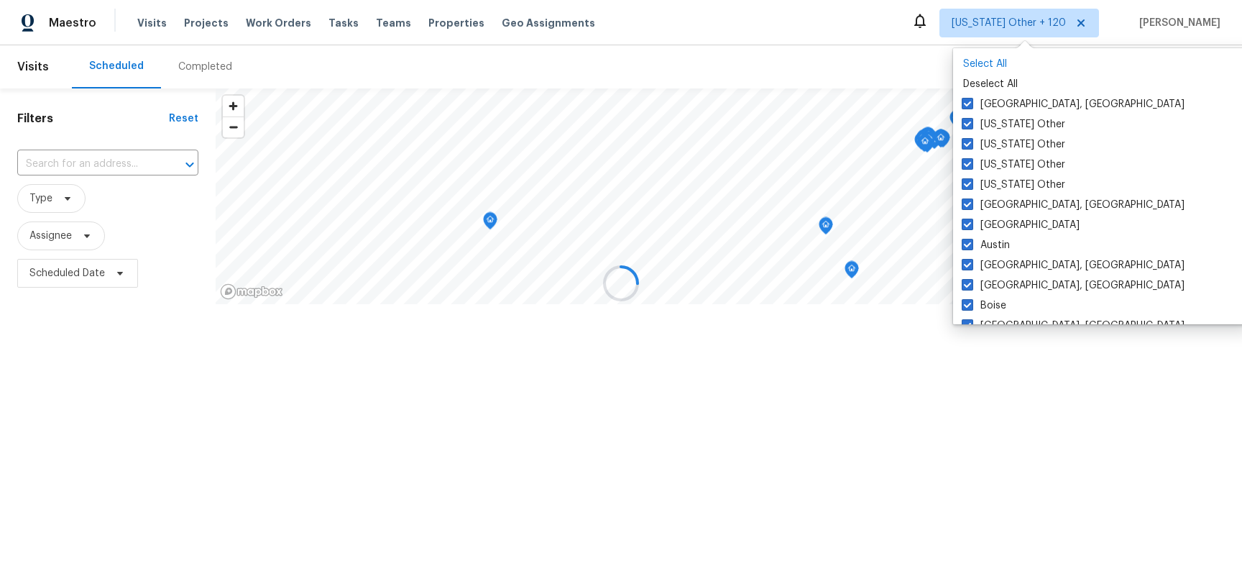
click at [1007, 63] on p "Select All" at bounding box center [1102, 64] width 278 height 14
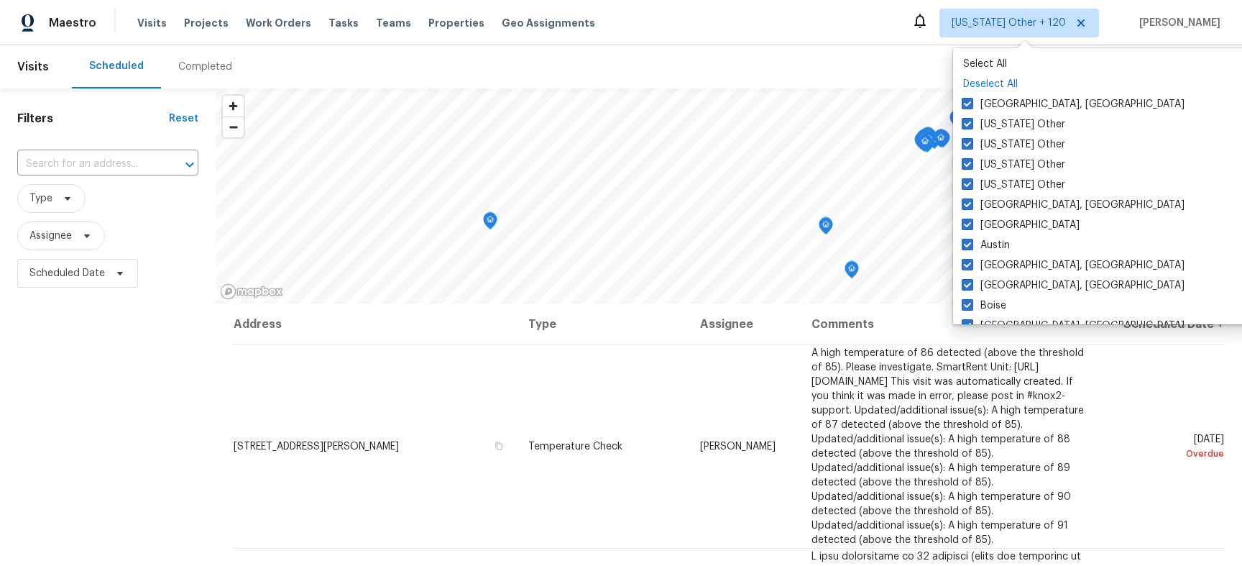
click at [1011, 80] on p "Deselect All" at bounding box center [1102, 84] width 278 height 14
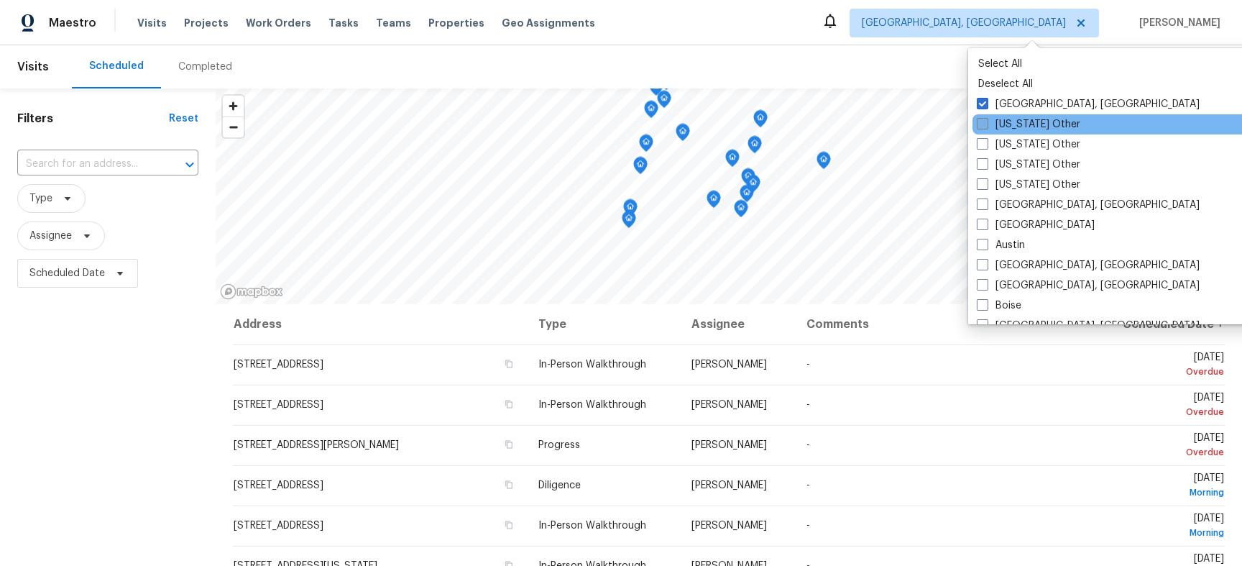
click at [1019, 129] on label "[US_STATE] Other" at bounding box center [1028, 124] width 103 height 14
click at [986, 126] on input "[US_STATE] Other" at bounding box center [981, 121] width 9 height 9
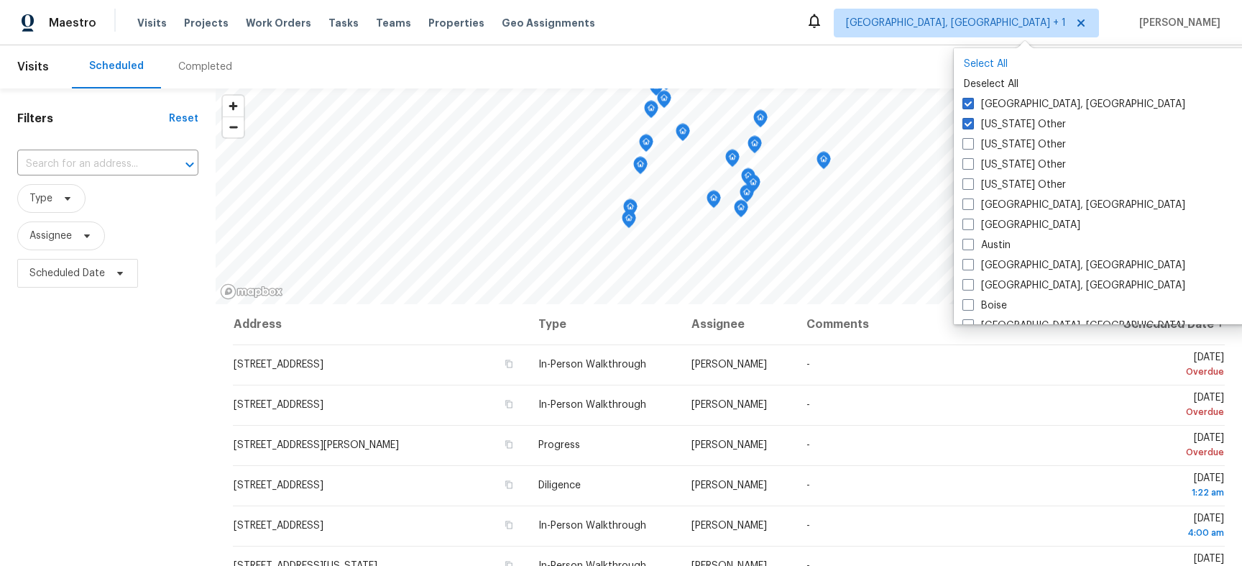
click at [983, 68] on p "Select All" at bounding box center [1103, 64] width 278 height 14
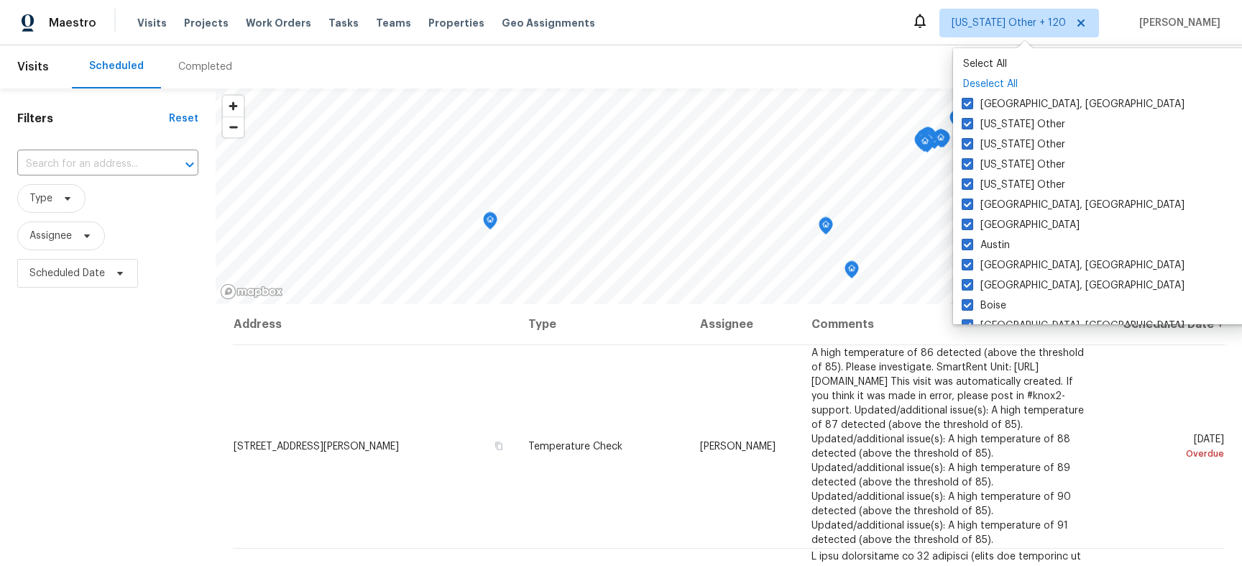
click at [1001, 83] on p "Deselect All" at bounding box center [1102, 84] width 278 height 14
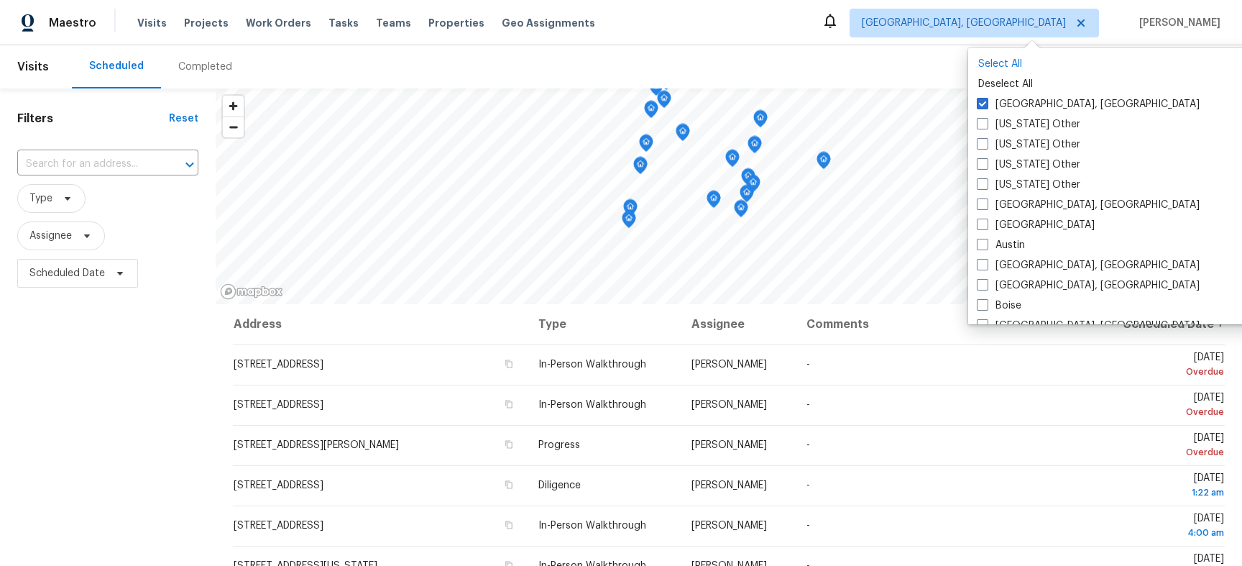
click at [1007, 63] on p "Select All" at bounding box center [1117, 64] width 278 height 14
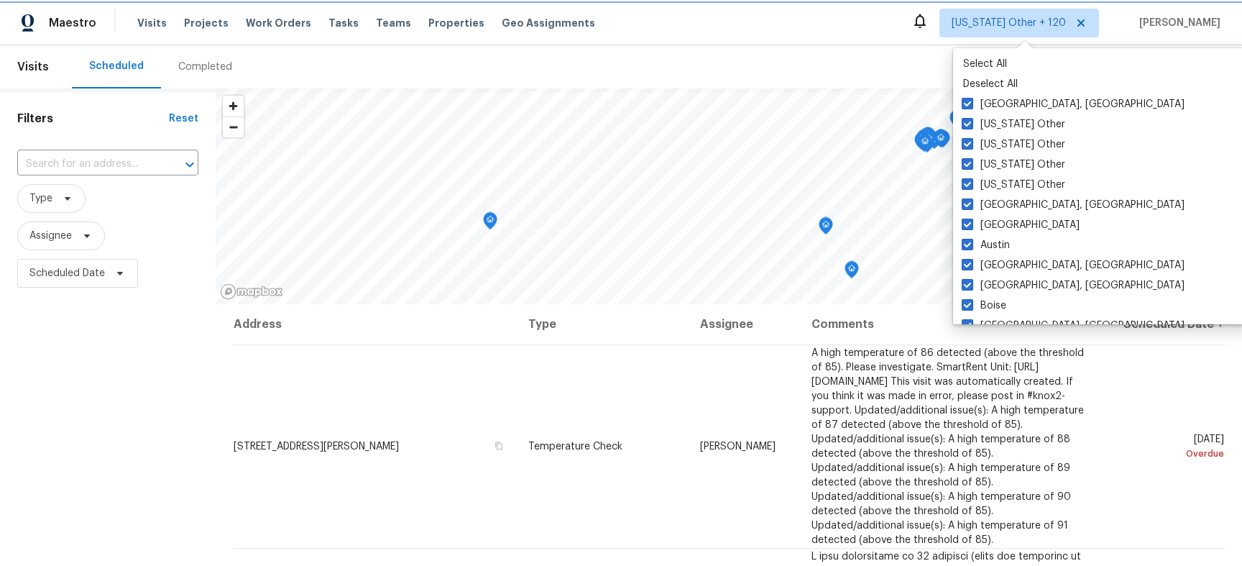
click at [1041, 26] on span "[US_STATE] Other + 120" at bounding box center [1009, 23] width 114 height 14
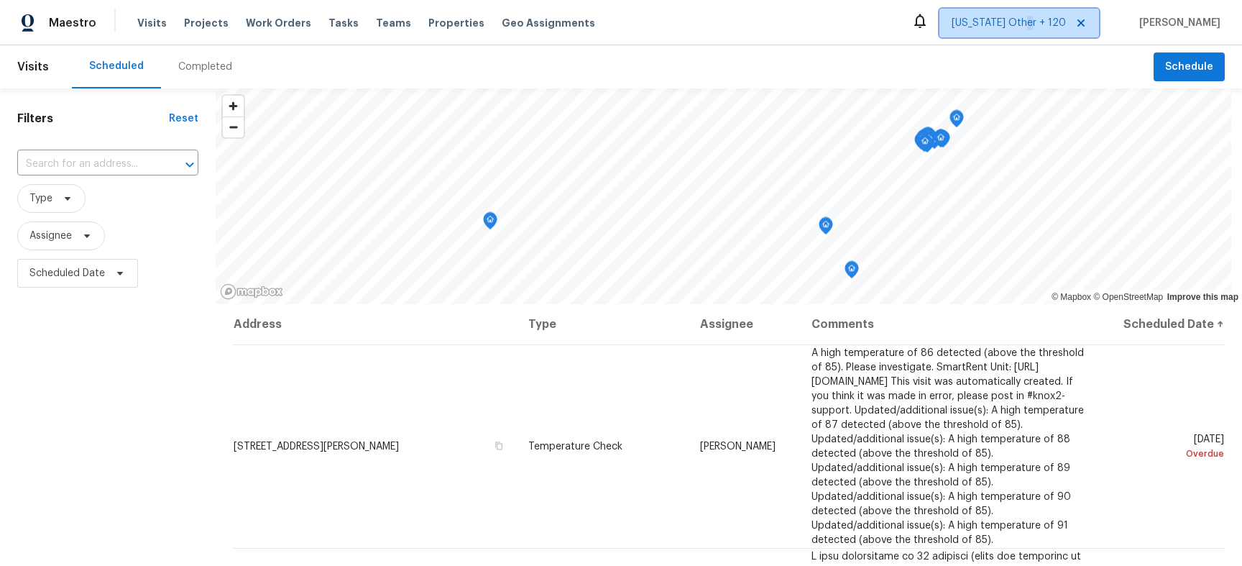
click at [1041, 26] on span "[US_STATE] Other + 120" at bounding box center [1009, 23] width 114 height 14
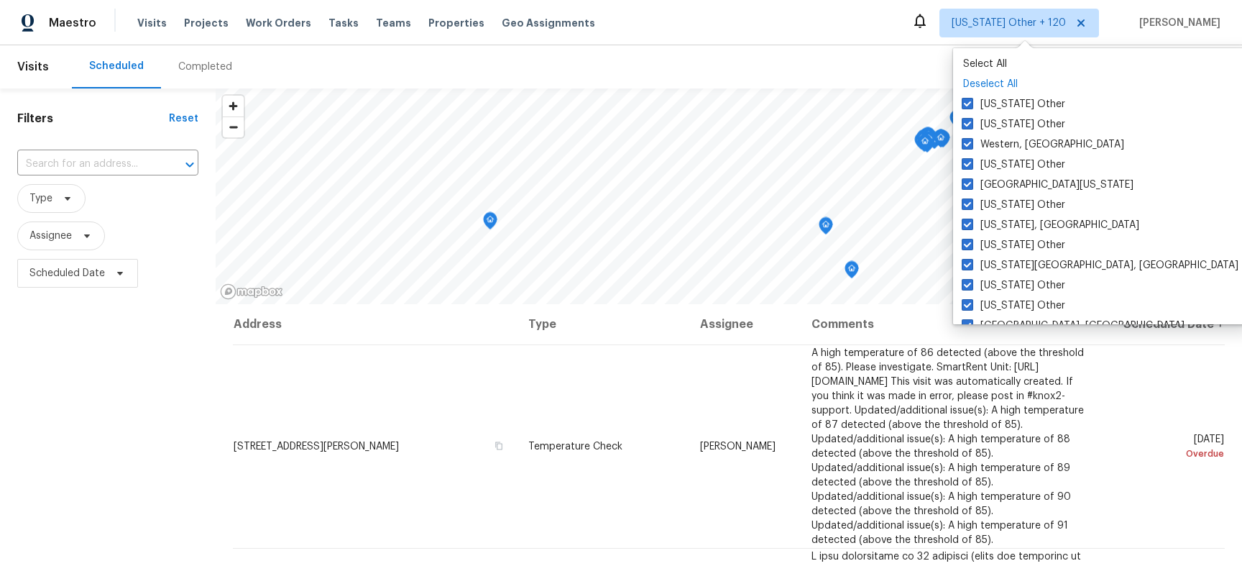
click at [1003, 80] on p "Deselect All" at bounding box center [1102, 84] width 278 height 14
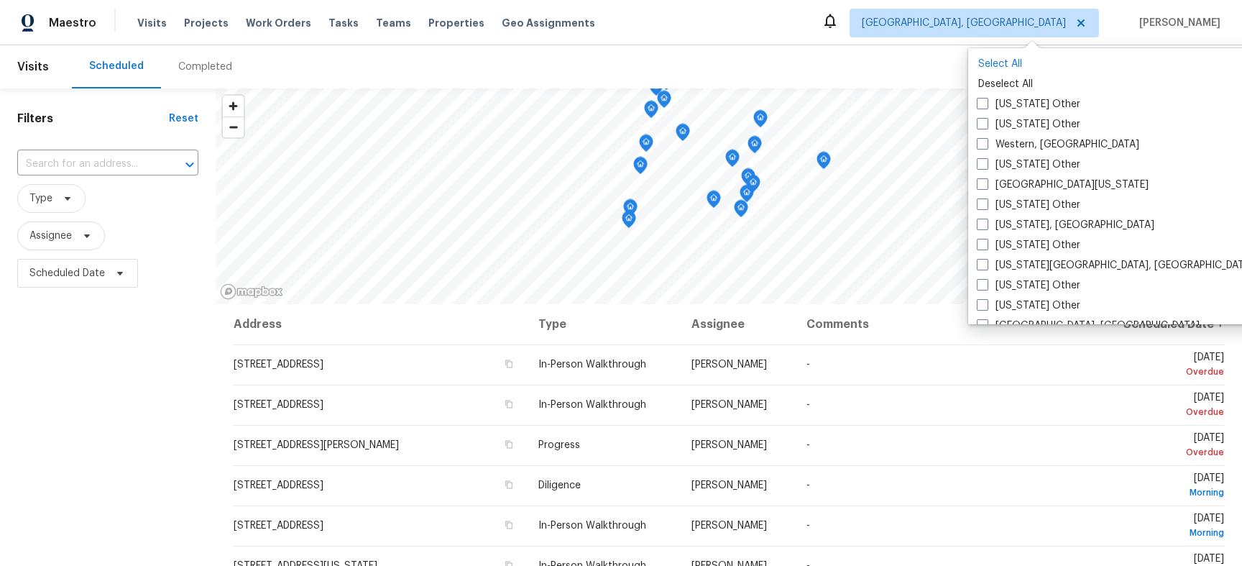
click at [1013, 70] on p "Select All" at bounding box center [1117, 64] width 278 height 14
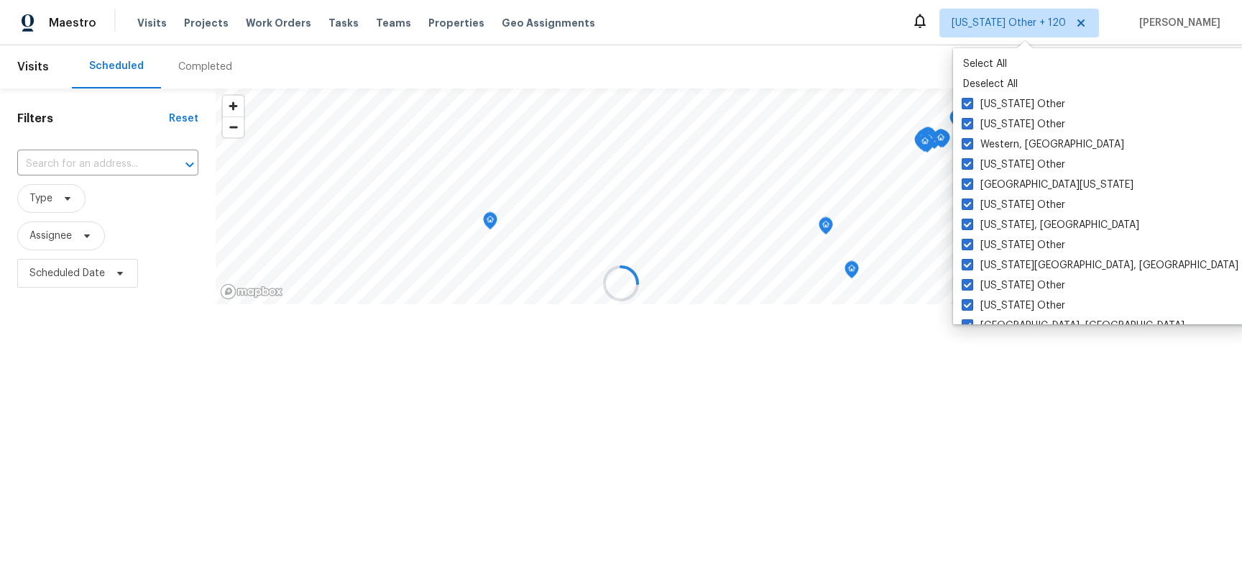
click at [868, 49] on div at bounding box center [621, 283] width 1242 height 566
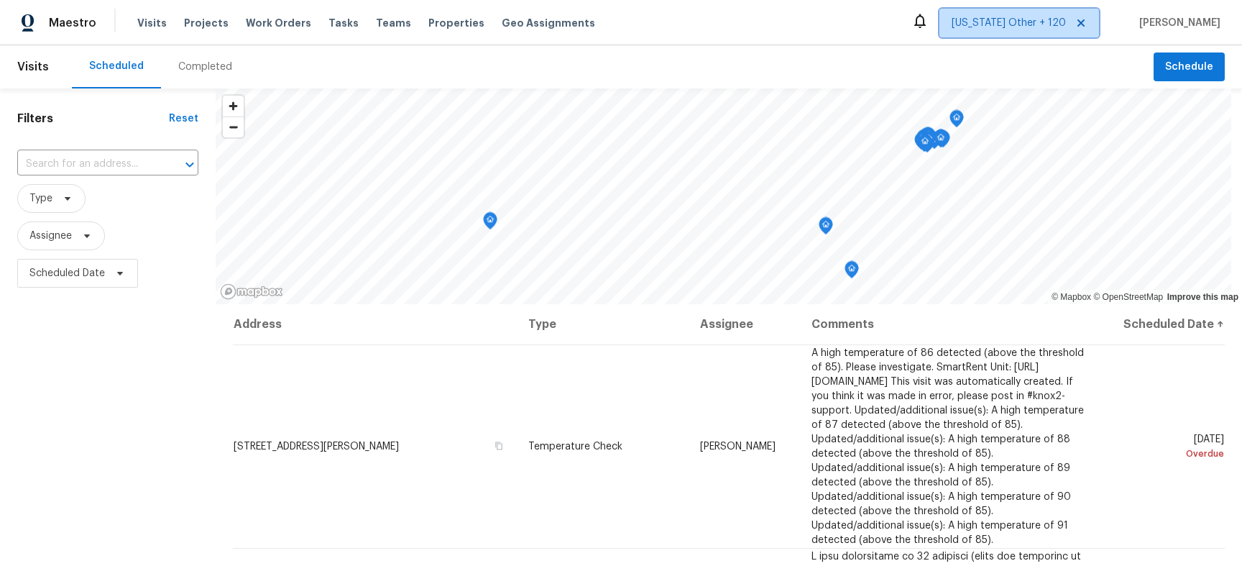
click at [999, 27] on span "[US_STATE] Other + 120" at bounding box center [1009, 23] width 114 height 14
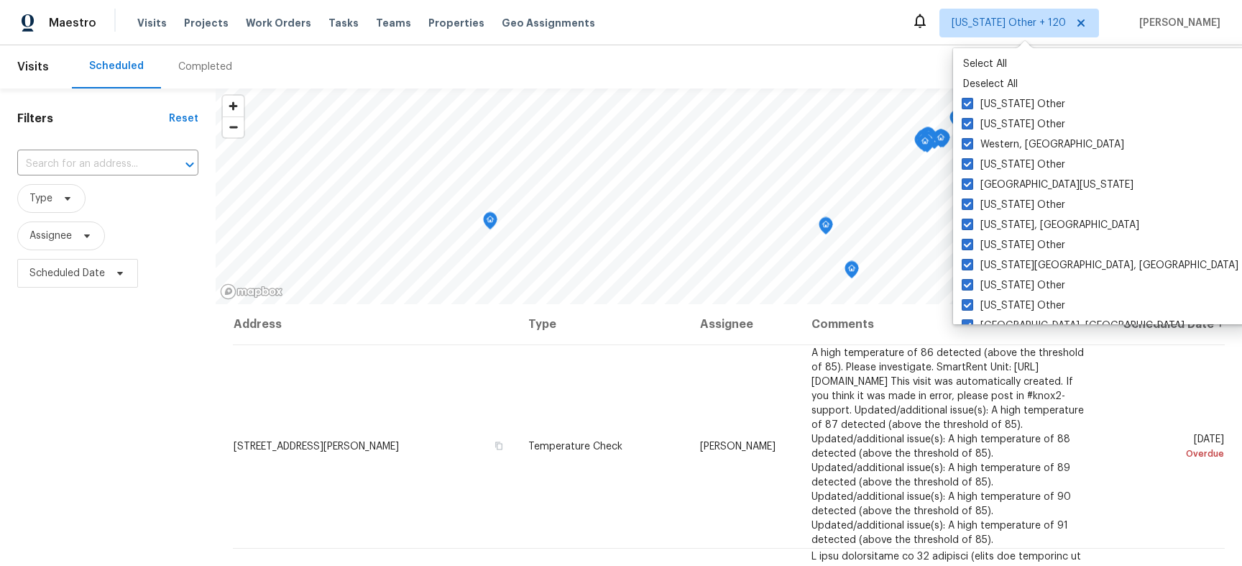
click at [880, 42] on div "Maestro Visits Projects Work Orders Tasks Teams Properties Geo Assignments [US_…" at bounding box center [621, 22] width 1242 height 45
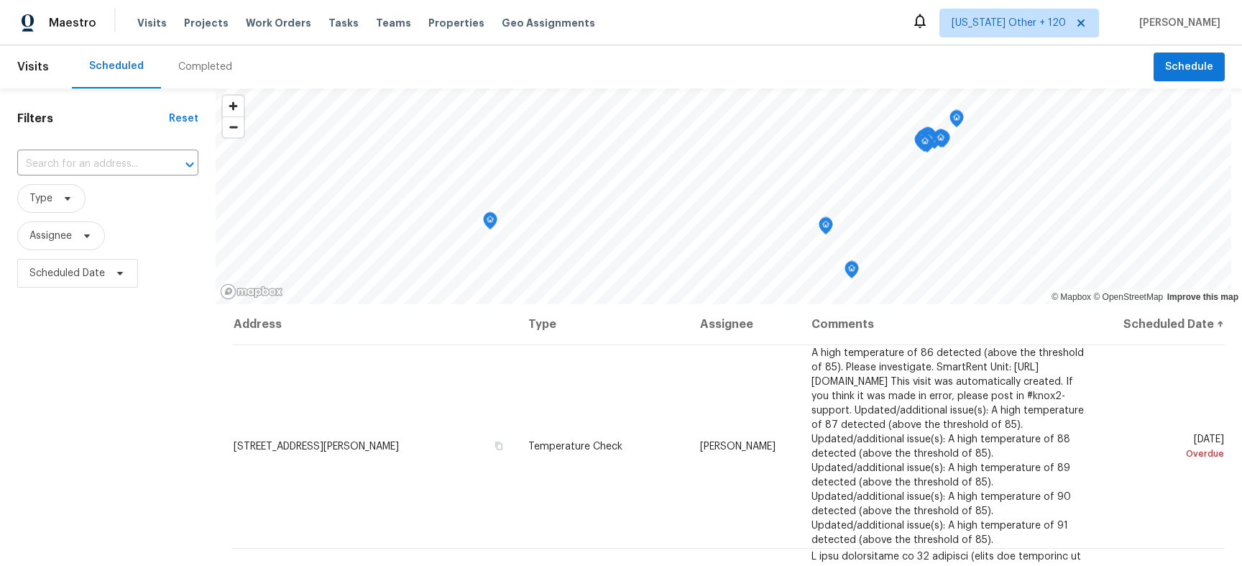
click at [1013, 46] on div "Scheduled Completed" at bounding box center [613, 66] width 1082 height 43
click at [1013, 25] on span "[US_STATE] Other + 120" at bounding box center [1009, 23] width 114 height 14
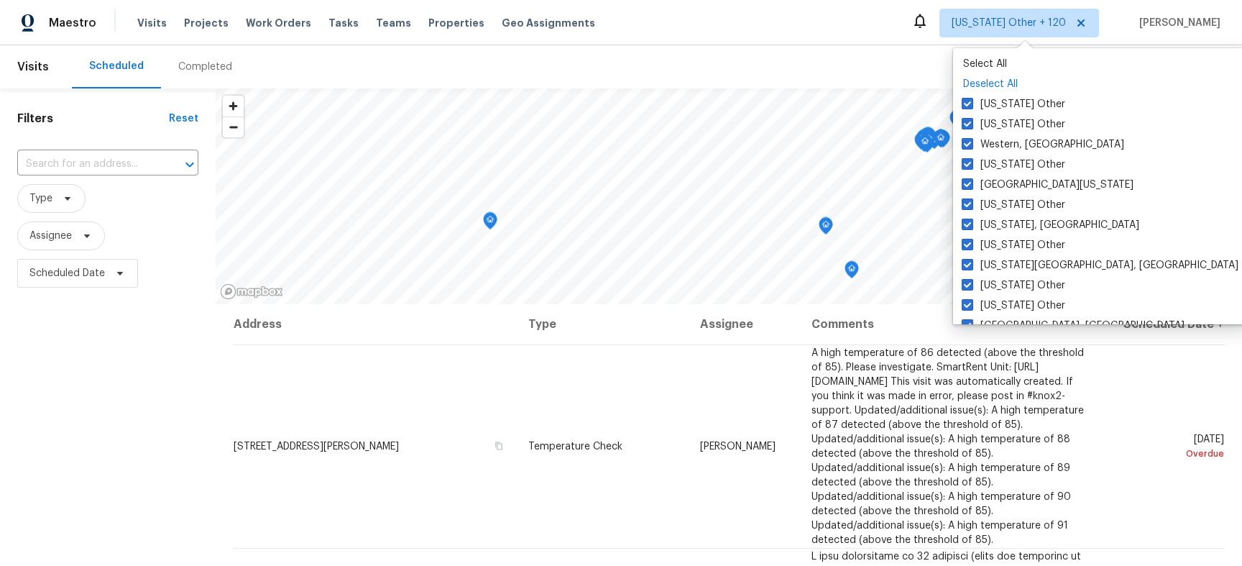
click at [1011, 82] on p "Deselect All" at bounding box center [1102, 84] width 278 height 14
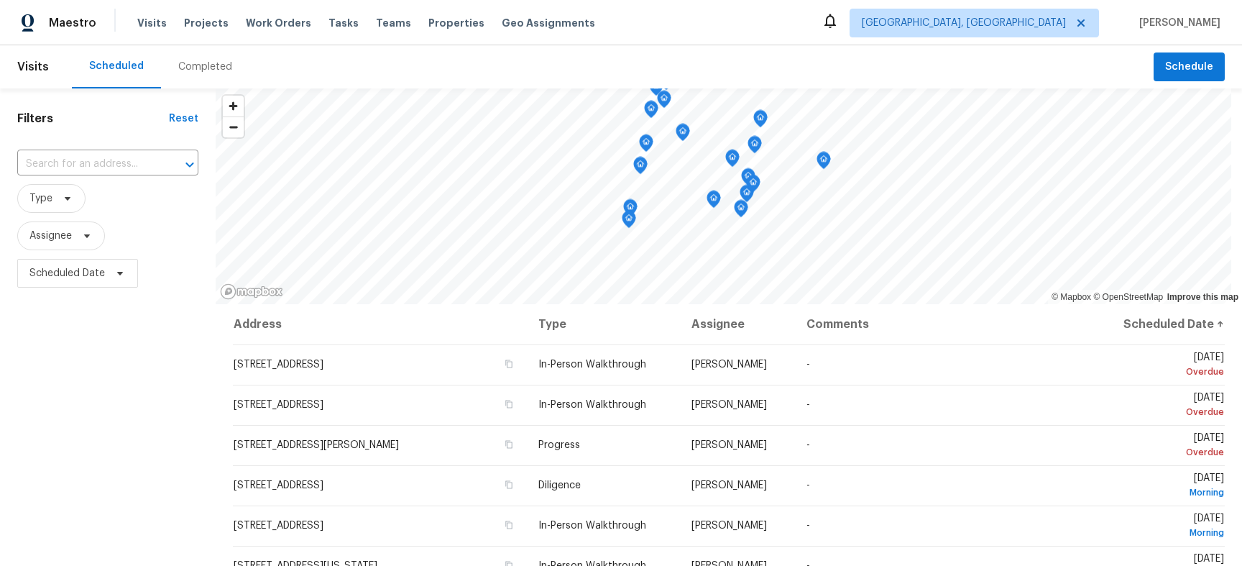
click at [931, 39] on div "Maestro Visits Projects Work Orders Tasks Teams Properties Geo Assignments [GEO…" at bounding box center [621, 22] width 1242 height 45
click at [1013, 33] on span "[GEOGRAPHIC_DATA], [GEOGRAPHIC_DATA]" at bounding box center [974, 23] width 249 height 29
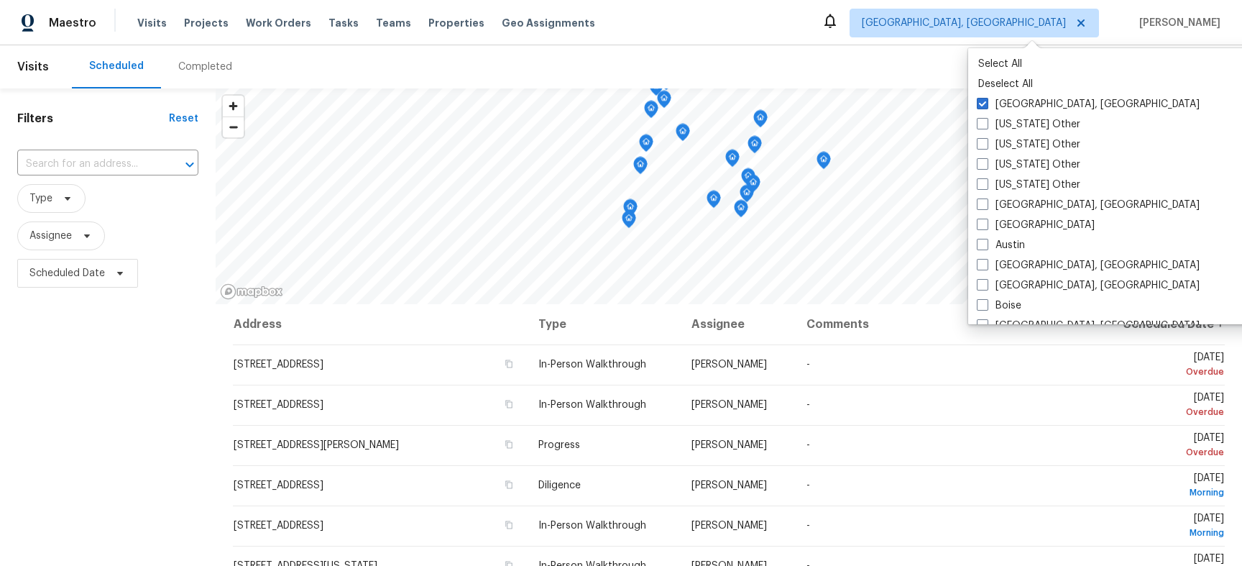
click at [860, 59] on div "Scheduled Completed" at bounding box center [613, 66] width 1082 height 43
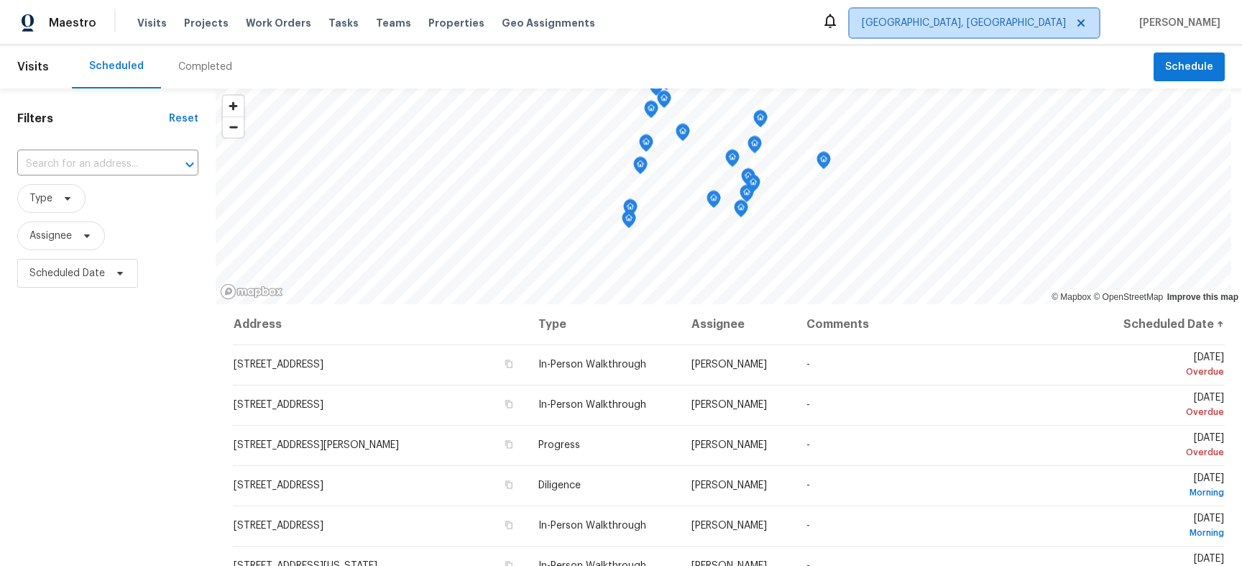
click at [1019, 29] on span "[GEOGRAPHIC_DATA], [GEOGRAPHIC_DATA]" at bounding box center [964, 23] width 204 height 14
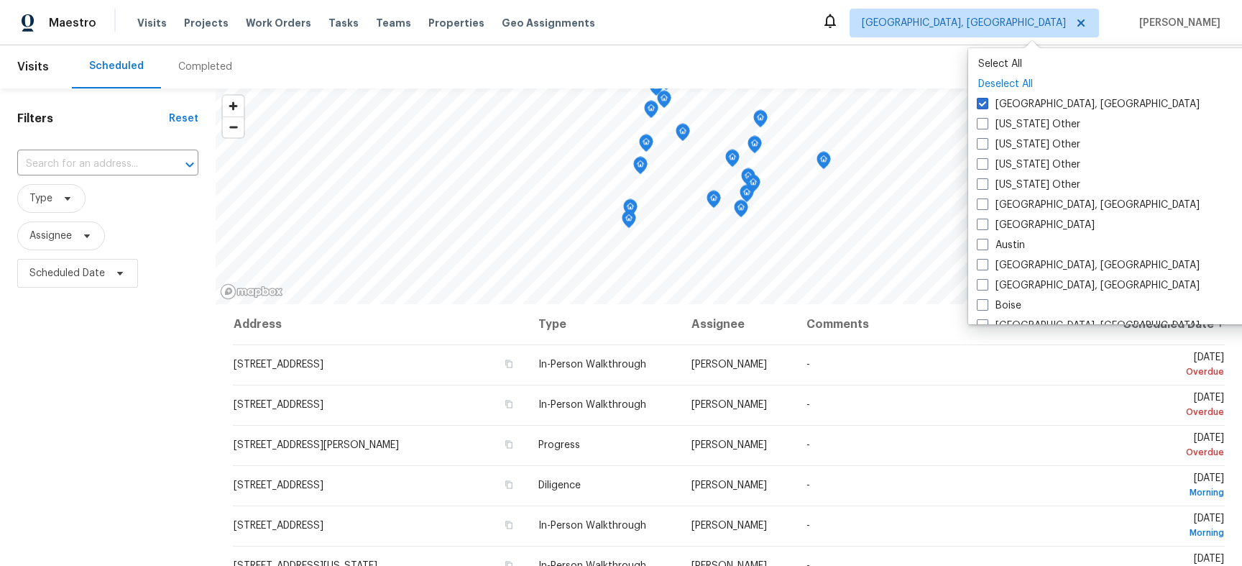
click at [1011, 79] on p "Deselect All" at bounding box center [1117, 84] width 278 height 14
click at [1011, 63] on p "Select All" at bounding box center [1117, 64] width 278 height 14
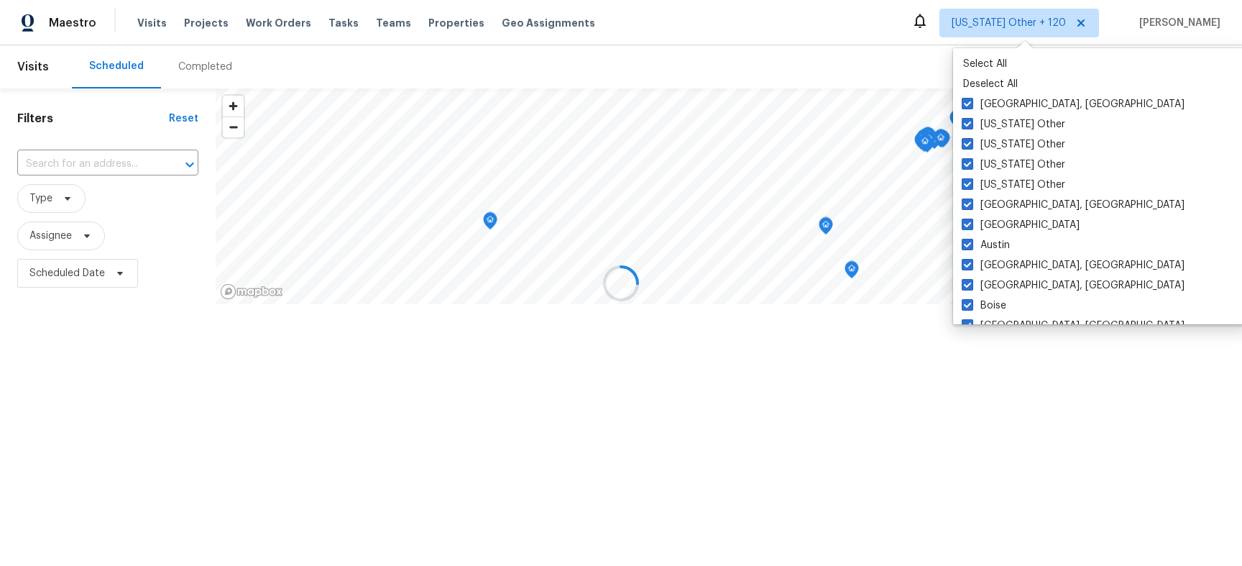
click at [909, 52] on div at bounding box center [621, 283] width 1242 height 566
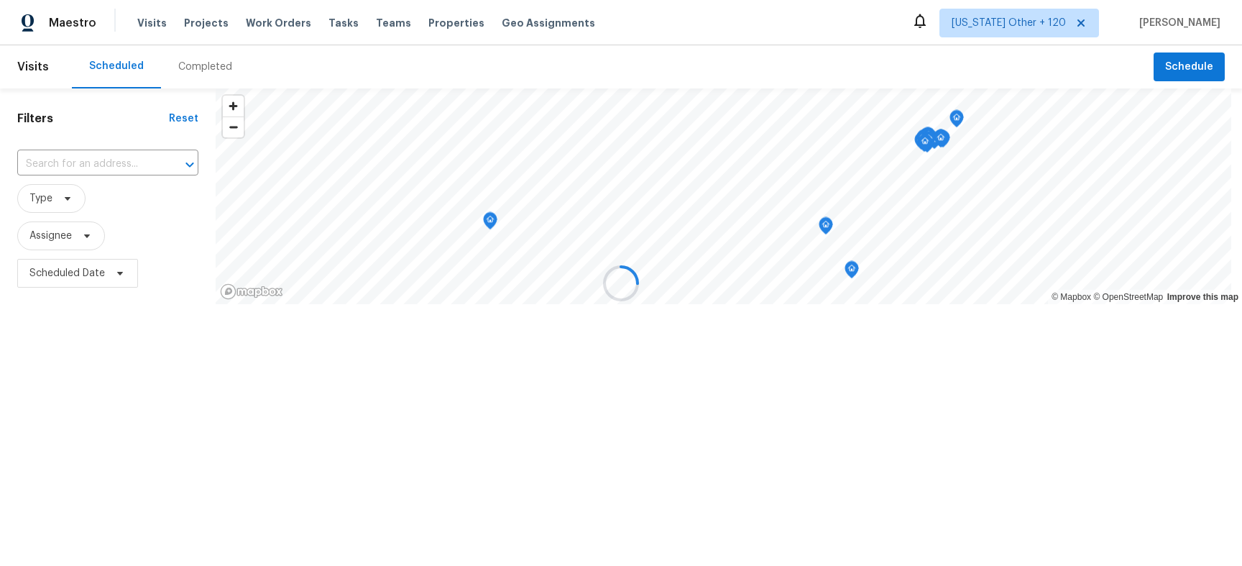
click at [1020, 23] on div at bounding box center [621, 283] width 1242 height 566
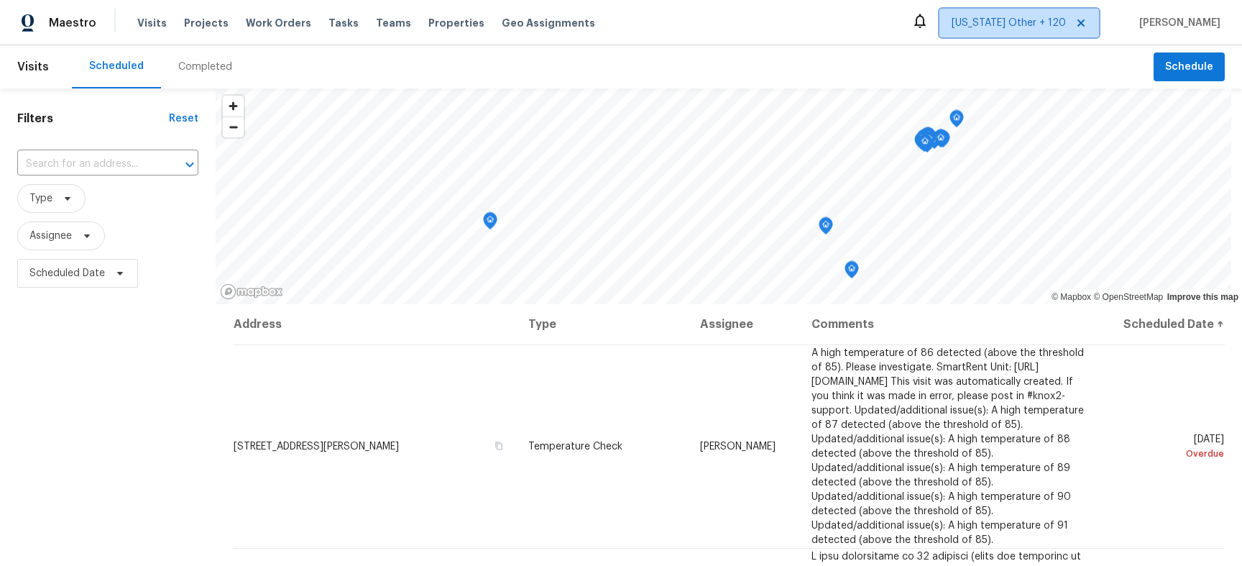
click at [1020, 23] on span "[US_STATE] Other + 120" at bounding box center [1009, 23] width 114 height 14
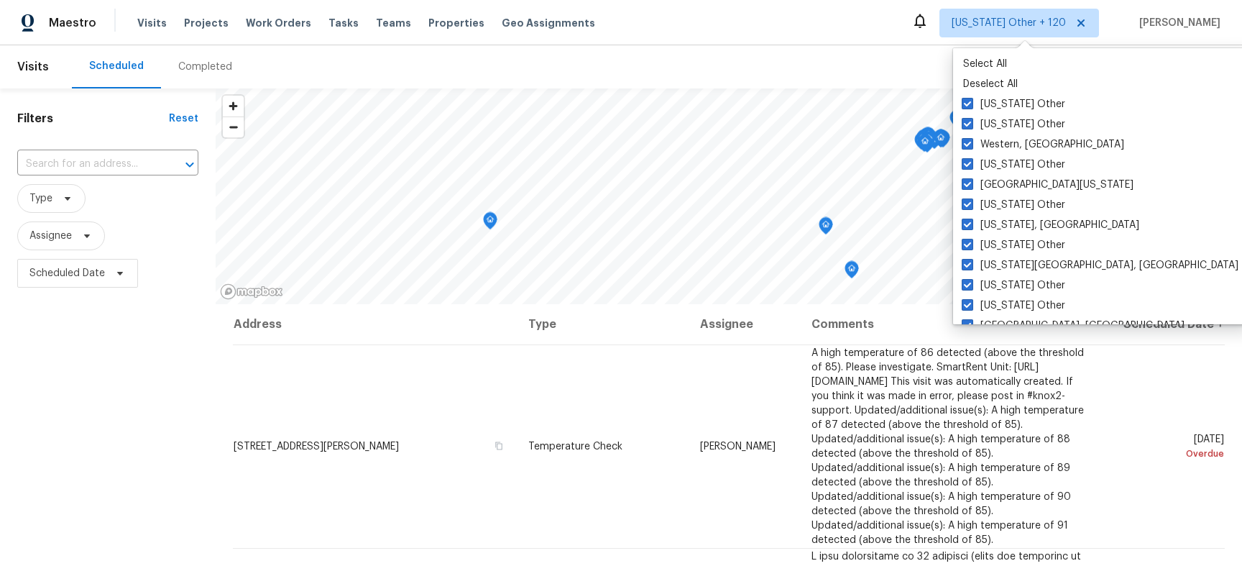
click at [914, 67] on div "Scheduled Completed" at bounding box center [613, 66] width 1082 height 43
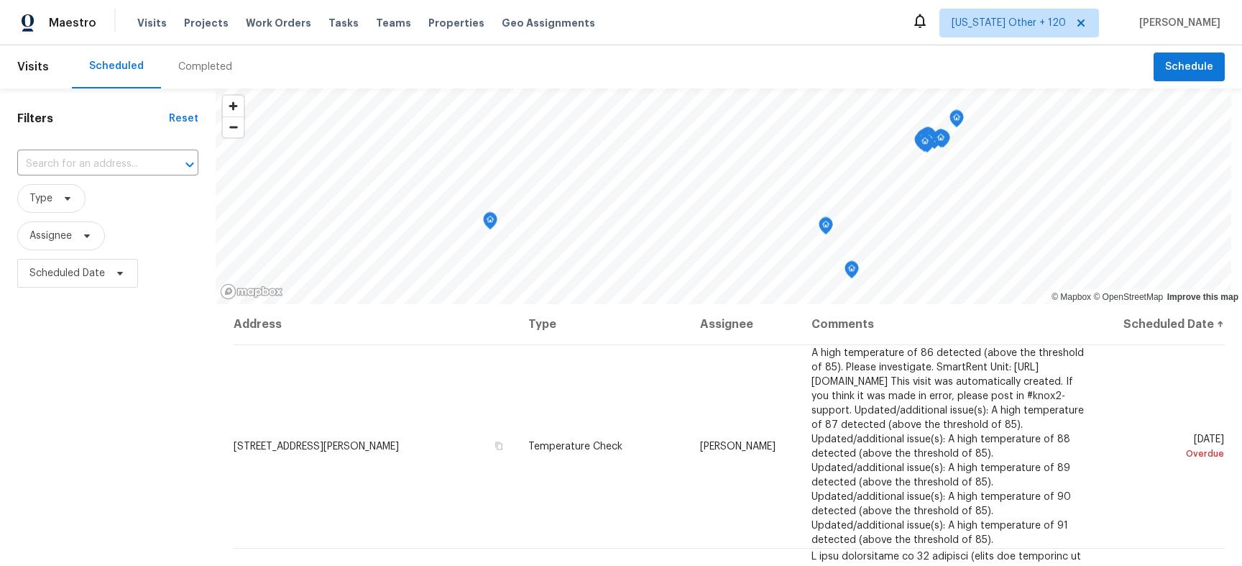
click at [985, 43] on div "Maestro Visits Projects Work Orders Tasks Teams Properties Geo Assignments [US_…" at bounding box center [621, 22] width 1242 height 45
click at [995, 28] on span "[US_STATE] Other + 120" at bounding box center [1009, 23] width 114 height 14
click at [821, 32] on div "Maestro Visits Projects Work Orders Tasks Teams Properties Geo Assignments [US_…" at bounding box center [621, 22] width 1242 height 45
click at [1003, 29] on span "[US_STATE] Other + 120" at bounding box center [1009, 23] width 114 height 14
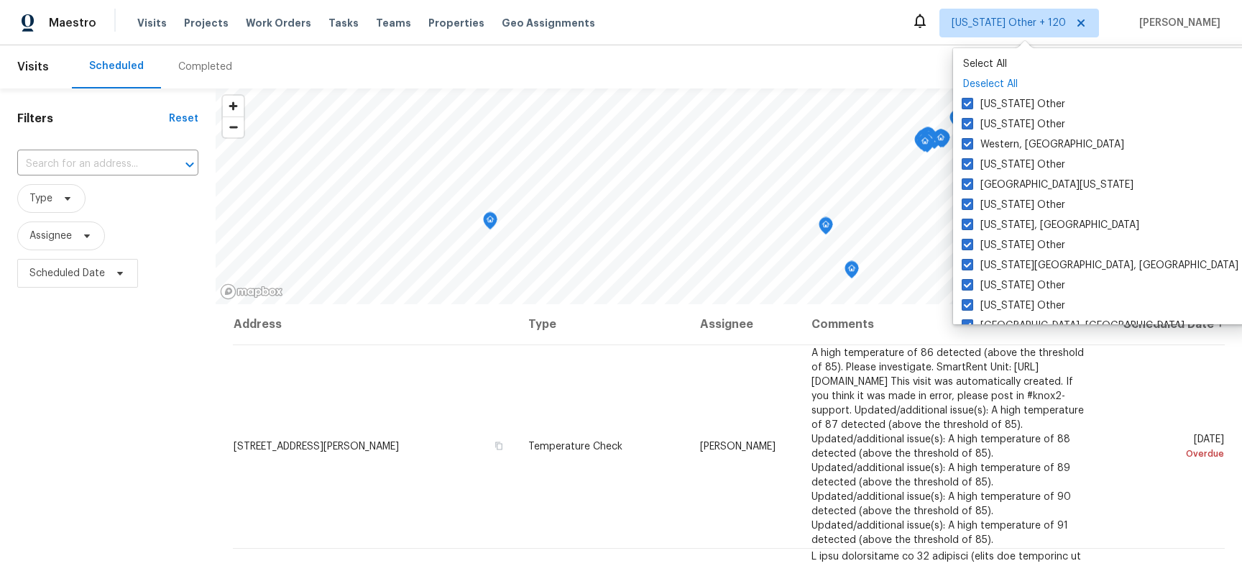
click at [1011, 86] on p "Deselect All" at bounding box center [1102, 84] width 278 height 14
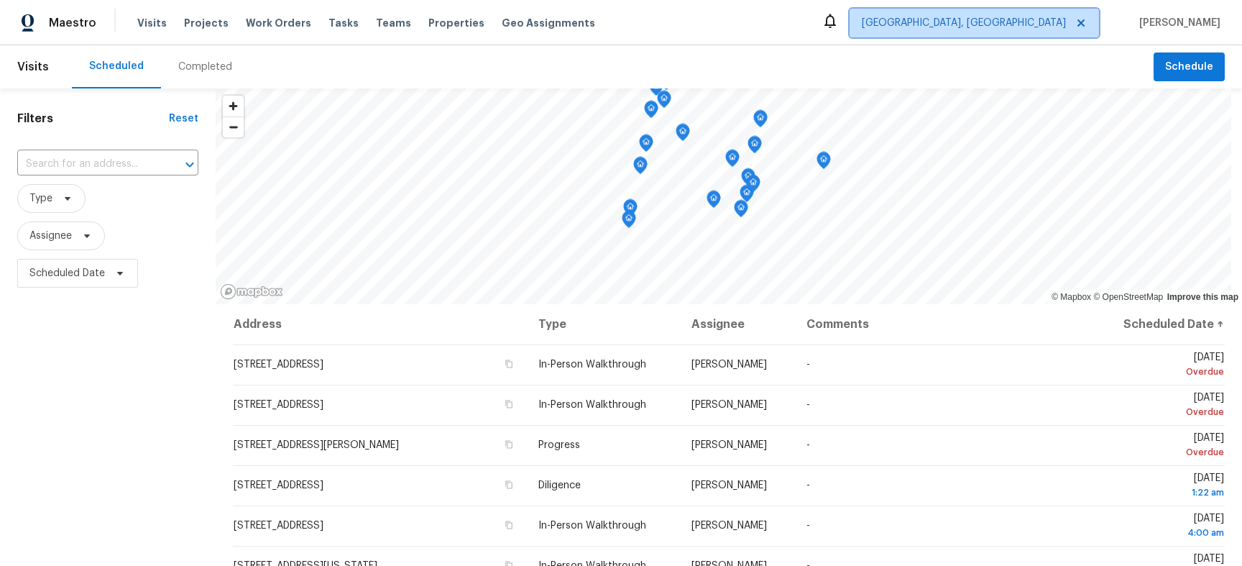
click at [1003, 19] on span "[GEOGRAPHIC_DATA], [GEOGRAPHIC_DATA]" at bounding box center [964, 23] width 204 height 14
click at [874, 61] on div "Scheduled Completed" at bounding box center [613, 66] width 1082 height 43
click at [1004, 25] on span "[GEOGRAPHIC_DATA], [GEOGRAPHIC_DATA]" at bounding box center [964, 23] width 204 height 14
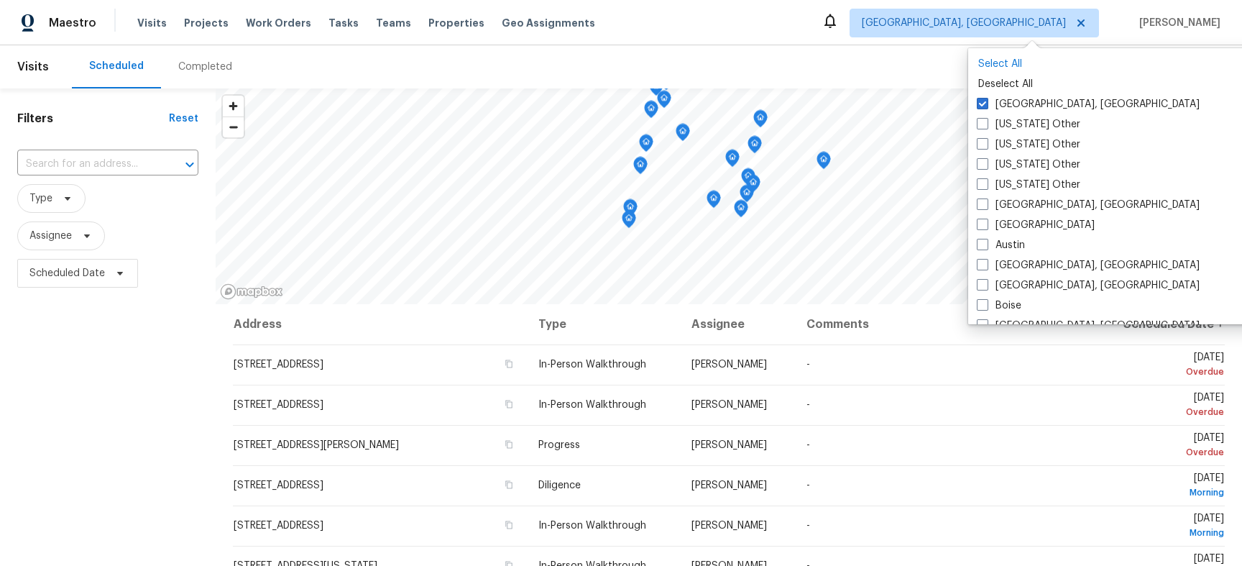
click at [1004, 63] on p "Select All" at bounding box center [1117, 64] width 278 height 14
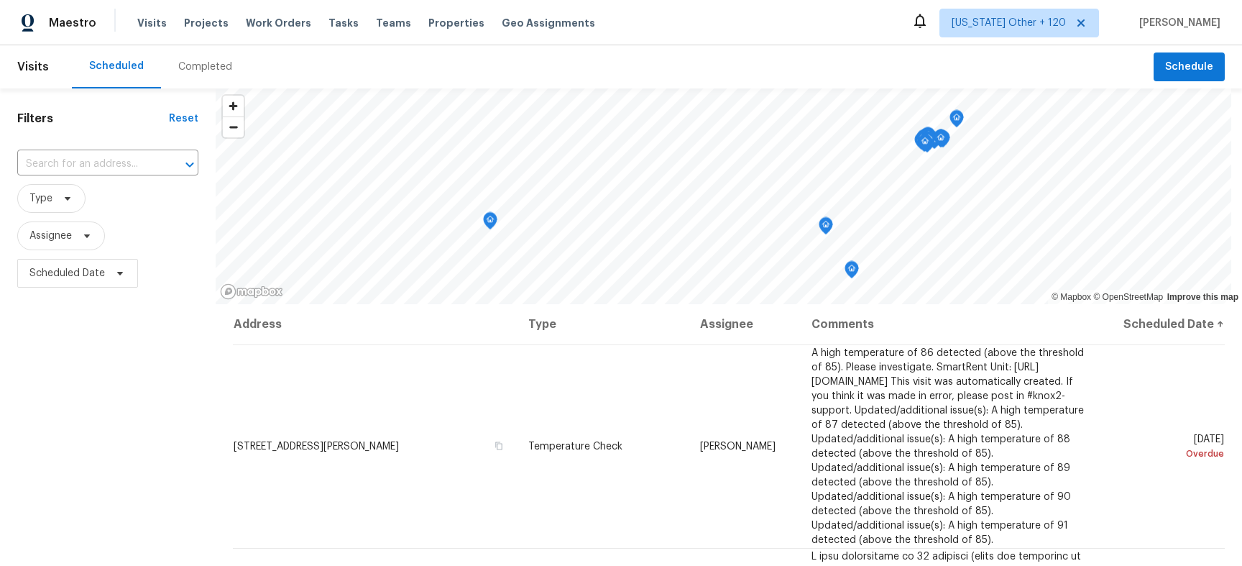
click at [886, 58] on div "Scheduled Completed" at bounding box center [613, 66] width 1082 height 43
click at [980, 38] on div "Maestro Visits Projects Work Orders Tasks Teams Properties Geo Assignments [US_…" at bounding box center [621, 22] width 1242 height 45
click at [980, 30] on span "[US_STATE] Other + 120" at bounding box center [1019, 23] width 160 height 29
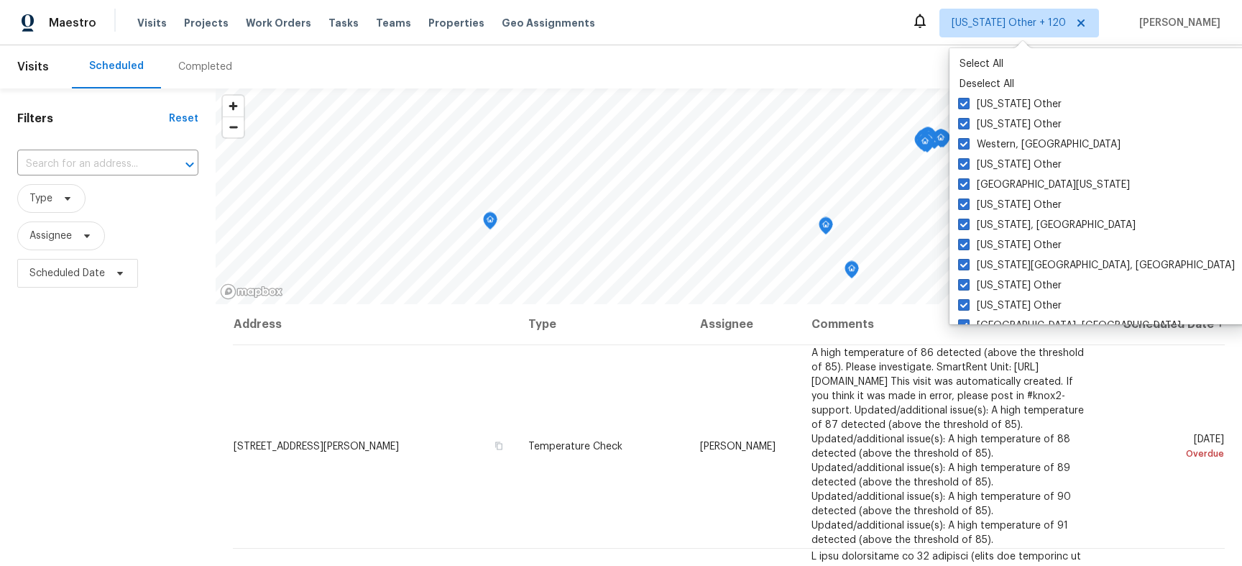
click at [860, 68] on div "Scheduled Completed" at bounding box center [613, 66] width 1082 height 43
